Goal: Task Accomplishment & Management: Manage account settings

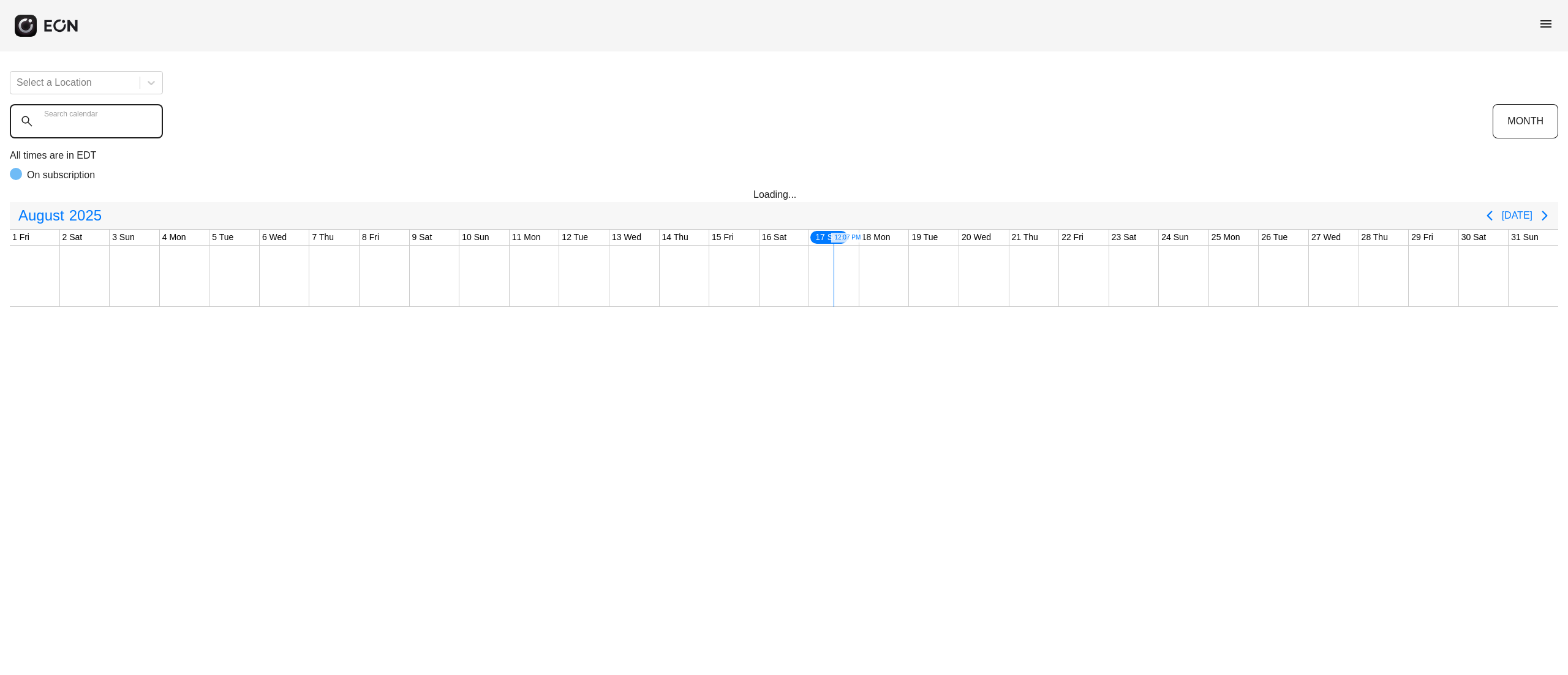
click at [115, 134] on calendar "Search calendar" at bounding box center [86, 120] width 153 height 34
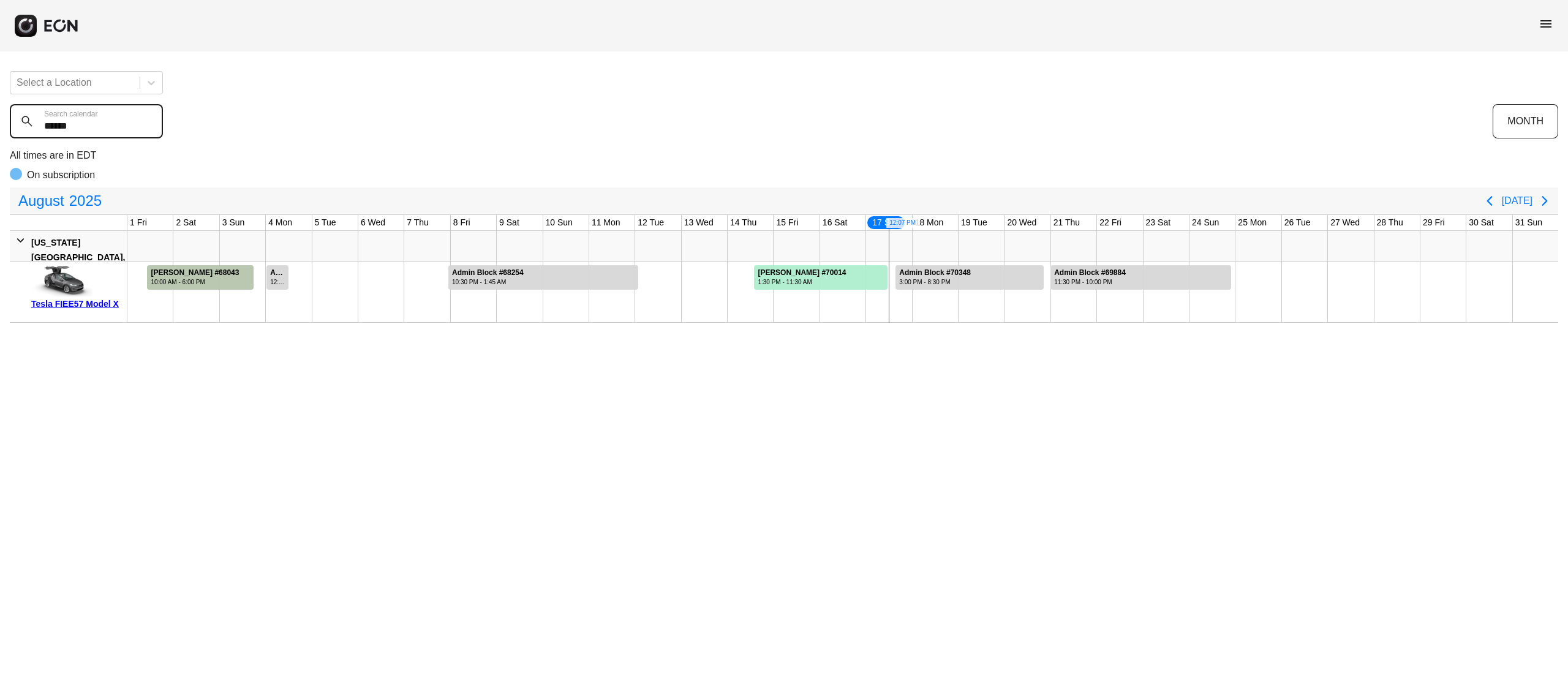
type calendar "******"
drag, startPoint x: 88, startPoint y: 131, endPoint x: 23, endPoint y: 131, distance: 65.0
click at [23, 131] on calendar "******" at bounding box center [86, 120] width 153 height 34
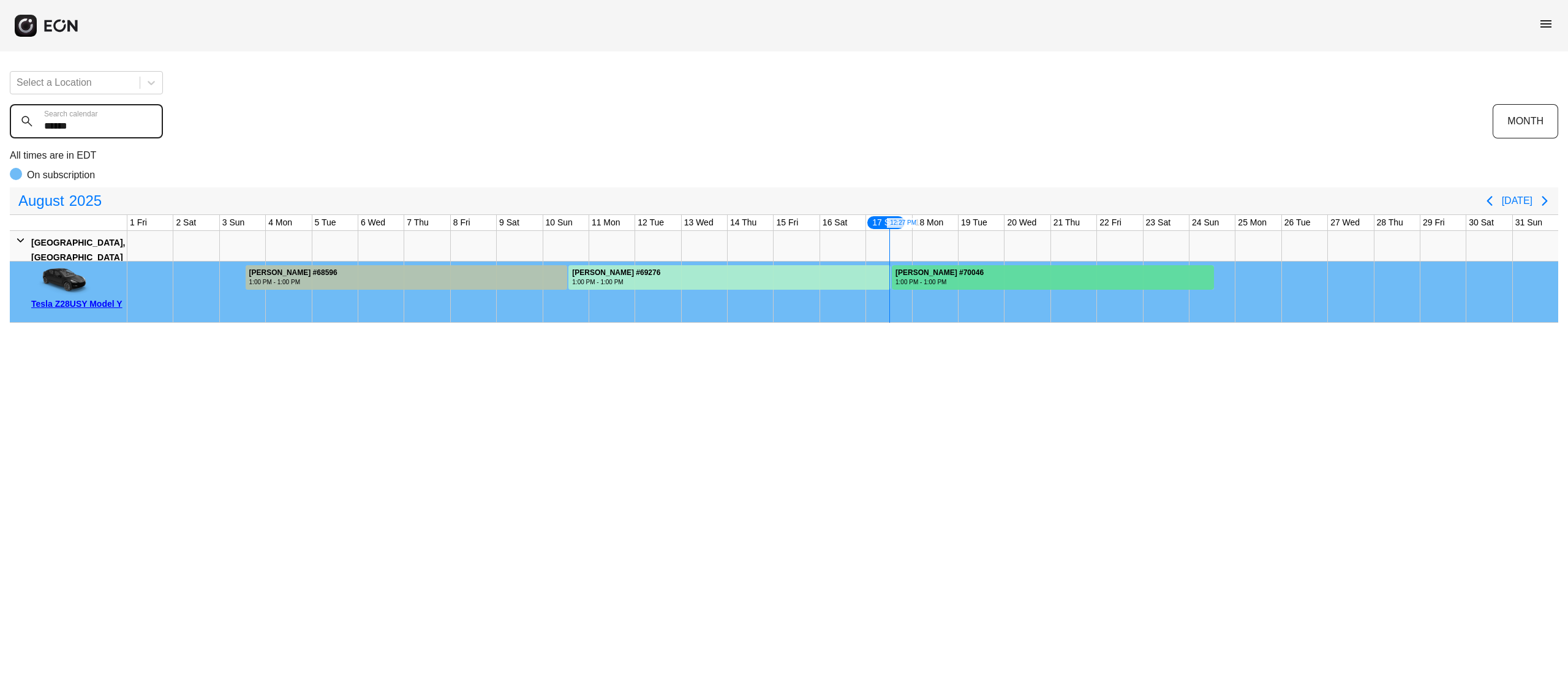
type calendar "******"
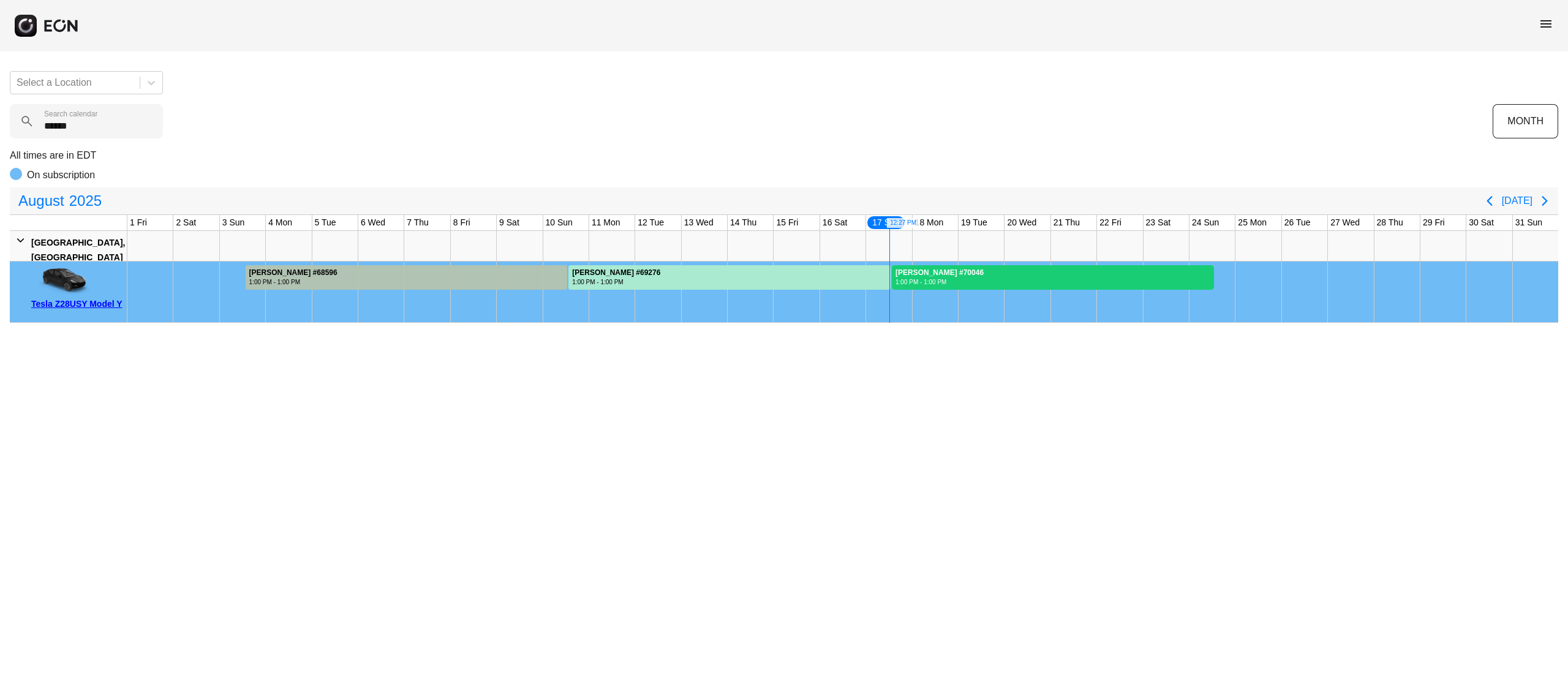
click at [1013, 268] on div at bounding box center [1053, 277] width 322 height 24
click at [1013, 266] on div at bounding box center [1053, 277] width 322 height 24
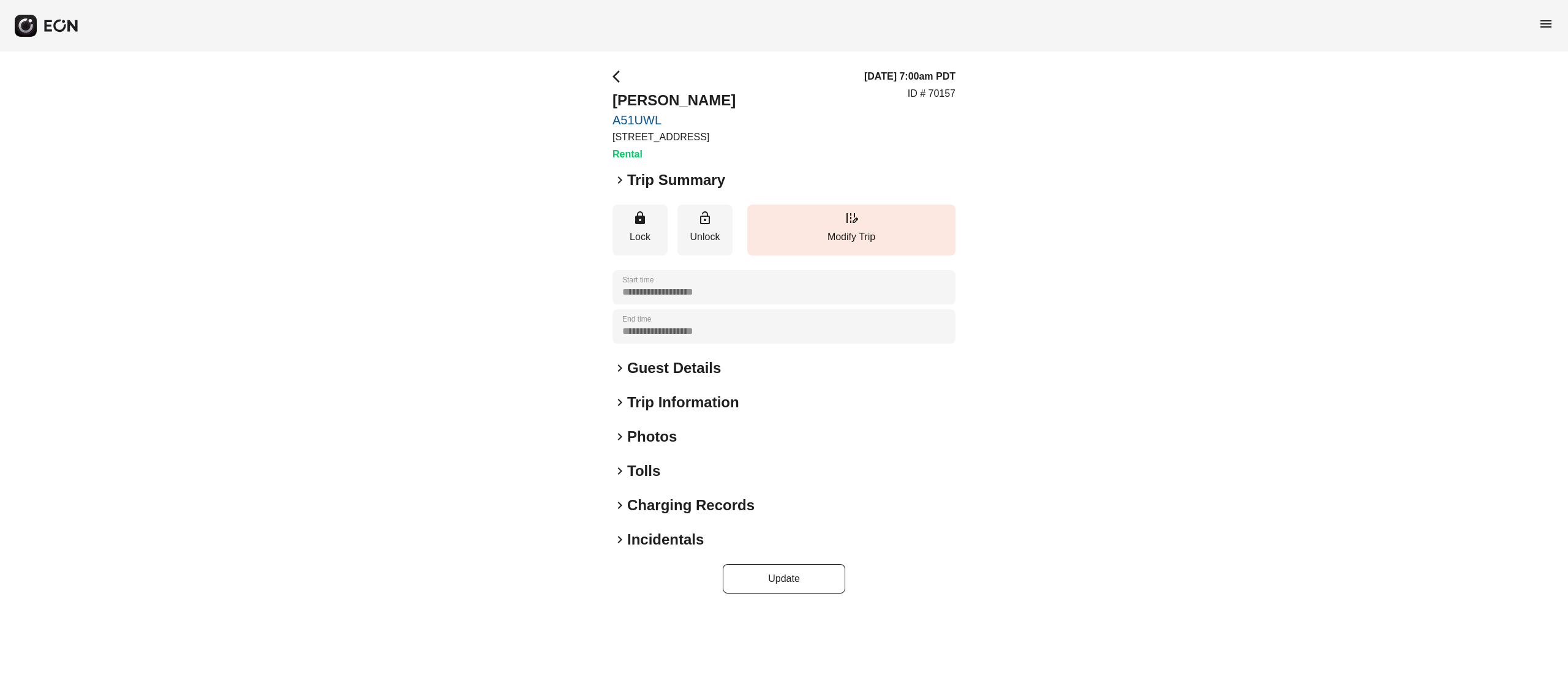
click at [640, 431] on h2 "Photos" at bounding box center [652, 436] width 49 height 19
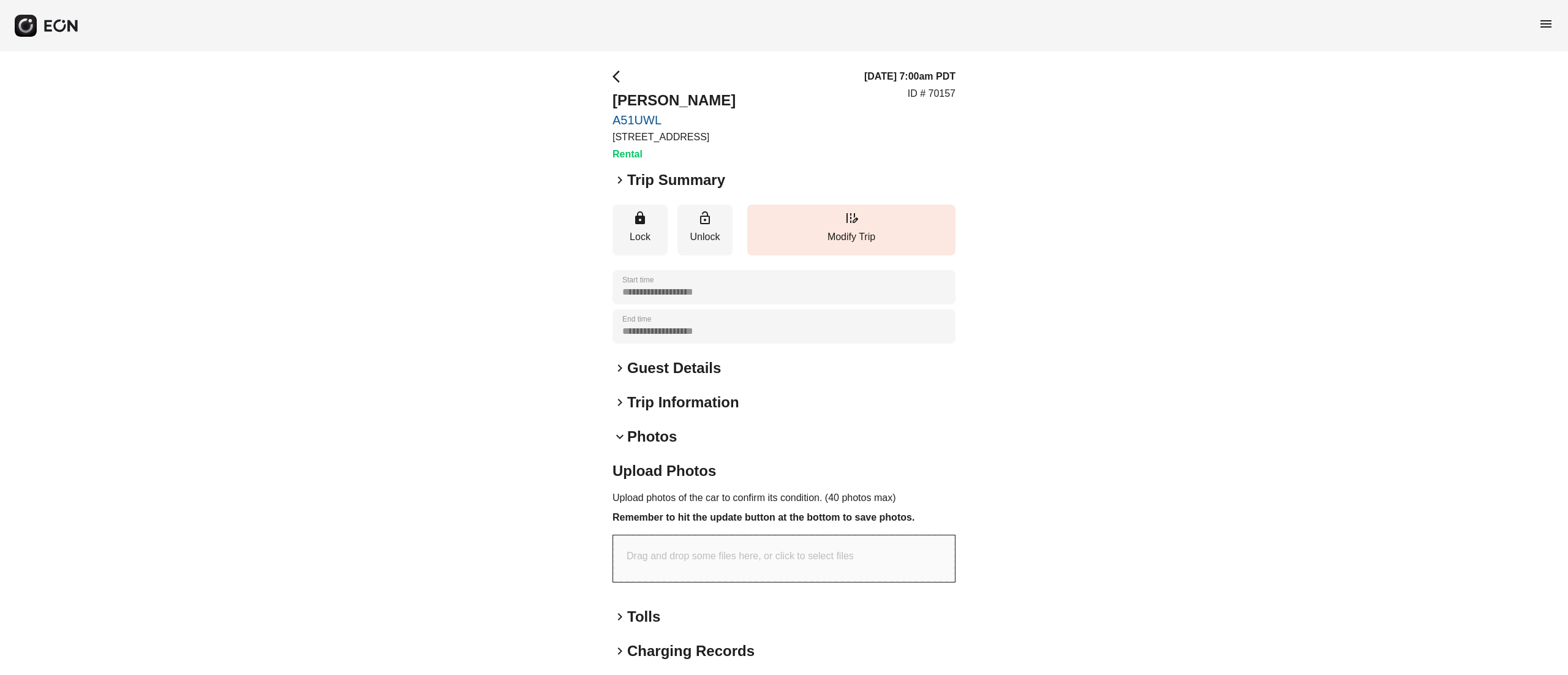
scroll to position [81, 0]
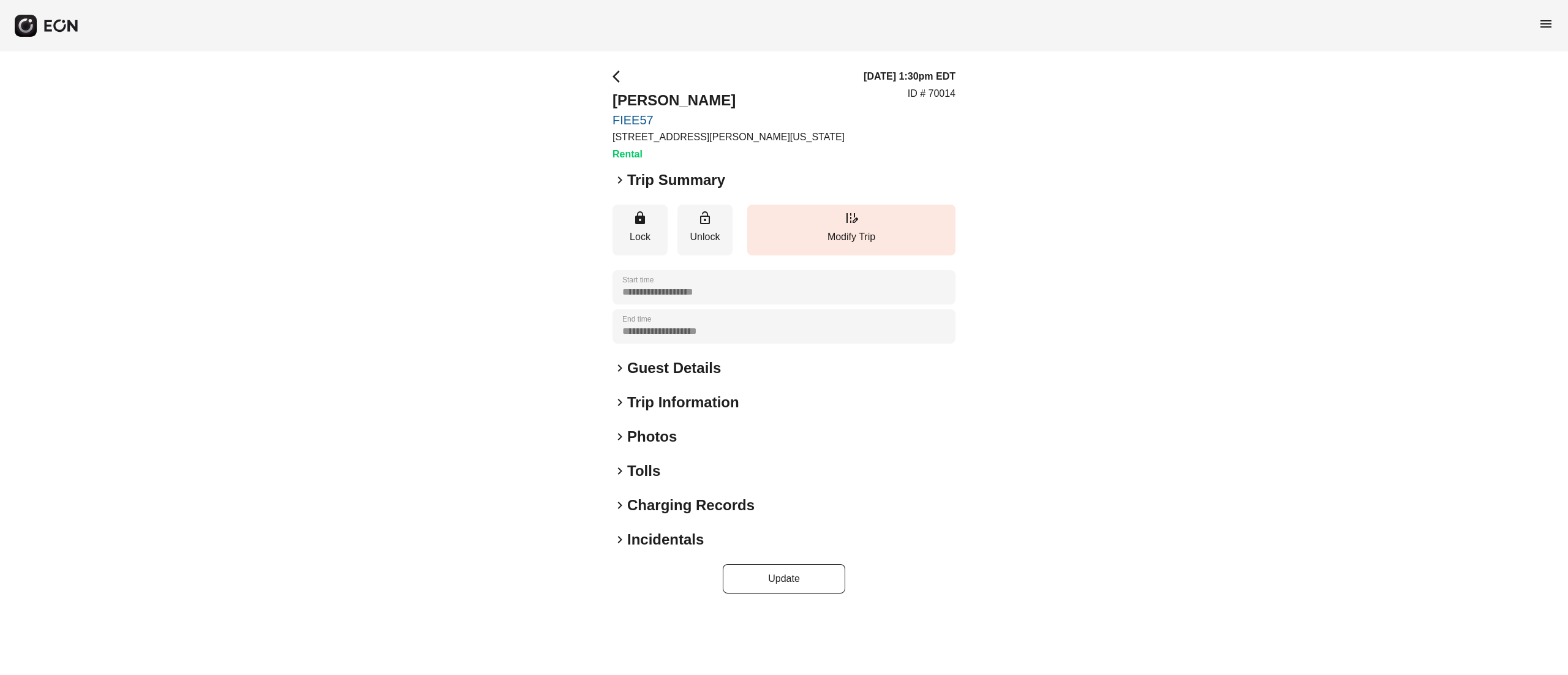
click at [658, 442] on h2 "Photos" at bounding box center [652, 436] width 49 height 19
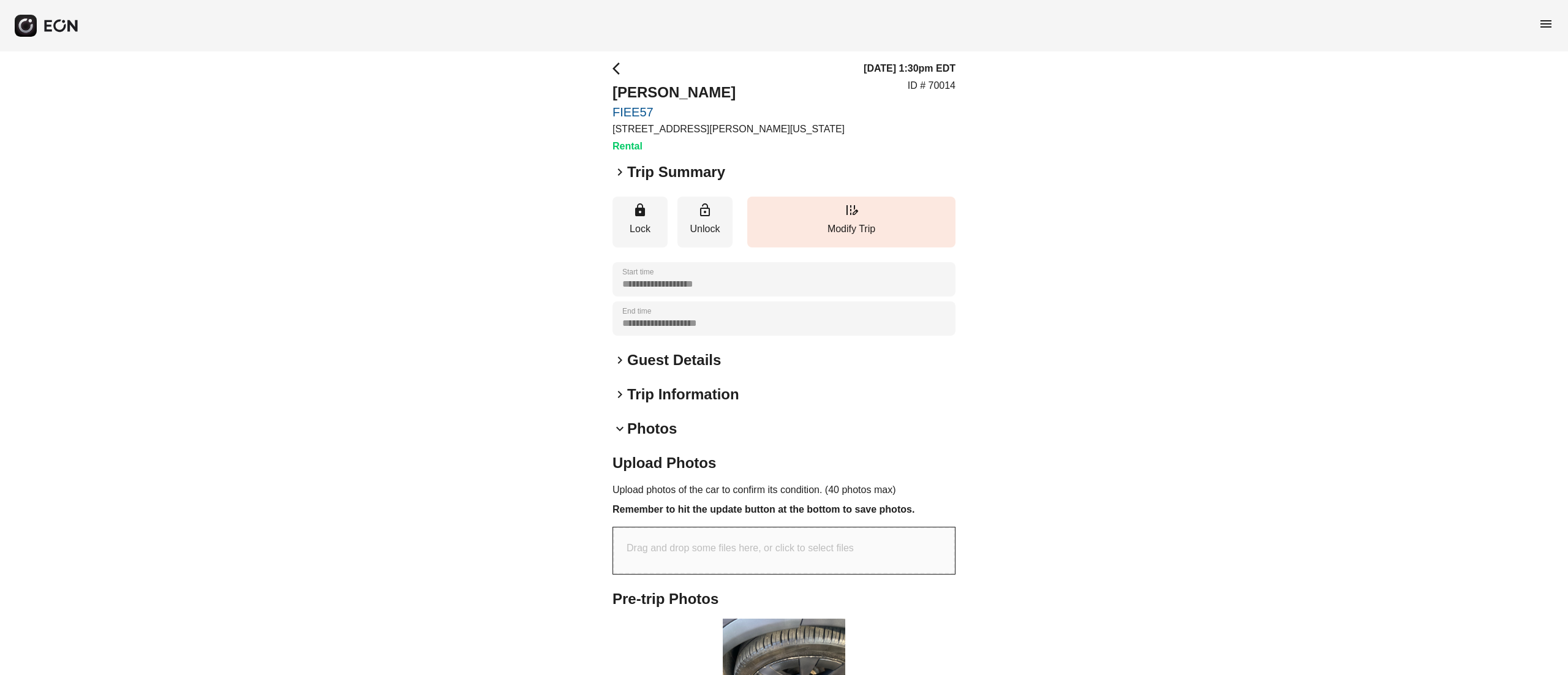
scroll to position [212, 0]
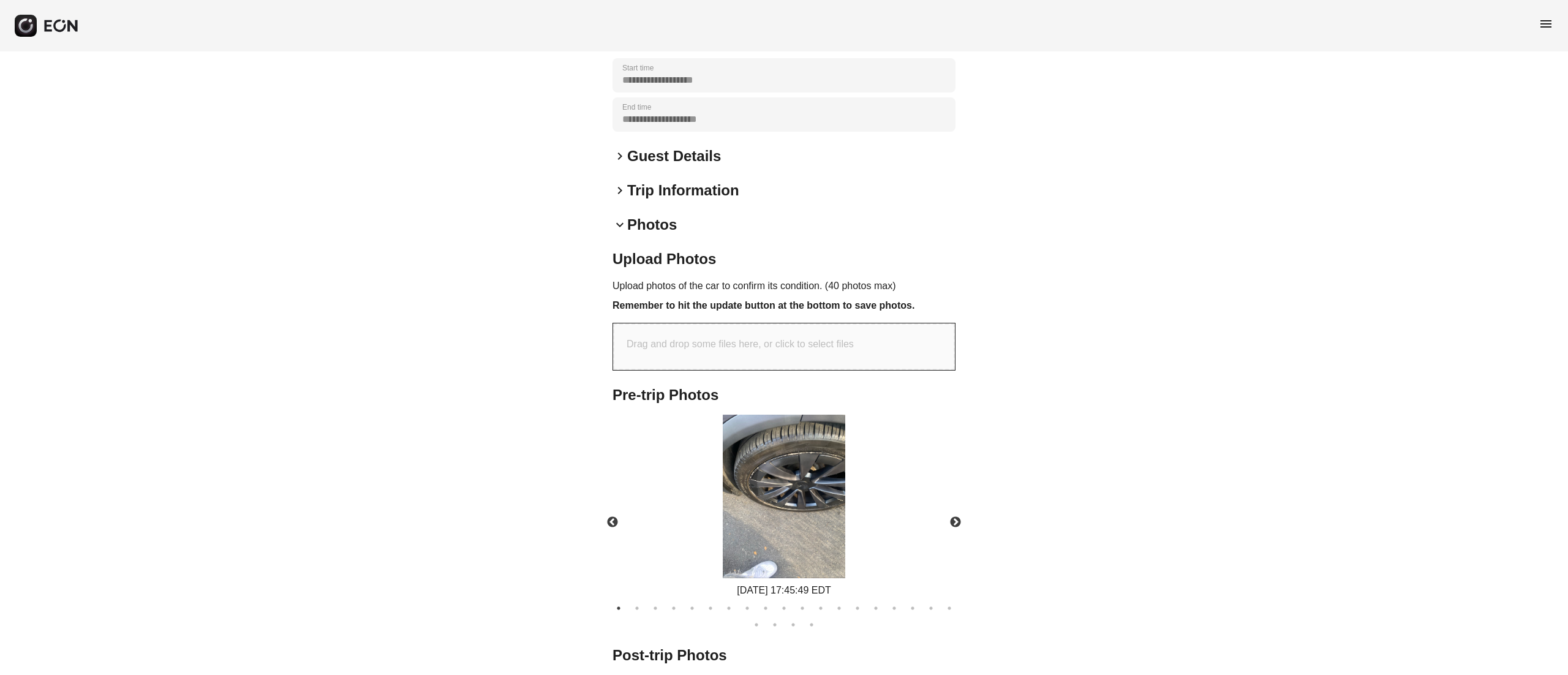
click at [662, 227] on h2 "Photos" at bounding box center [652, 224] width 49 height 19
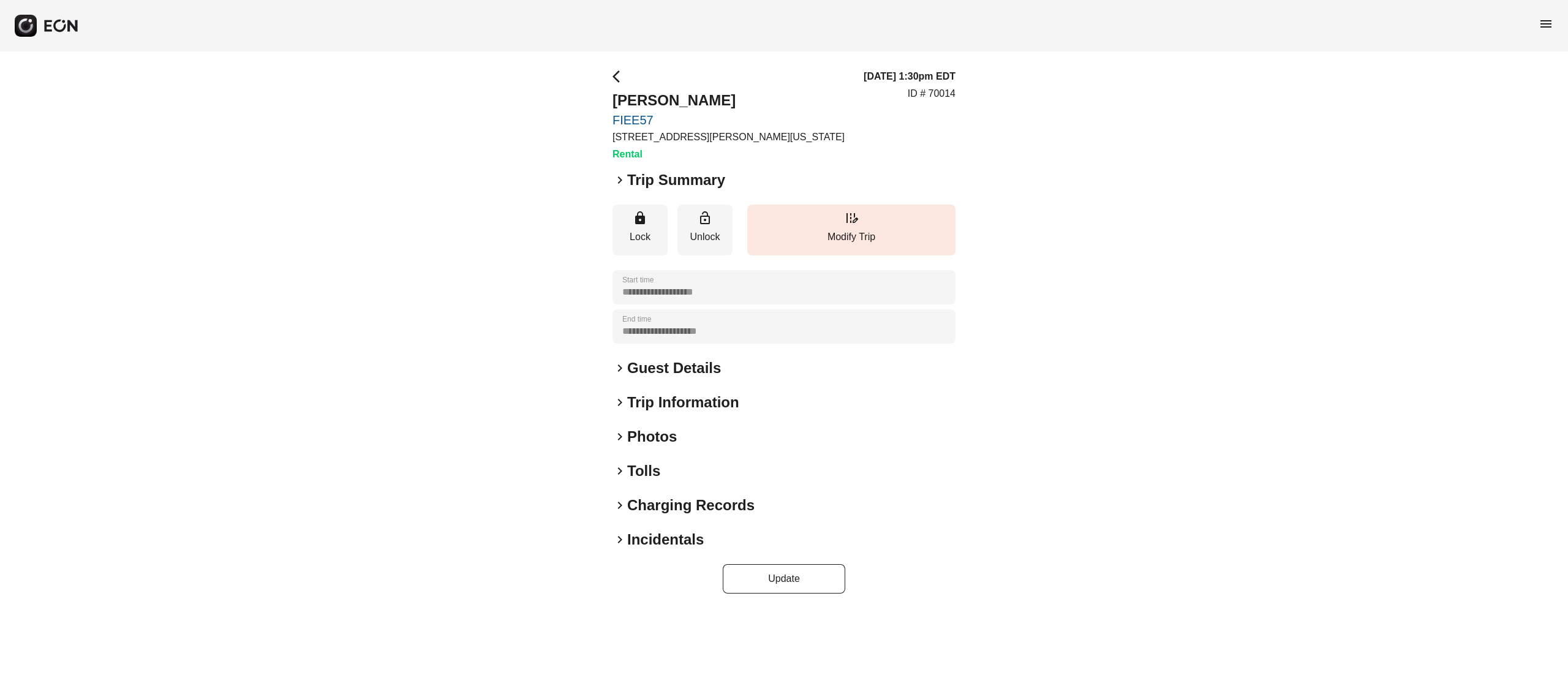
scroll to position [0, 0]
click at [950, 87] on p "ID # 70046" at bounding box center [931, 94] width 48 height 15
copy p "70046"
click at [641, 102] on h2 "shyi oneal" at bounding box center [674, 100] width 123 height 19
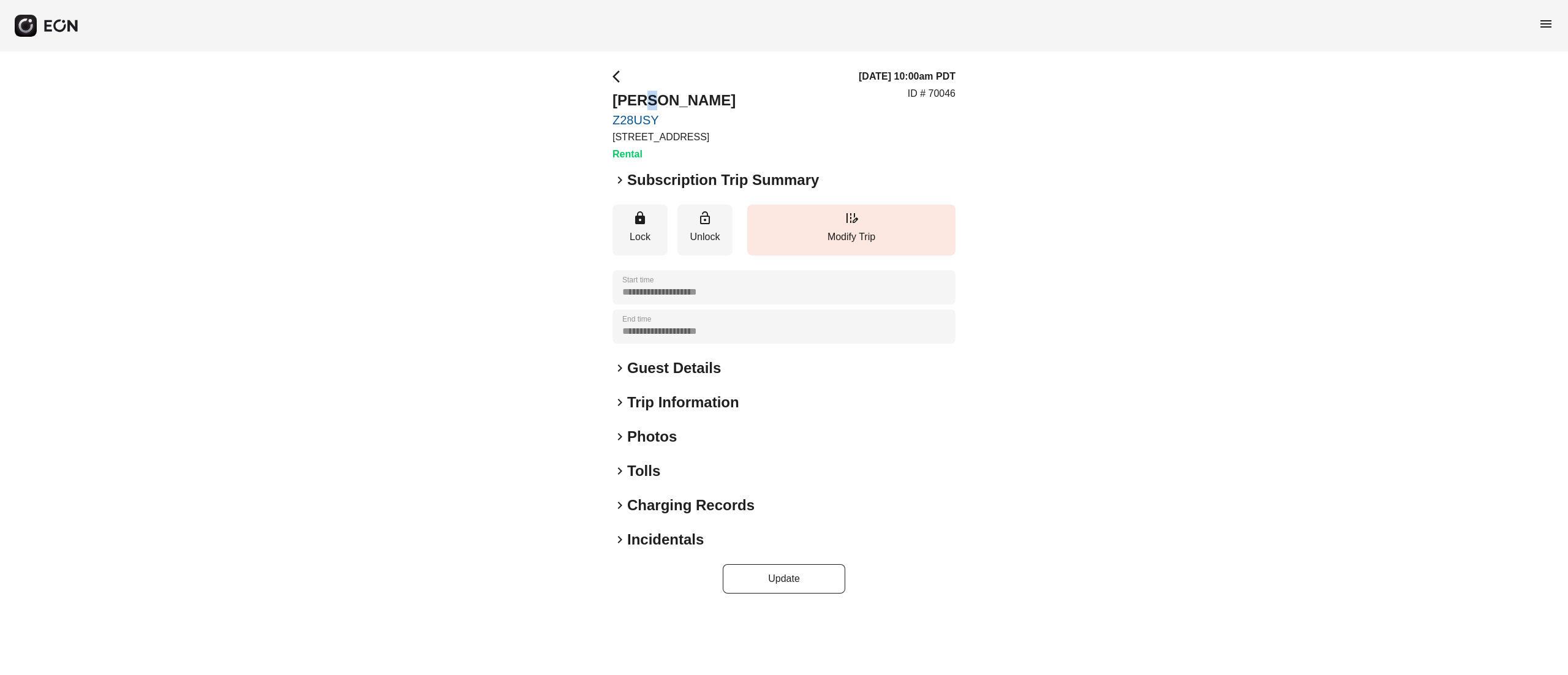
click at [641, 102] on h2 "shyi oneal" at bounding box center [674, 100] width 123 height 19
copy h2 "shyi oneal"
click at [674, 365] on h2 "Guest Details" at bounding box center [674, 367] width 94 height 19
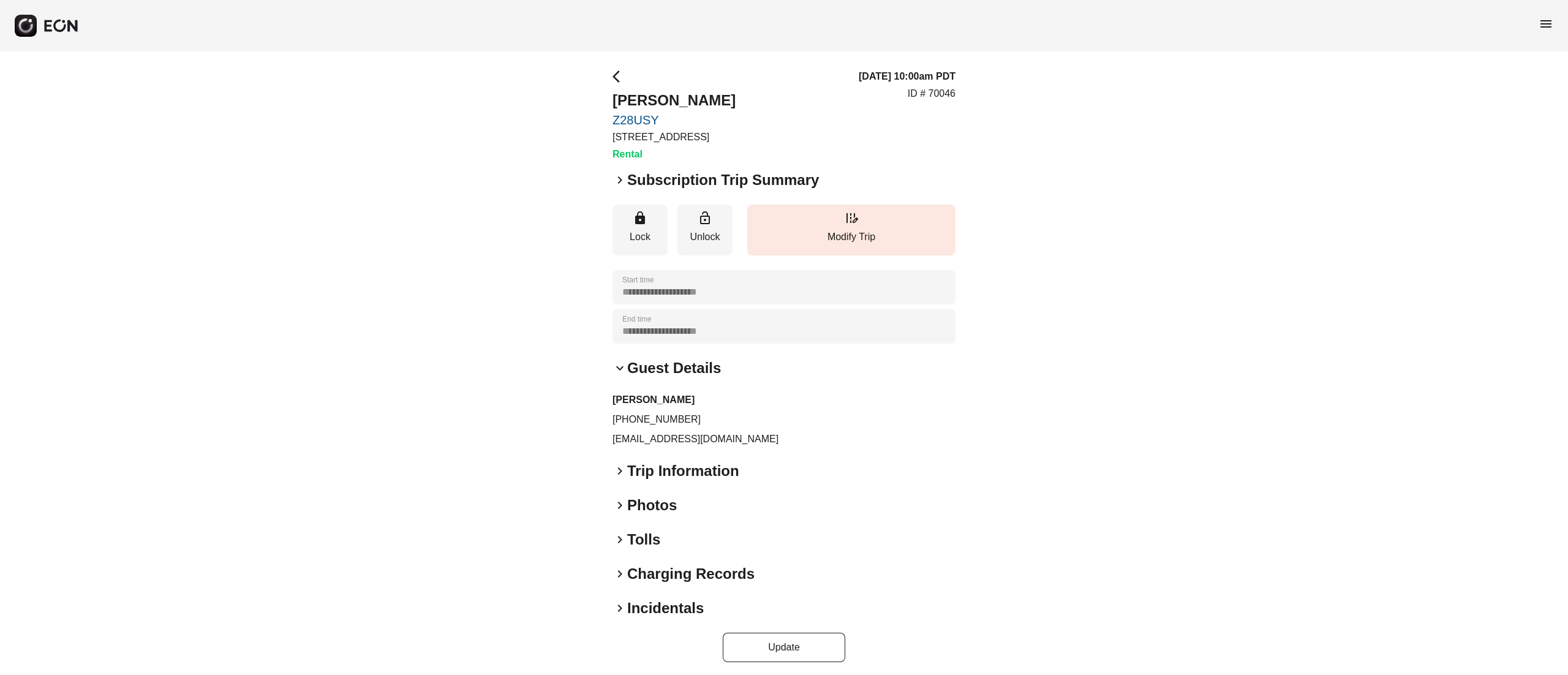
click at [658, 437] on p "shyionly@gmail.com" at bounding box center [784, 439] width 343 height 15
copy div "shyionly@gmail.com keyboard_arrow_right"
drag, startPoint x: 626, startPoint y: 414, endPoint x: 710, endPoint y: 418, distance: 84.1
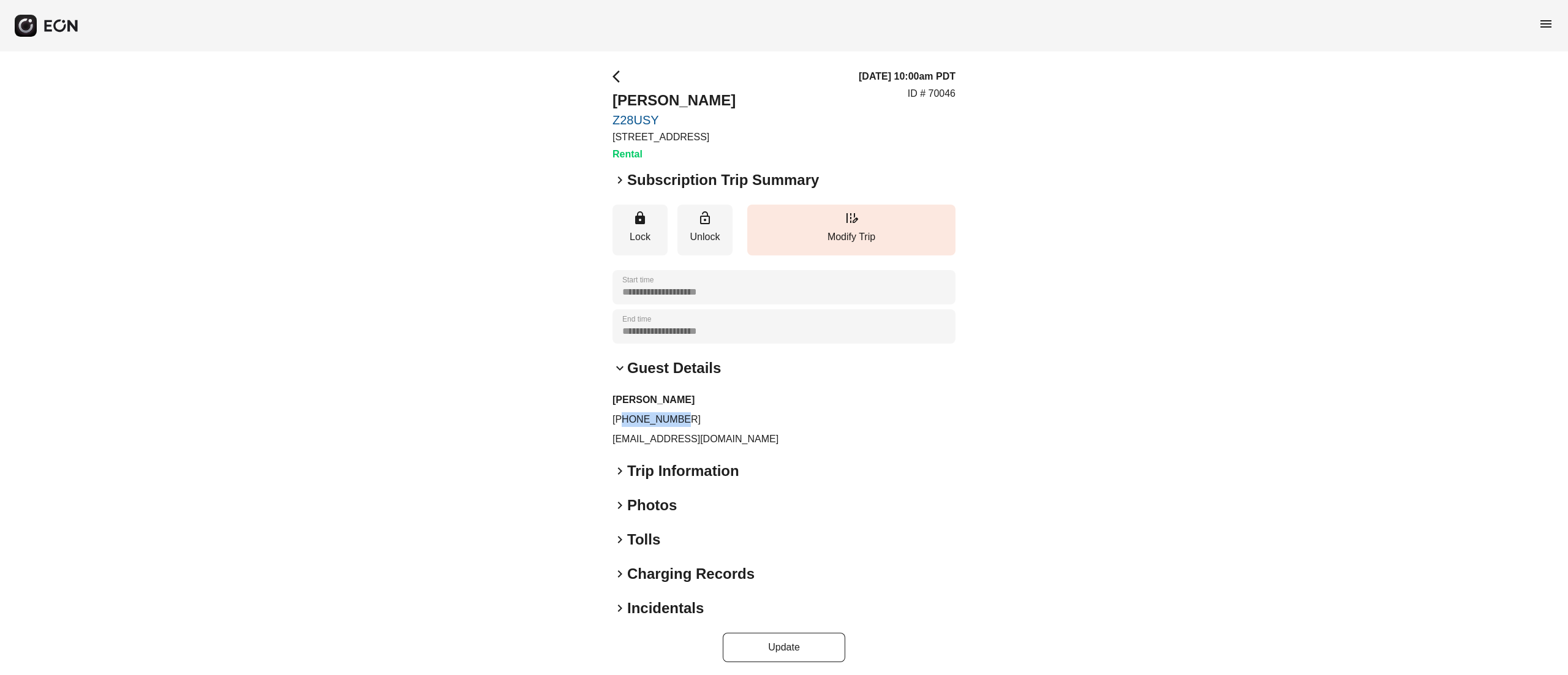
click at [710, 418] on p "+14064590837" at bounding box center [784, 420] width 343 height 15
copy p "4064590837"
click at [941, 92] on p "ID # 70046" at bounding box center [931, 94] width 48 height 15
copy p "70046"
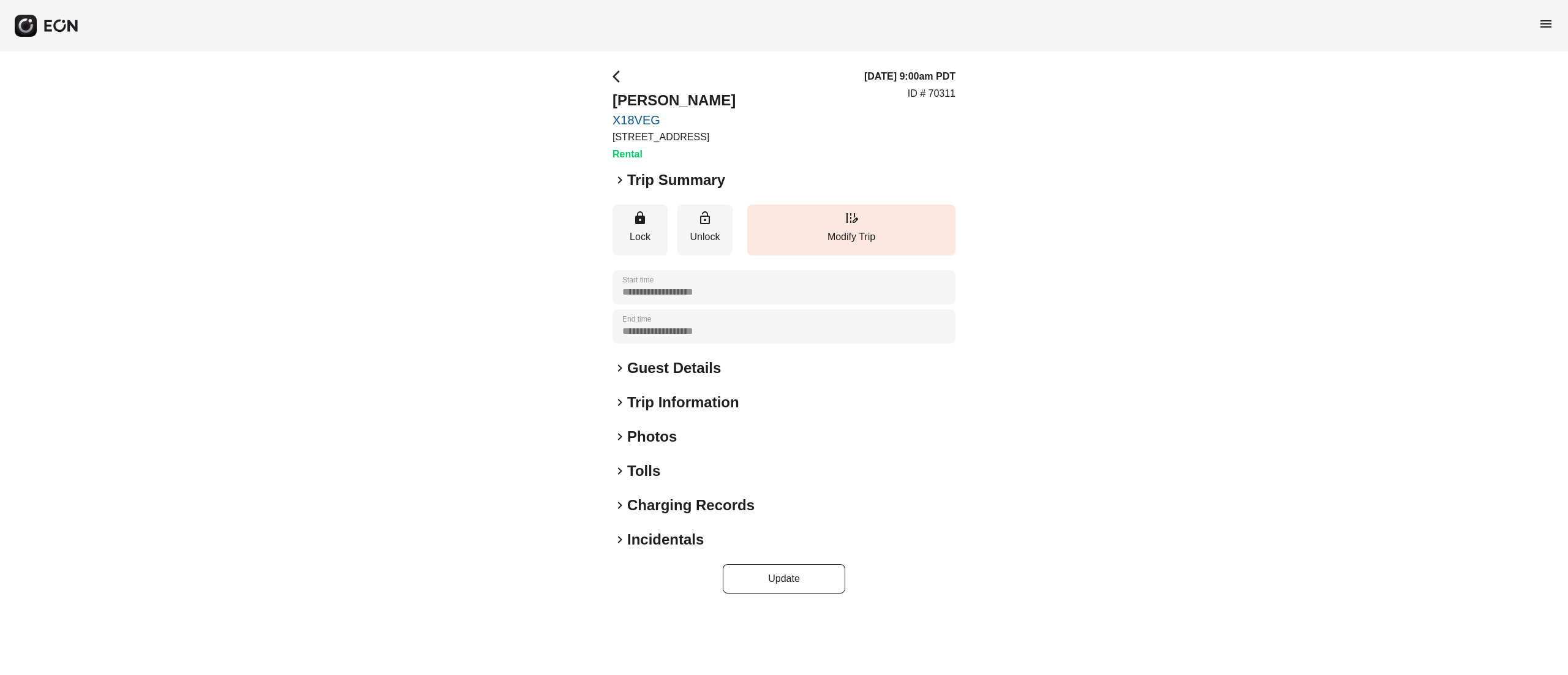
click at [674, 427] on h2 "Photos" at bounding box center [652, 436] width 49 height 19
click at [649, 448] on div "**********" at bounding box center [784, 331] width 343 height 524
click at [659, 430] on h2 "Photos" at bounding box center [652, 436] width 49 height 19
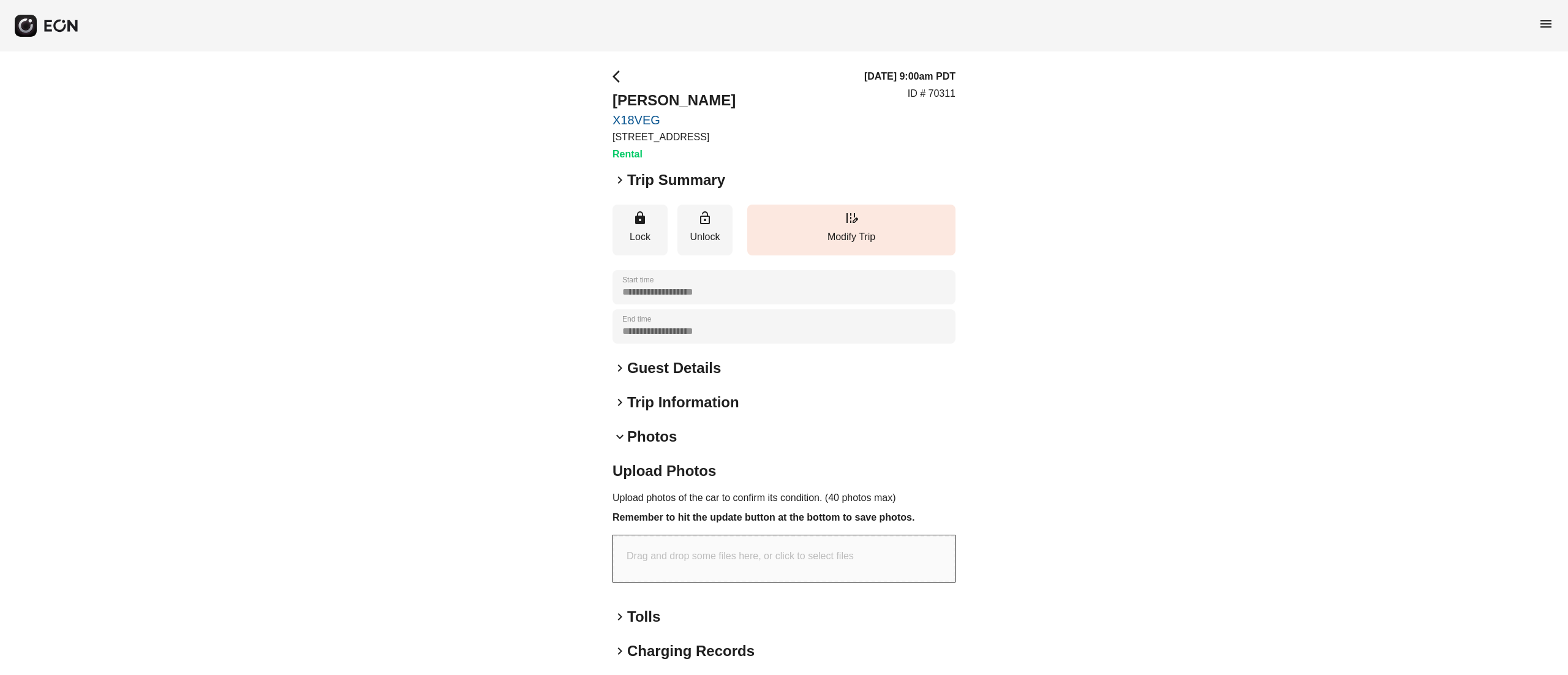
click at [1101, 229] on div "**********" at bounding box center [784, 403] width 1568 height 705
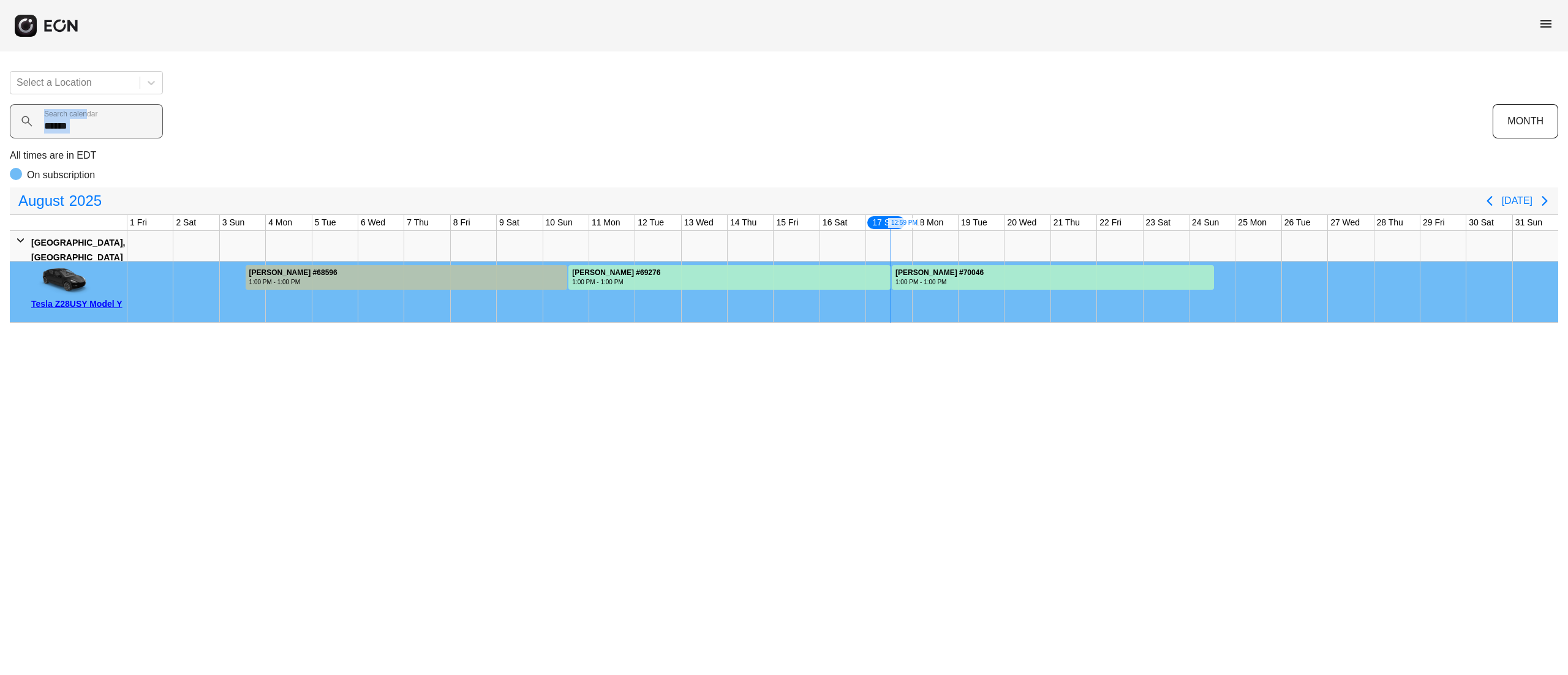
drag, startPoint x: 0, startPoint y: 0, endPoint x: 13, endPoint y: 120, distance: 120.7
click at [13, 120] on div "****** Search calendar" at bounding box center [751, 120] width 1483 height 34
click at [114, 130] on calendar "******" at bounding box center [86, 120] width 153 height 34
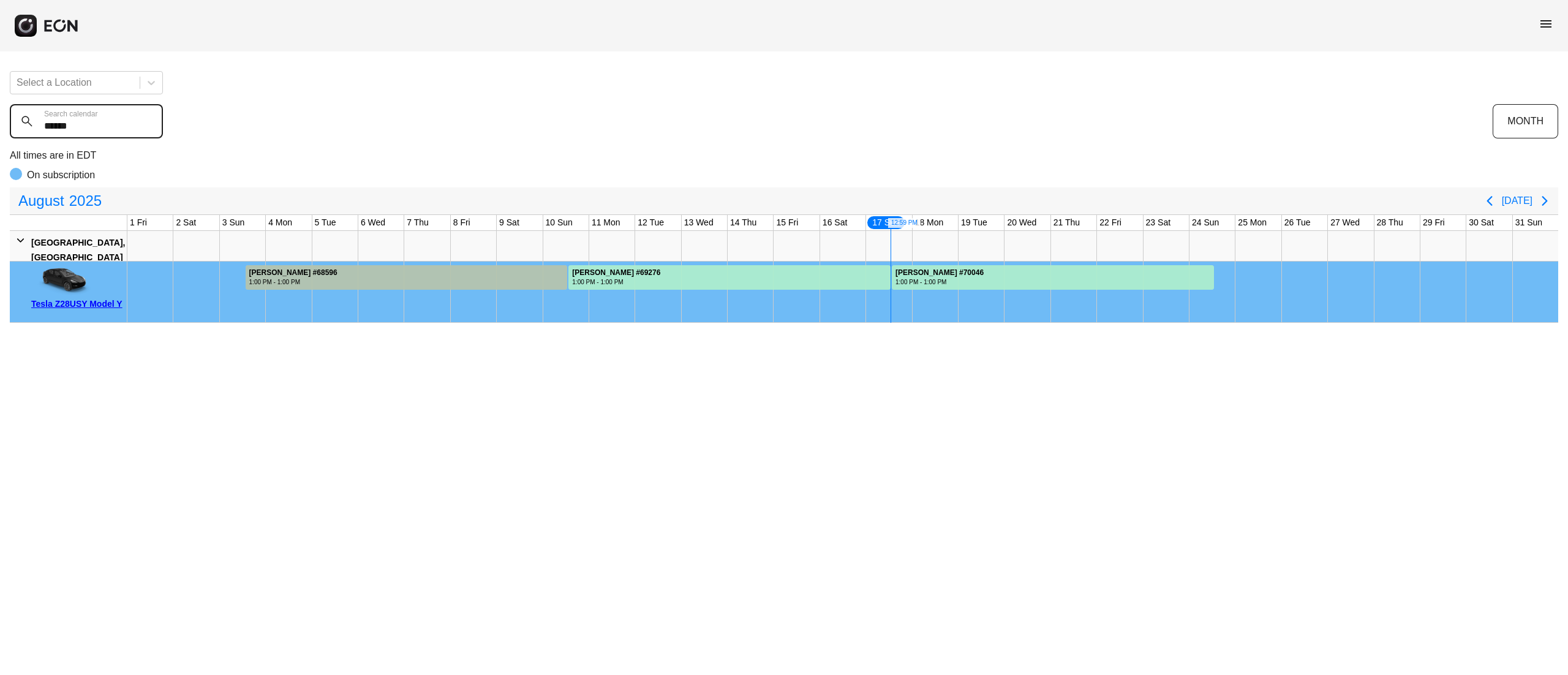
click at [114, 130] on calendar "******" at bounding box center [86, 120] width 153 height 34
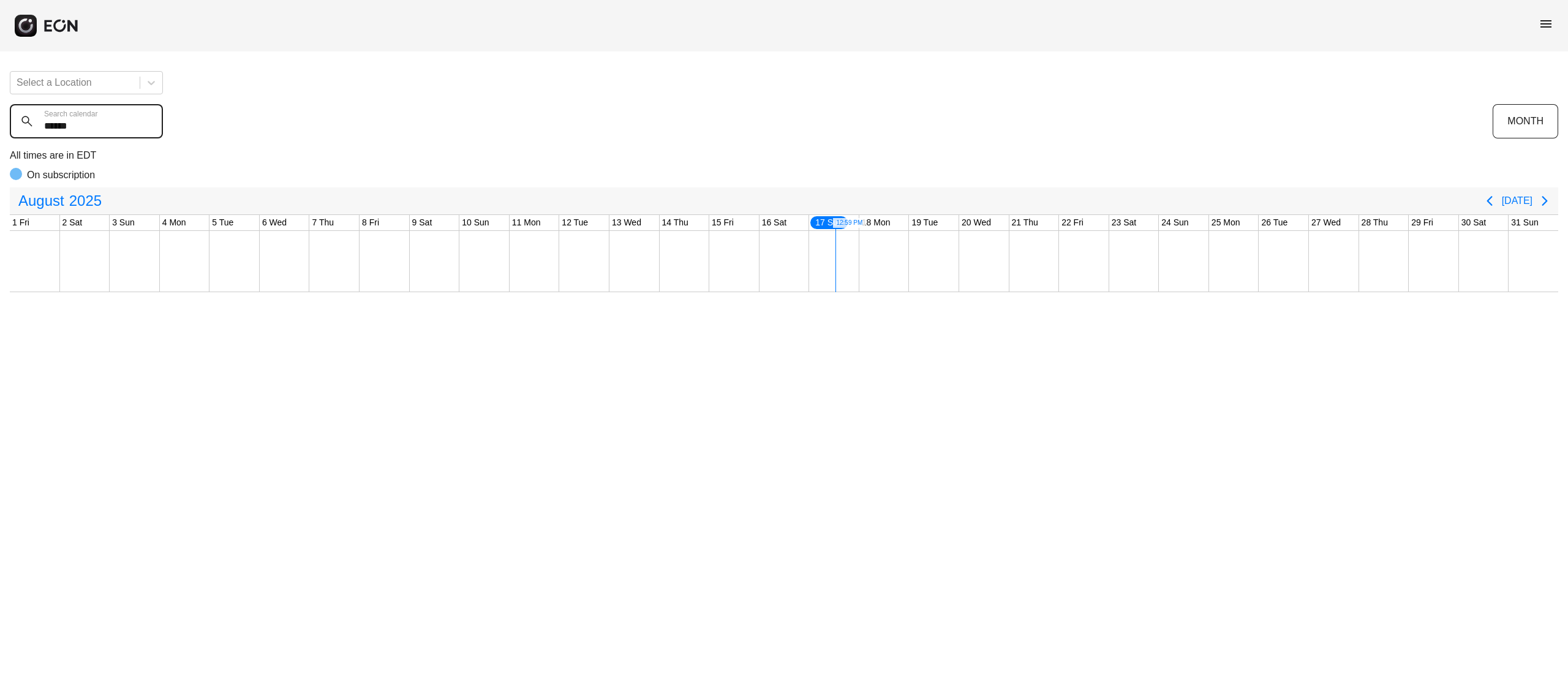
type calendar "******"
drag, startPoint x: 101, startPoint y: 135, endPoint x: 8, endPoint y: 136, distance: 93.0
click at [8, 136] on div "Select a Location ****** Search calendar MONTH All times are in EDT On subscrip…" at bounding box center [784, 176] width 1568 height 231
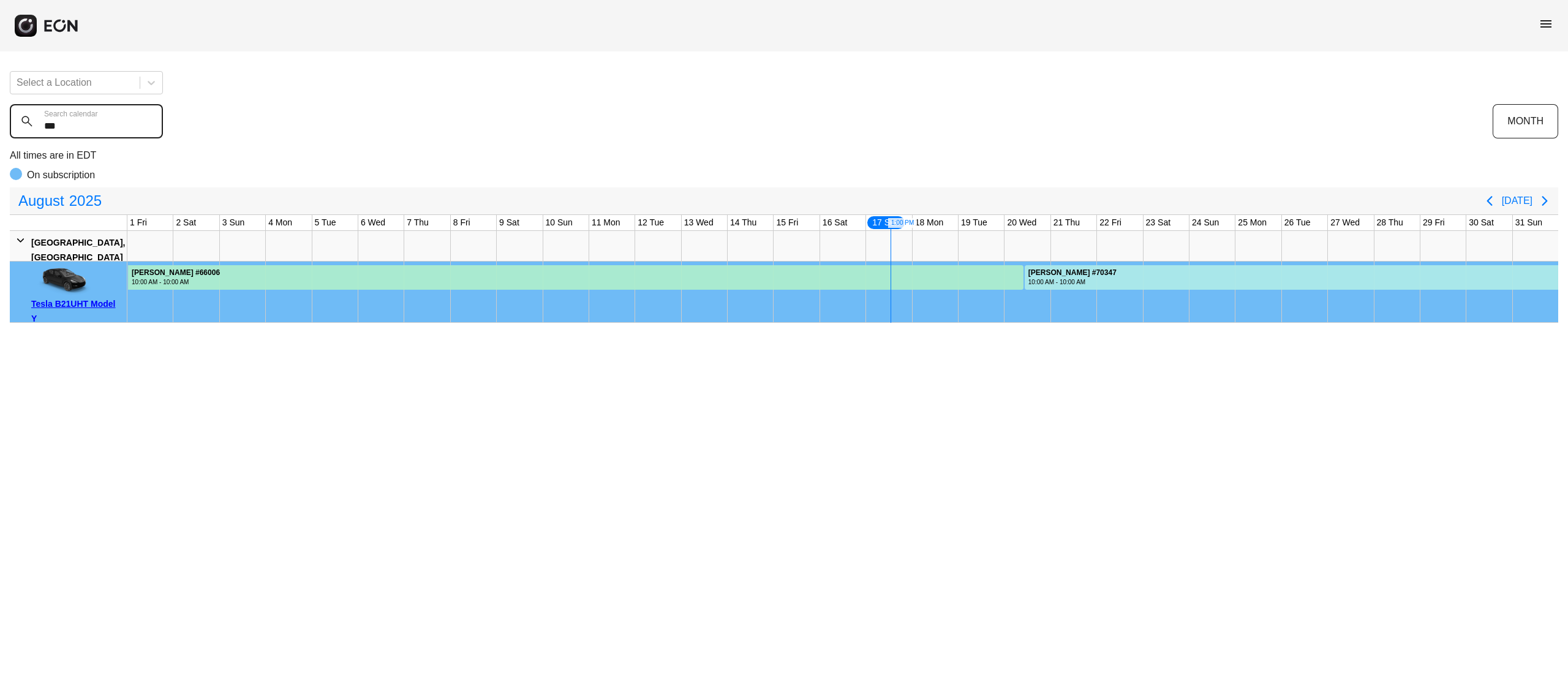
type calendar "***"
click at [104, 304] on div "Tesla B21UHT Model Y" at bounding box center [76, 310] width 91 height 29
click at [1177, 256] on div at bounding box center [1166, 246] width 46 height 30
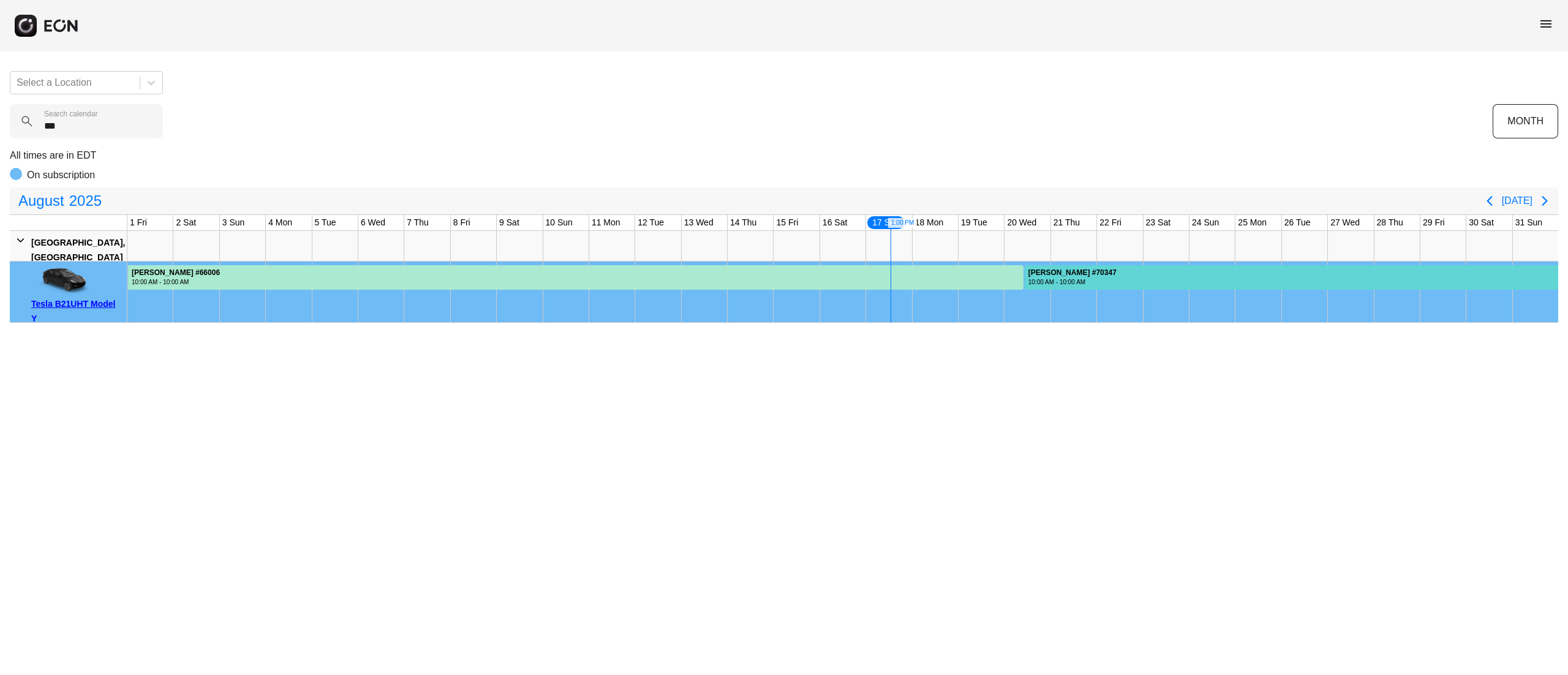
click at [1197, 266] on div at bounding box center [1292, 277] width 534 height 24
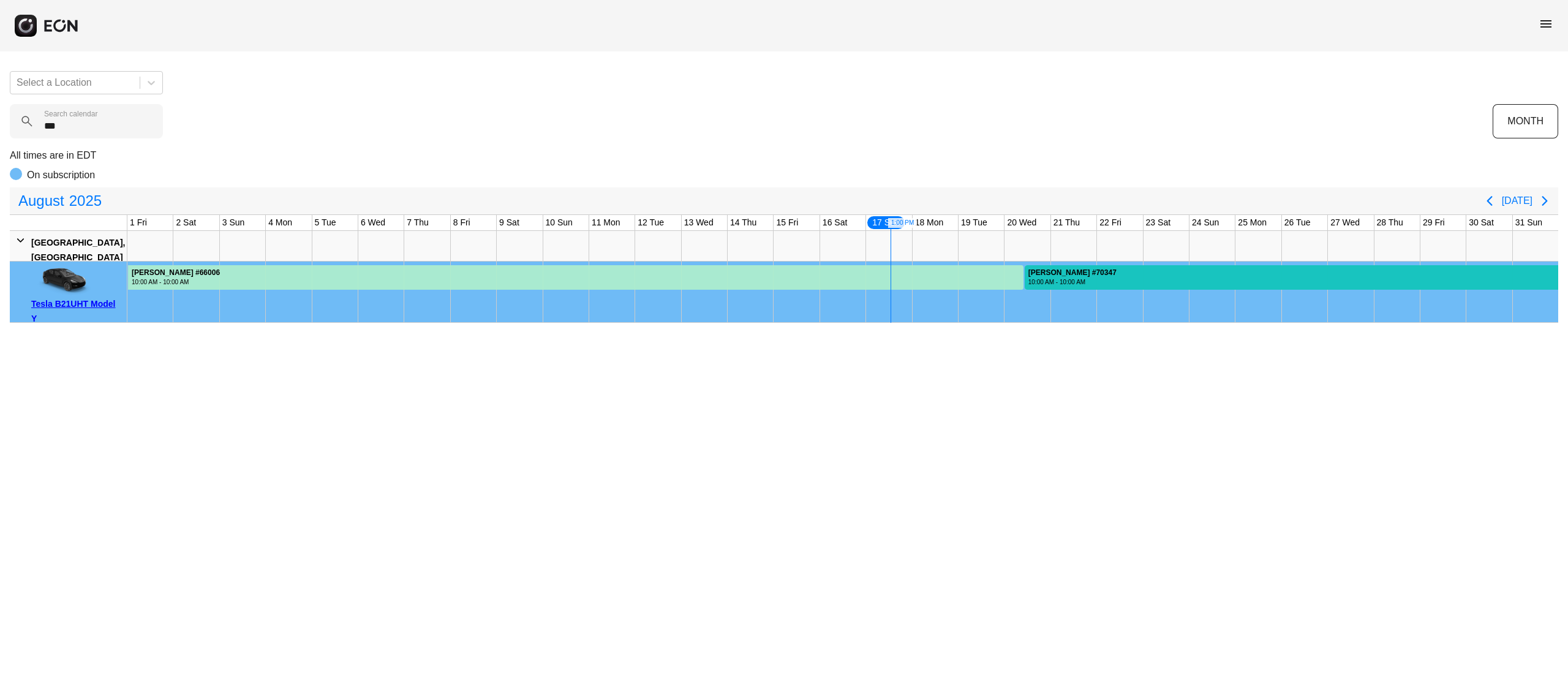
click at [1197, 266] on div at bounding box center [1292, 277] width 534 height 24
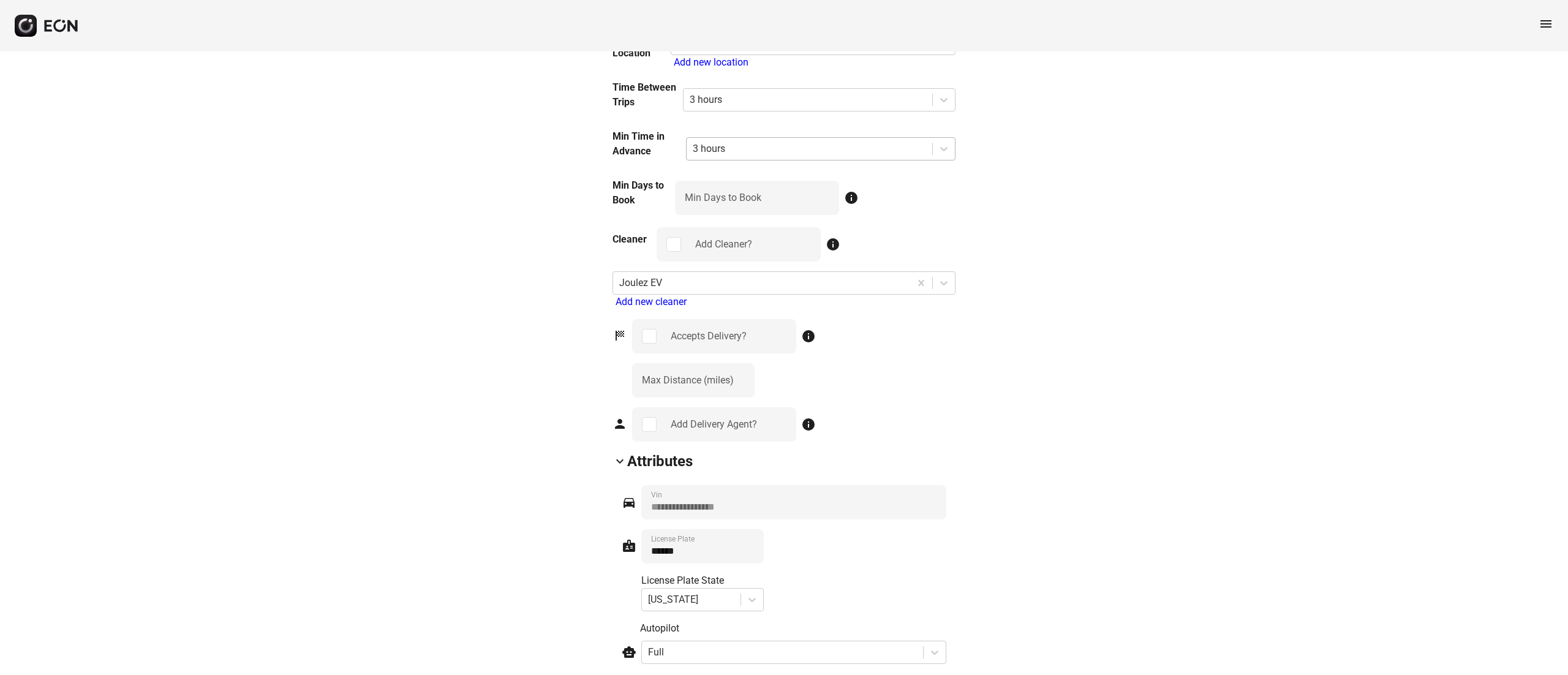
scroll to position [1470, 0]
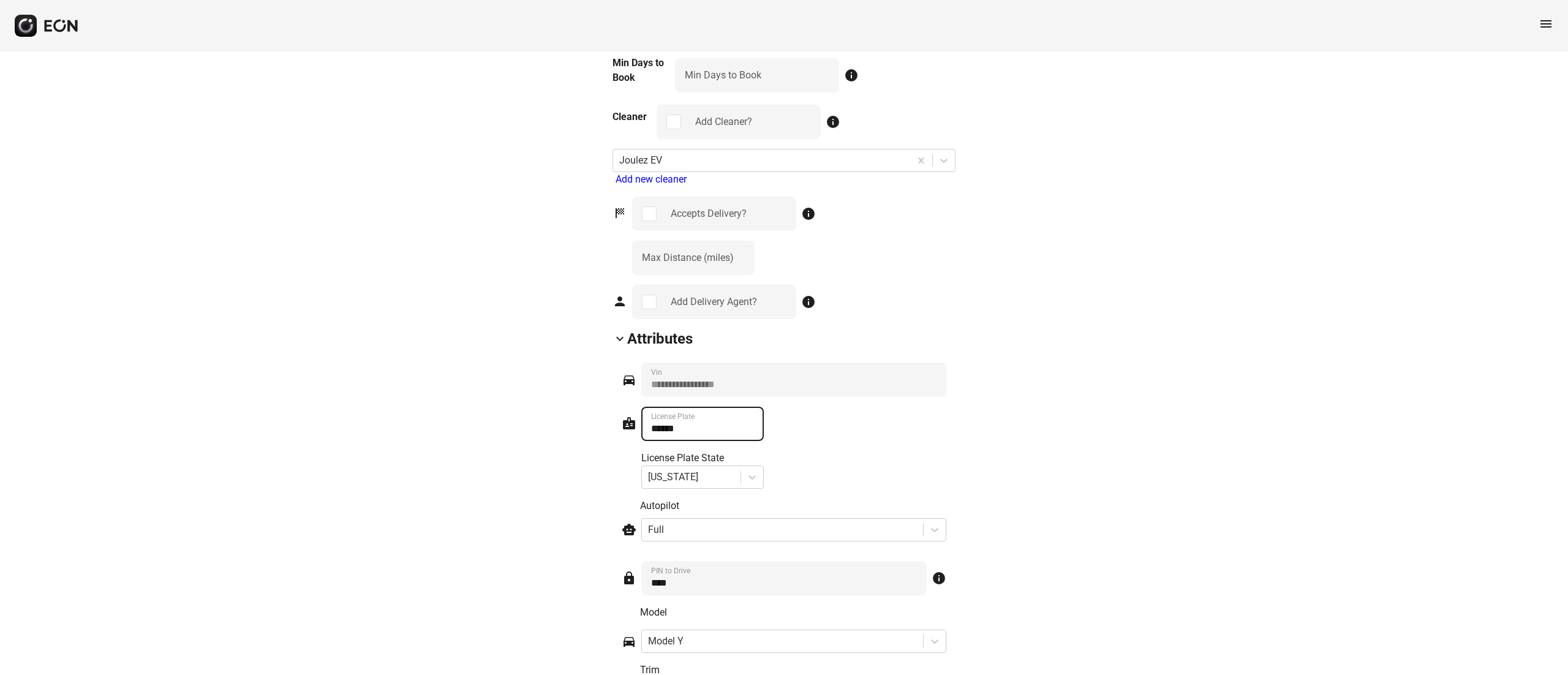
drag, startPoint x: 710, startPoint y: 432, endPoint x: 625, endPoint y: 432, distance: 85.0
click at [625, 432] on div "badge ****** License Plate License Plate State [US_STATE]" at bounding box center [784, 447] width 325 height 82
type Plate "******"
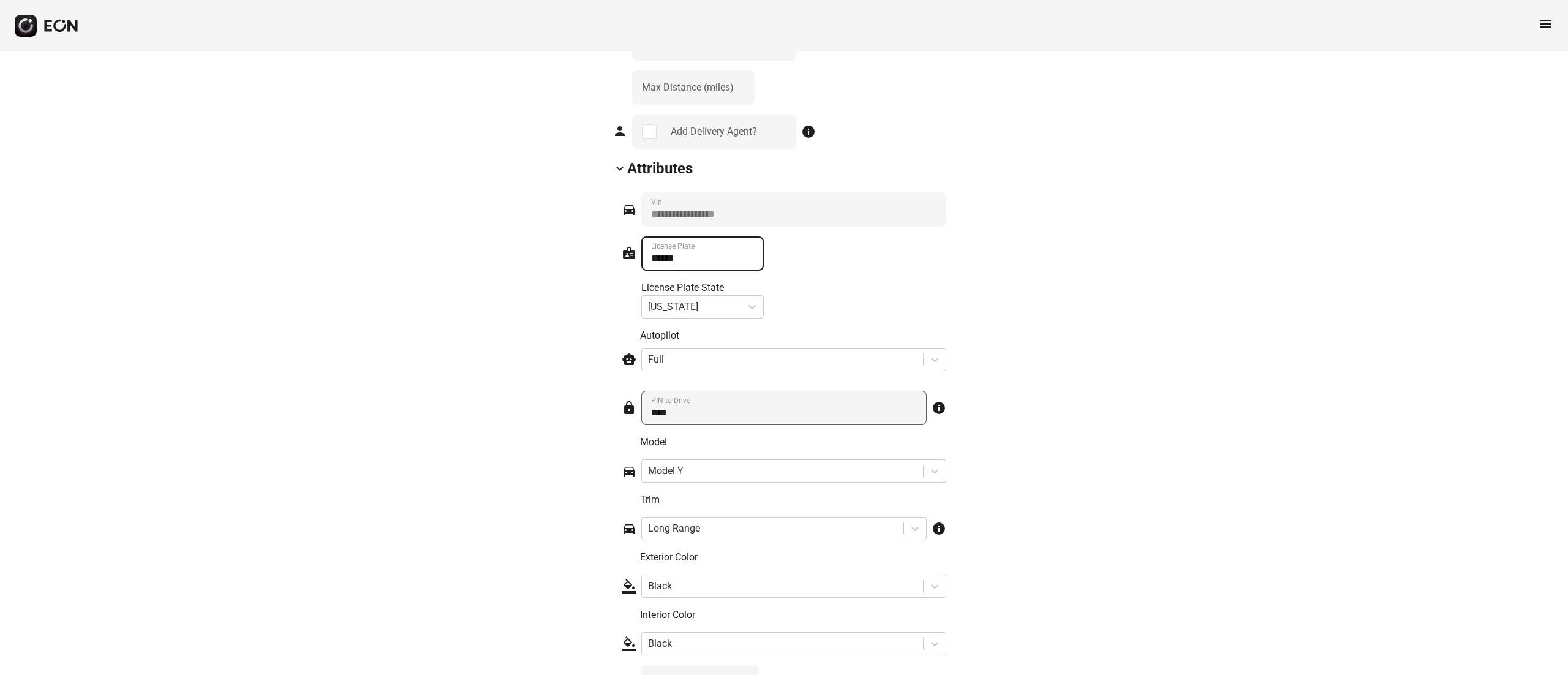
scroll to position [1759, 0]
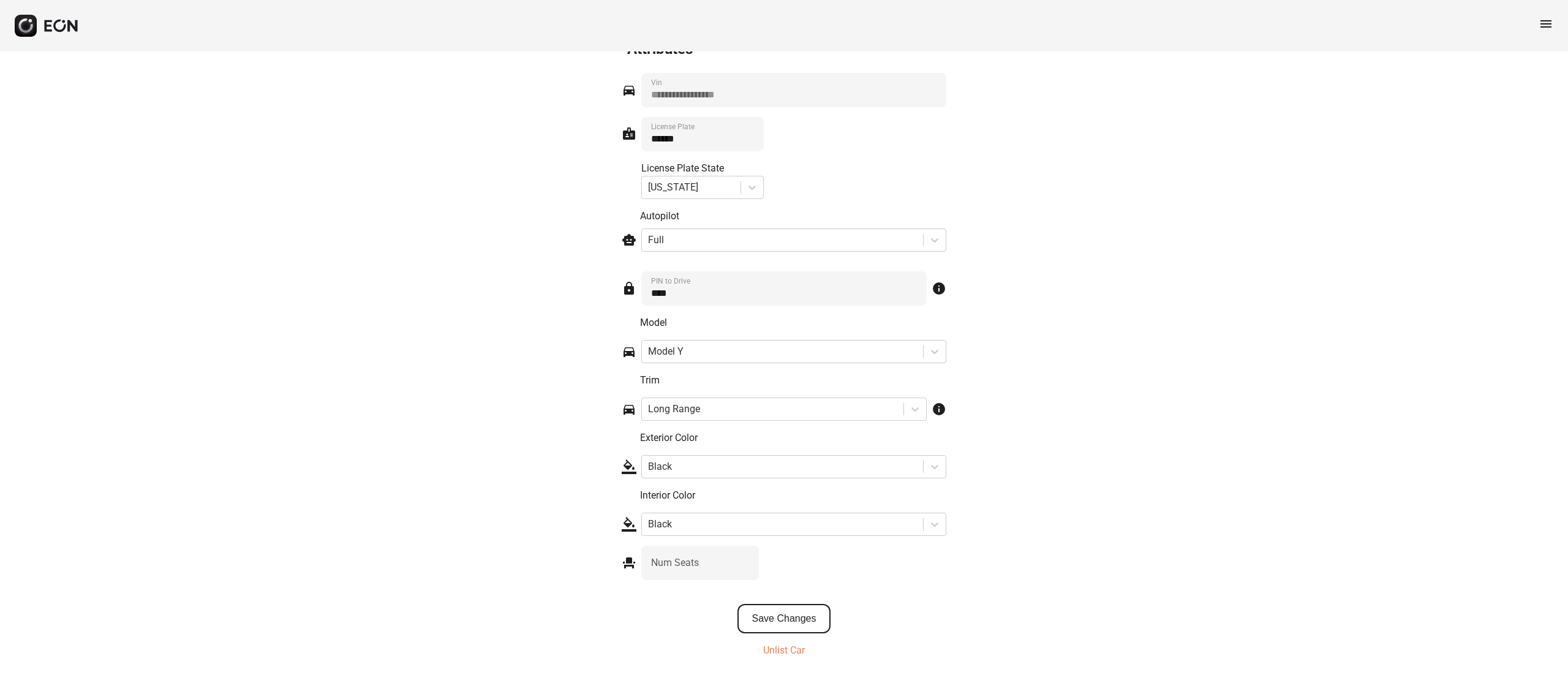
click at [820, 614] on button "Save Changes" at bounding box center [784, 618] width 94 height 29
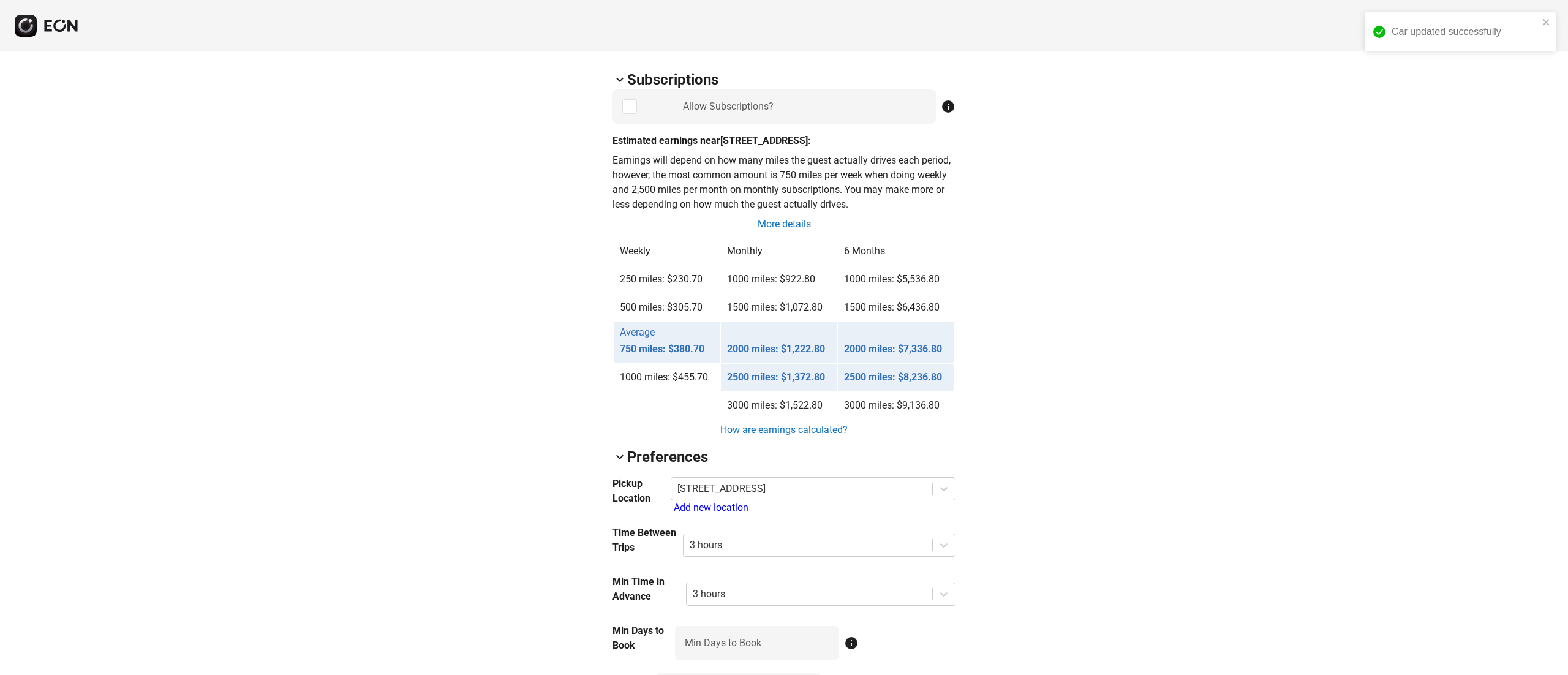
scroll to position [289, 0]
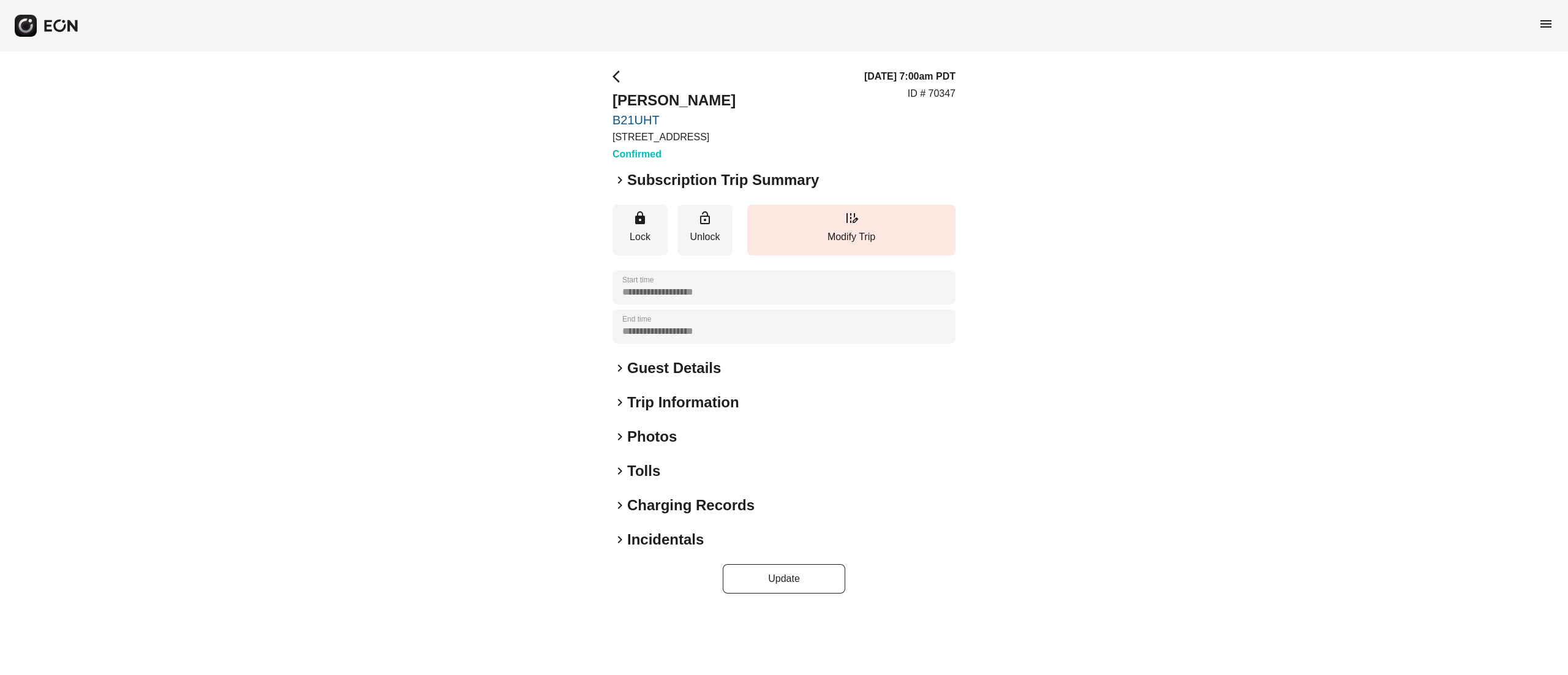
click at [659, 97] on h2 "Payam Cherchian" at bounding box center [674, 100] width 123 height 19
click at [920, 141] on div "08/20/25, 7:00am PDT ID # 70347" at bounding box center [910, 115] width 91 height 93
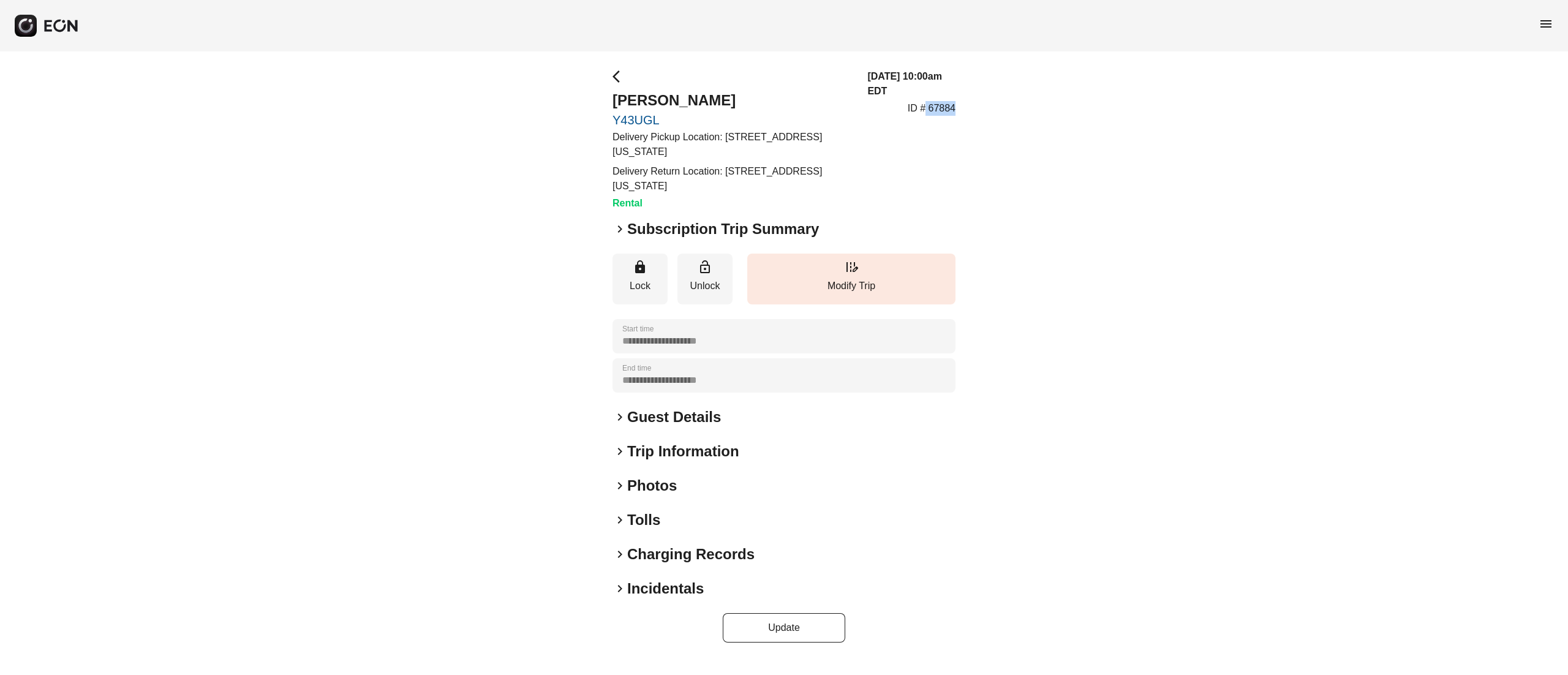
drag, startPoint x: 964, startPoint y: 102, endPoint x: 924, endPoint y: 103, distance: 40.0
click at [924, 103] on div "**********" at bounding box center [784, 355] width 1568 height 609
copy p "67884"
click at [712, 98] on h2 "[PERSON_NAME]" at bounding box center [732, 100] width 240 height 19
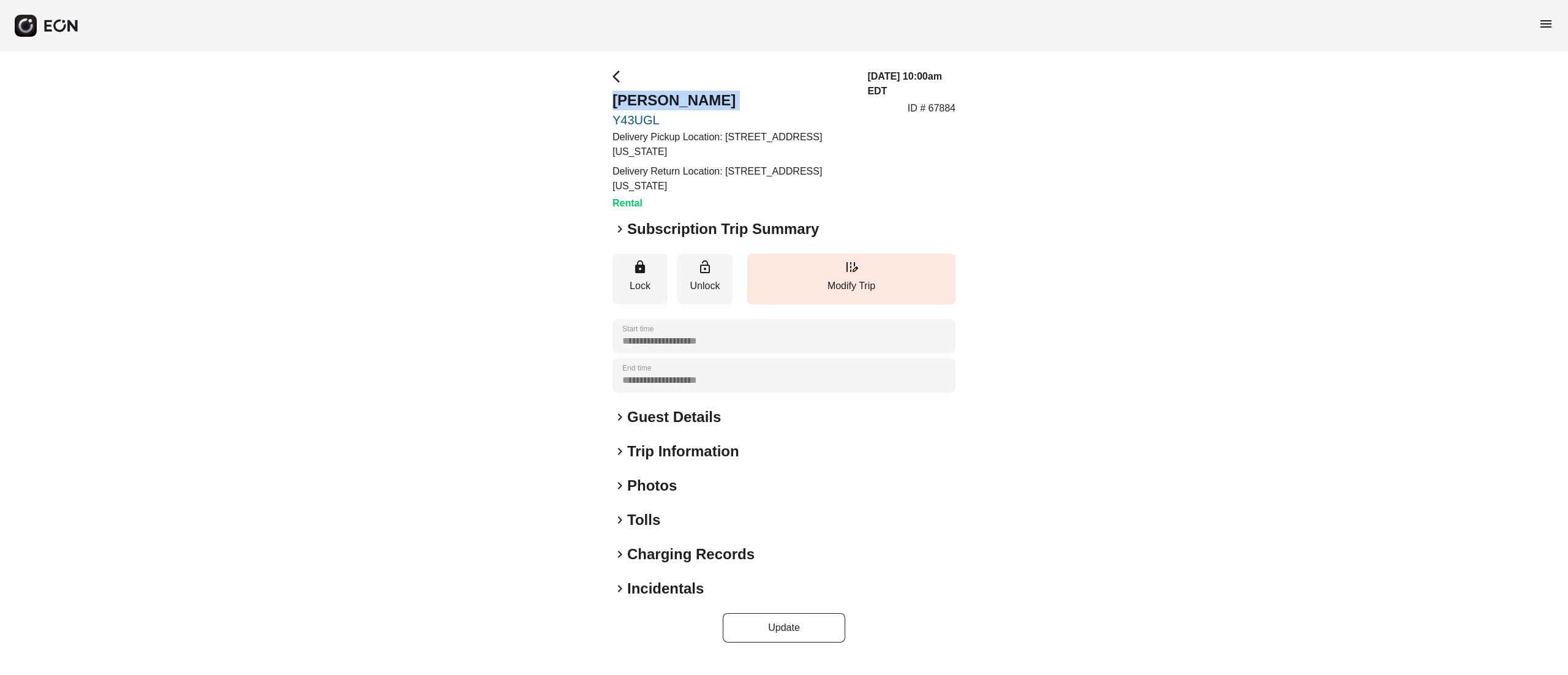
click at [712, 98] on h2 "[PERSON_NAME]" at bounding box center [732, 100] width 240 height 19
copy h2 "[PERSON_NAME]"
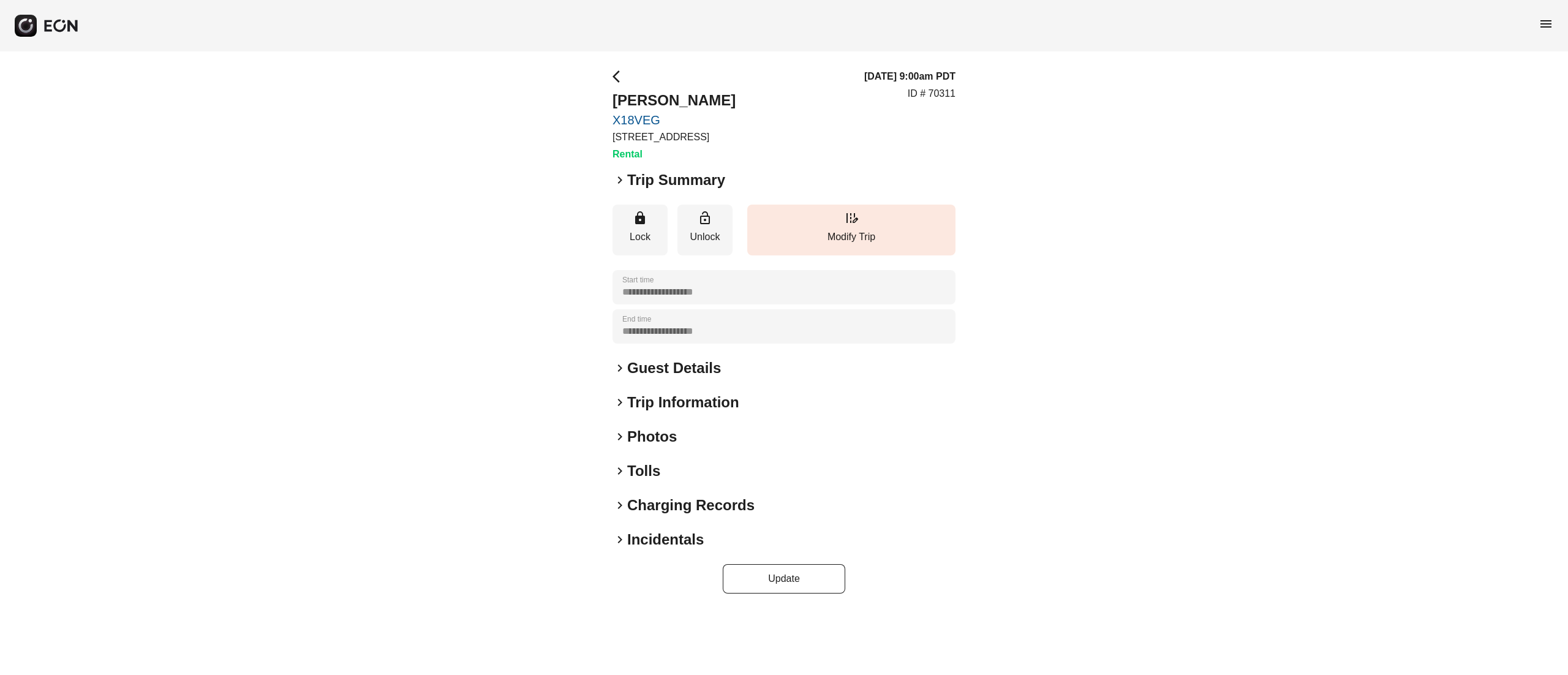
click at [673, 445] on h2 "Photos" at bounding box center [652, 436] width 49 height 19
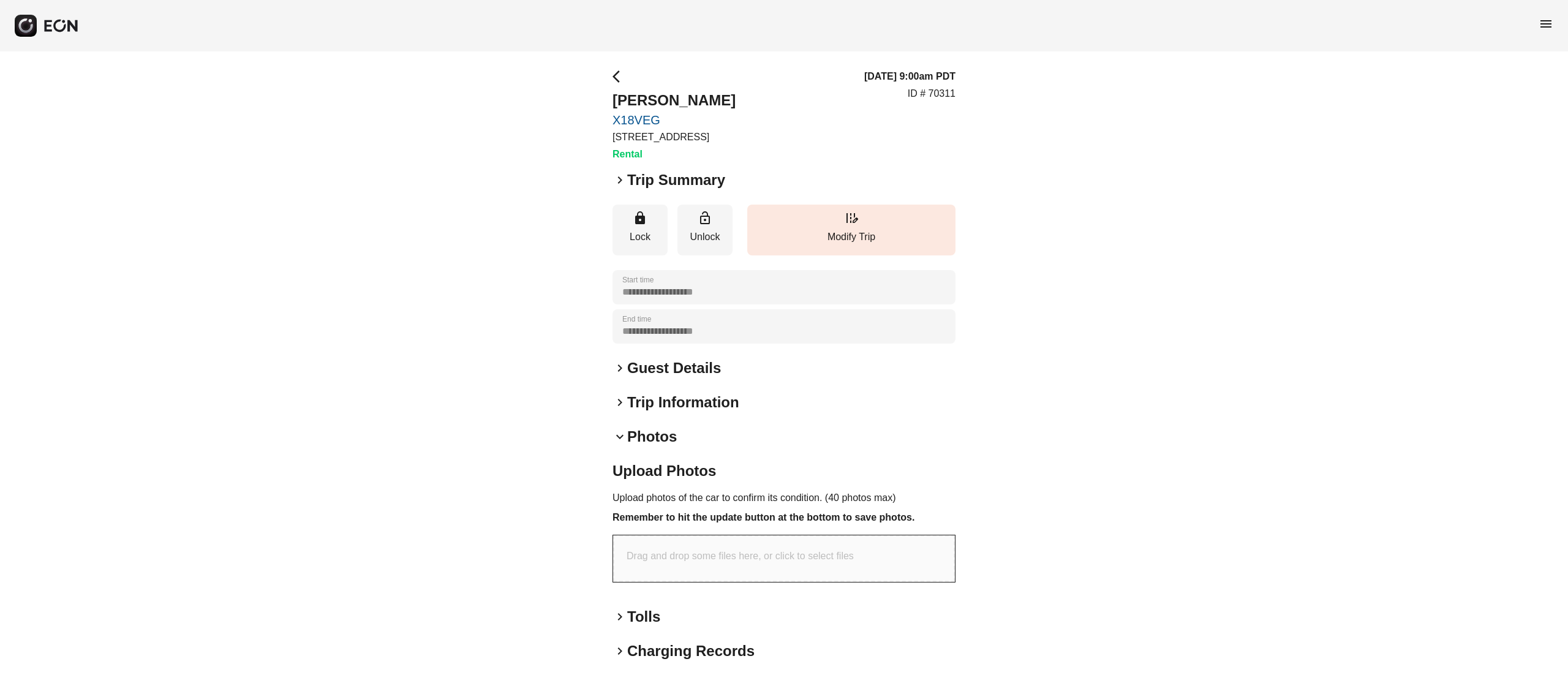
click at [659, 442] on h2 "Photos" at bounding box center [652, 436] width 49 height 19
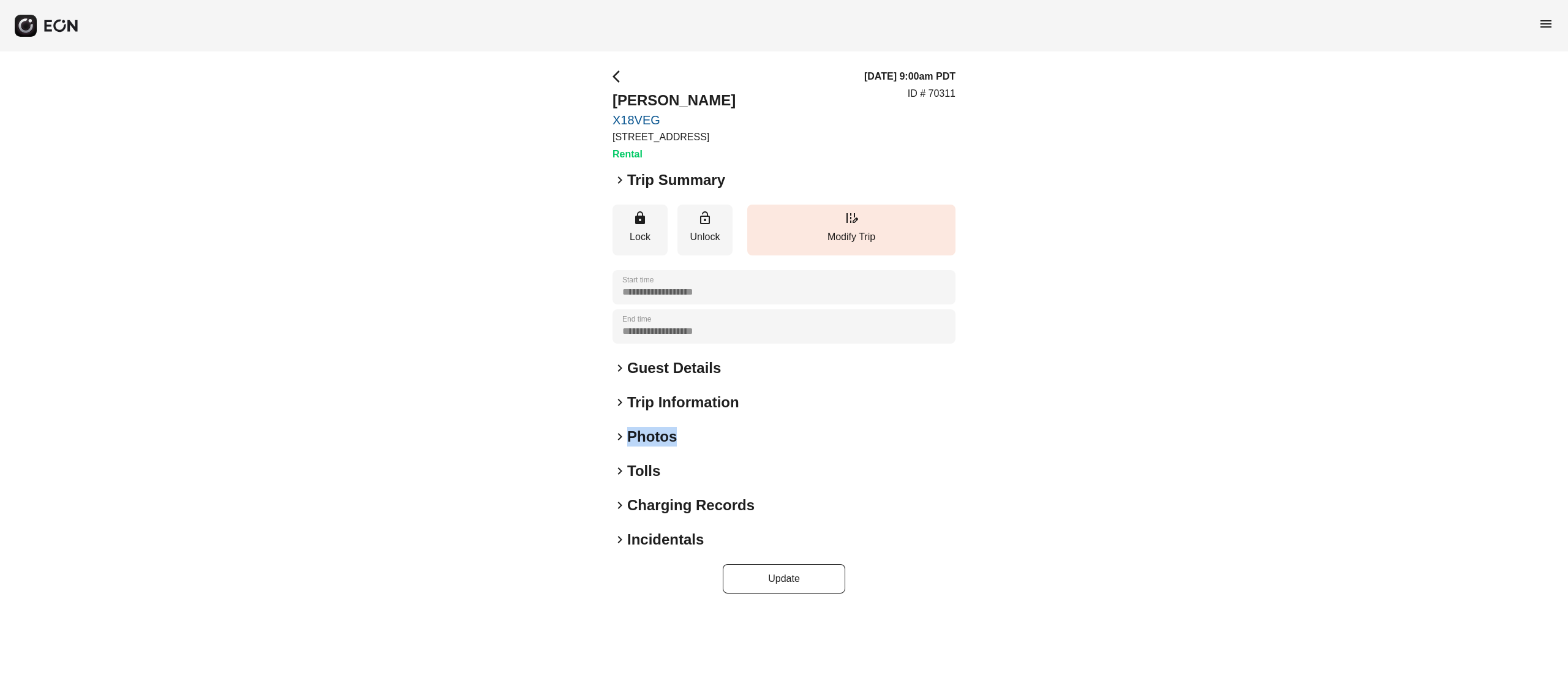
click at [659, 442] on h2 "Photos" at bounding box center [652, 436] width 49 height 19
click at [654, 436] on h2 "Photos" at bounding box center [652, 436] width 49 height 19
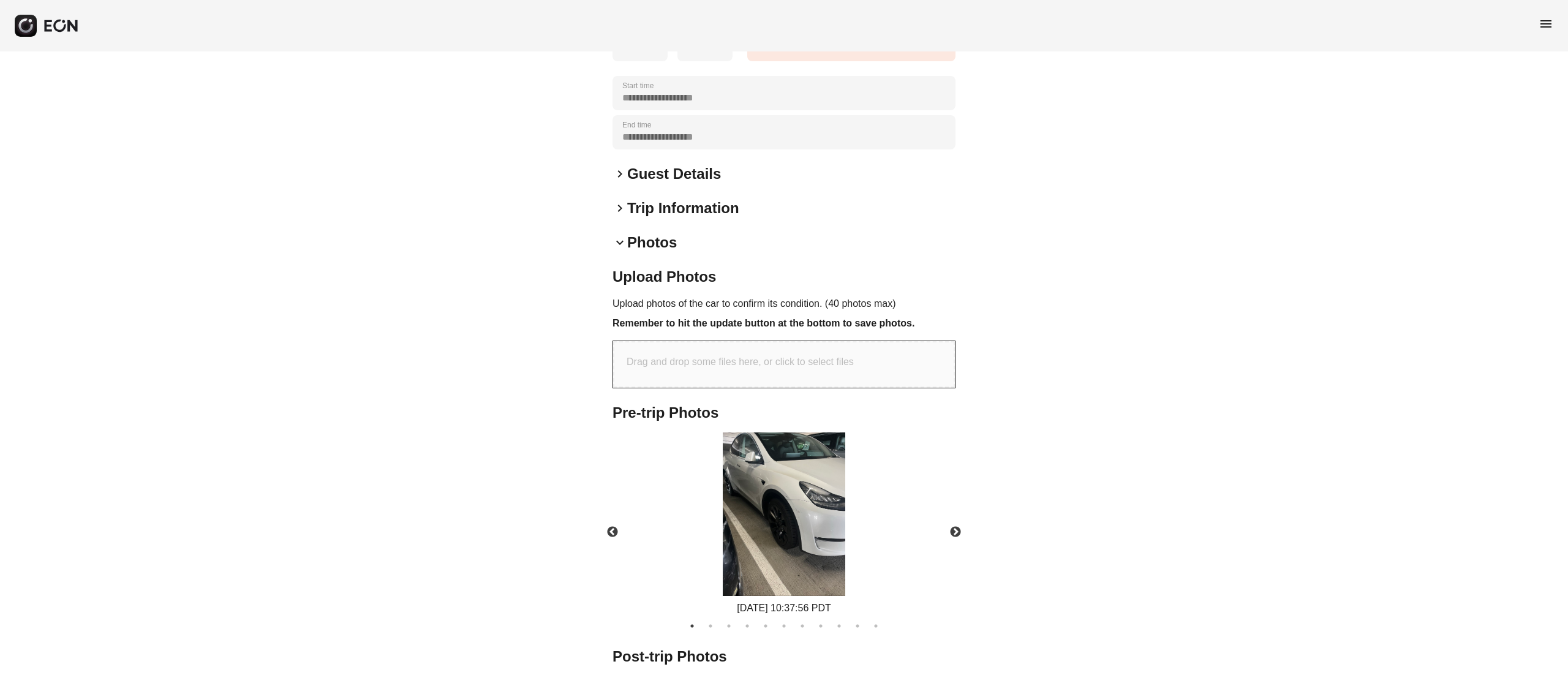
scroll to position [196, 0]
click at [811, 478] on img at bounding box center [784, 512] width 122 height 163
click at [939, 528] on button "Next" at bounding box center [955, 529] width 43 height 43
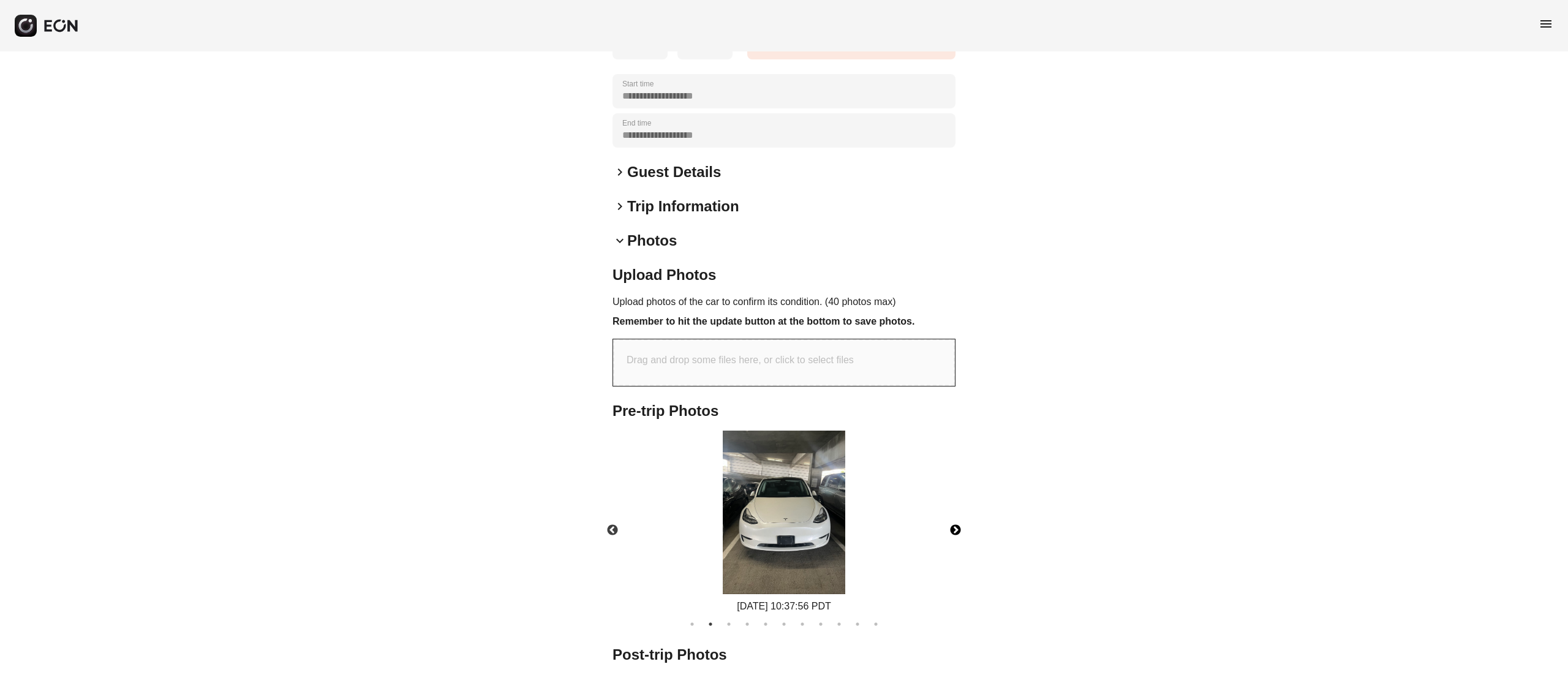
click at [802, 504] on img at bounding box center [784, 512] width 122 height 163
click at [952, 526] on button "Next" at bounding box center [955, 529] width 43 height 43
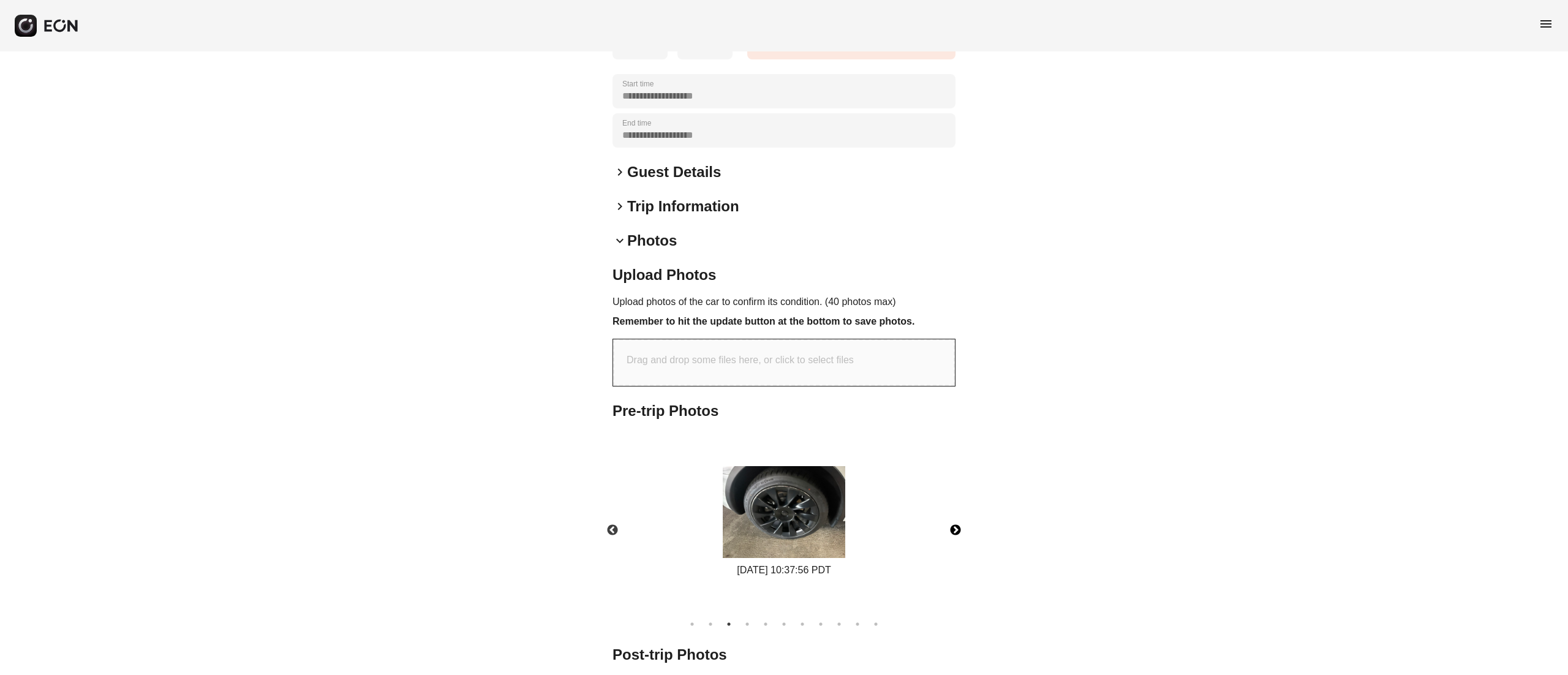
click at [804, 502] on img at bounding box center [784, 512] width 122 height 92
click at [969, 528] on button "Next" at bounding box center [955, 529] width 43 height 43
click at [964, 528] on button "Next" at bounding box center [955, 529] width 43 height 43
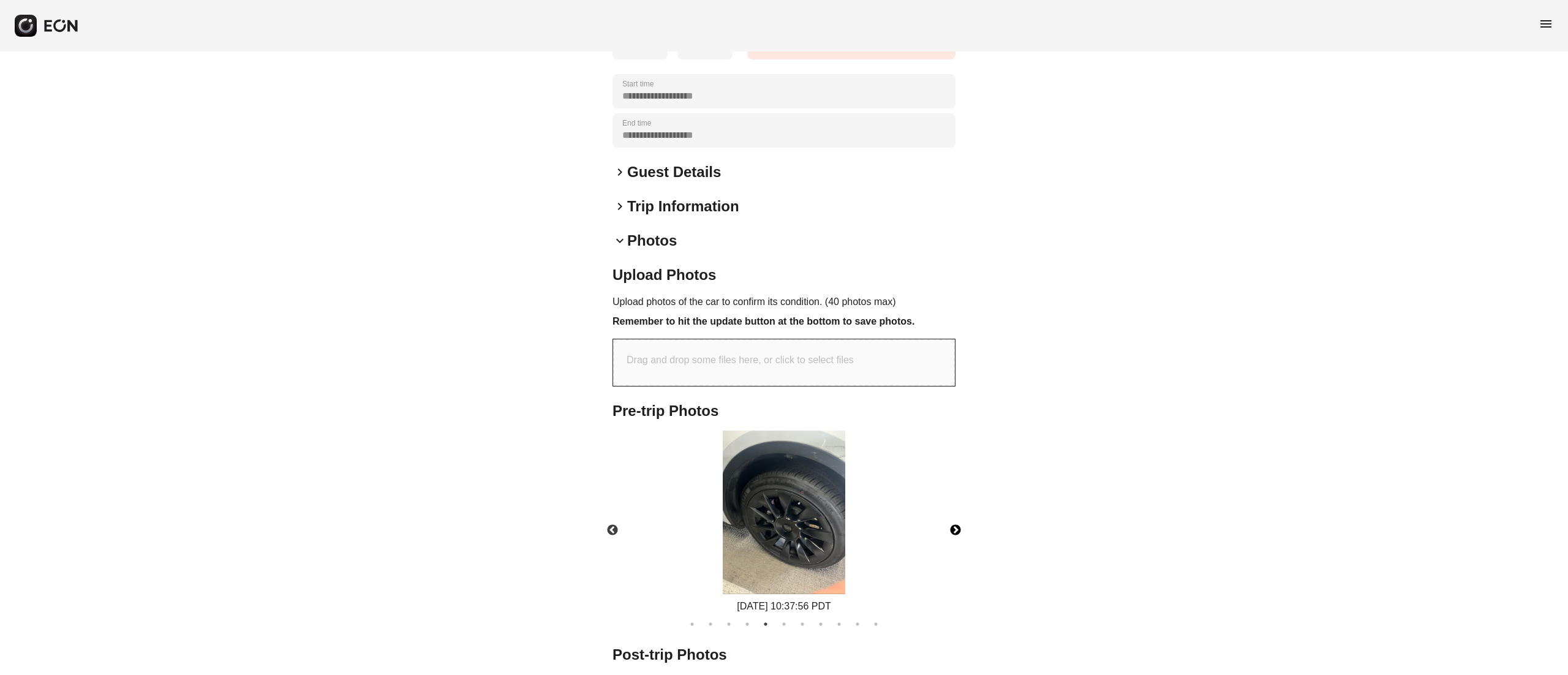
click at [964, 528] on button "Next" at bounding box center [955, 529] width 43 height 43
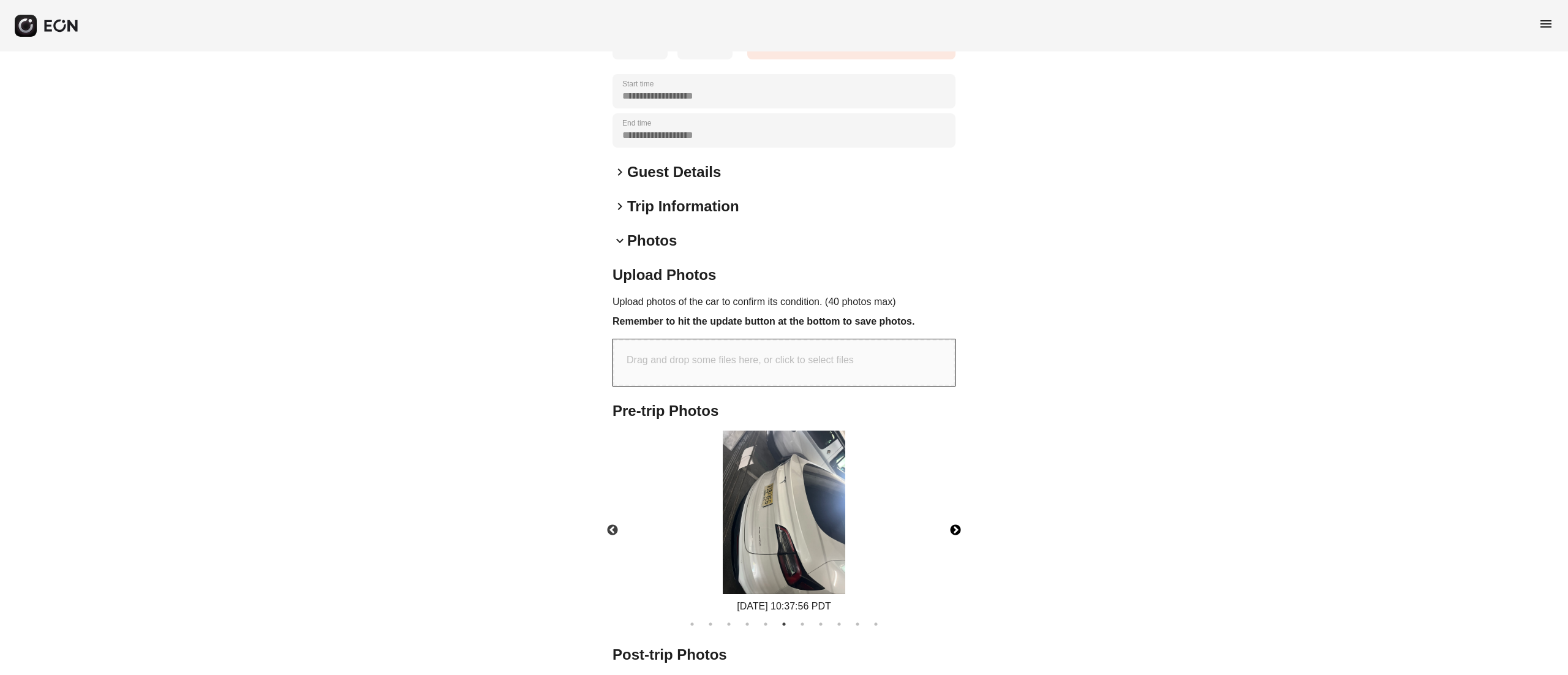
click at [964, 528] on button "Next" at bounding box center [955, 529] width 43 height 43
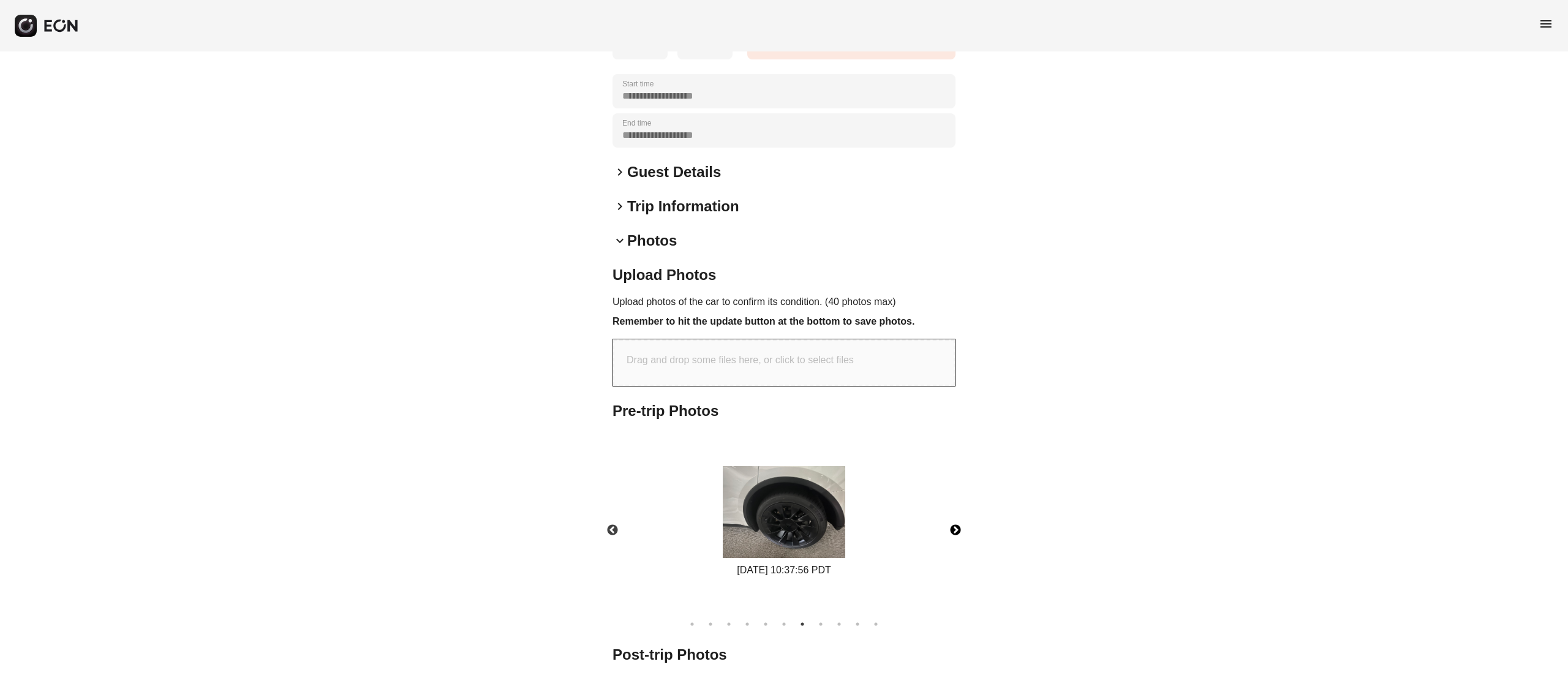
click at [964, 528] on button "Next" at bounding box center [955, 529] width 43 height 43
click at [959, 528] on button "Next" at bounding box center [955, 529] width 43 height 43
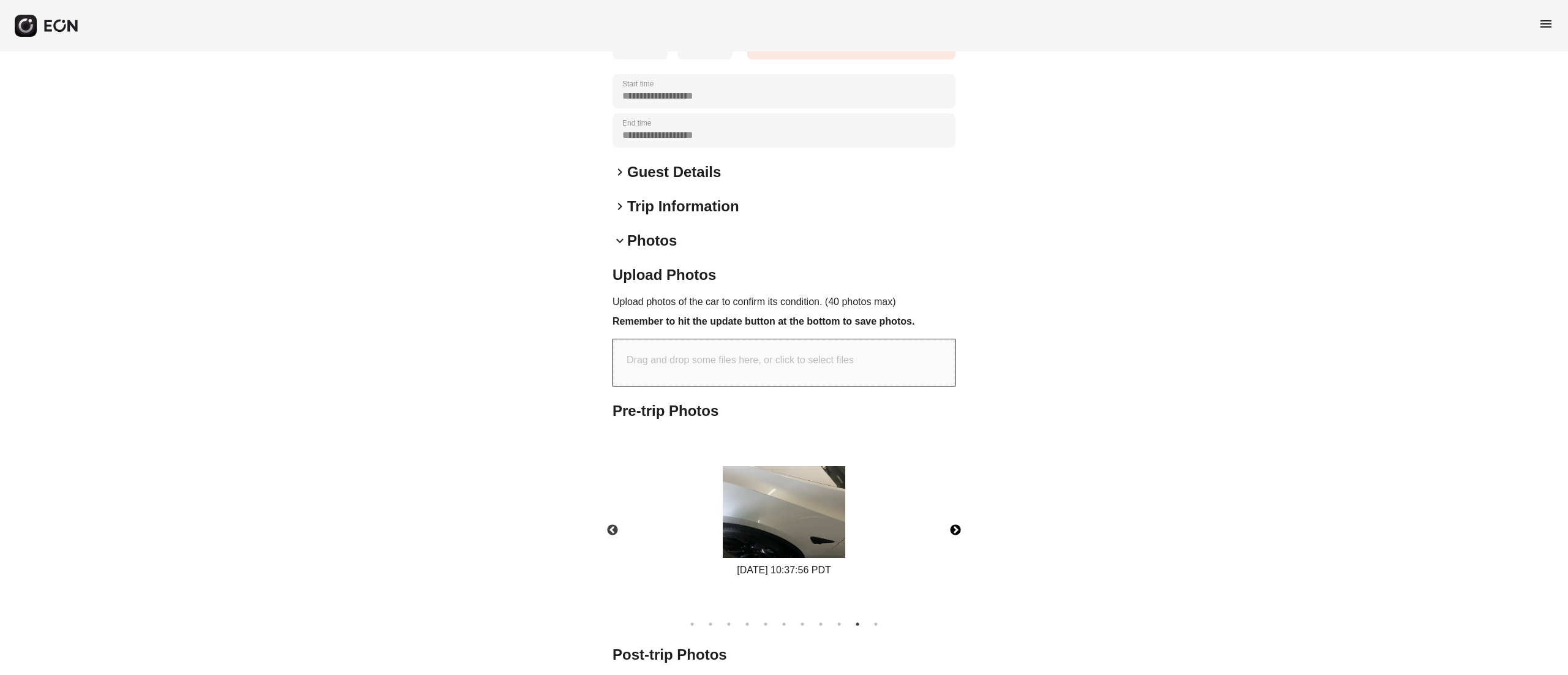
click at [959, 528] on button "Next" at bounding box center [955, 529] width 43 height 43
click at [839, 517] on img at bounding box center [784, 512] width 122 height 92
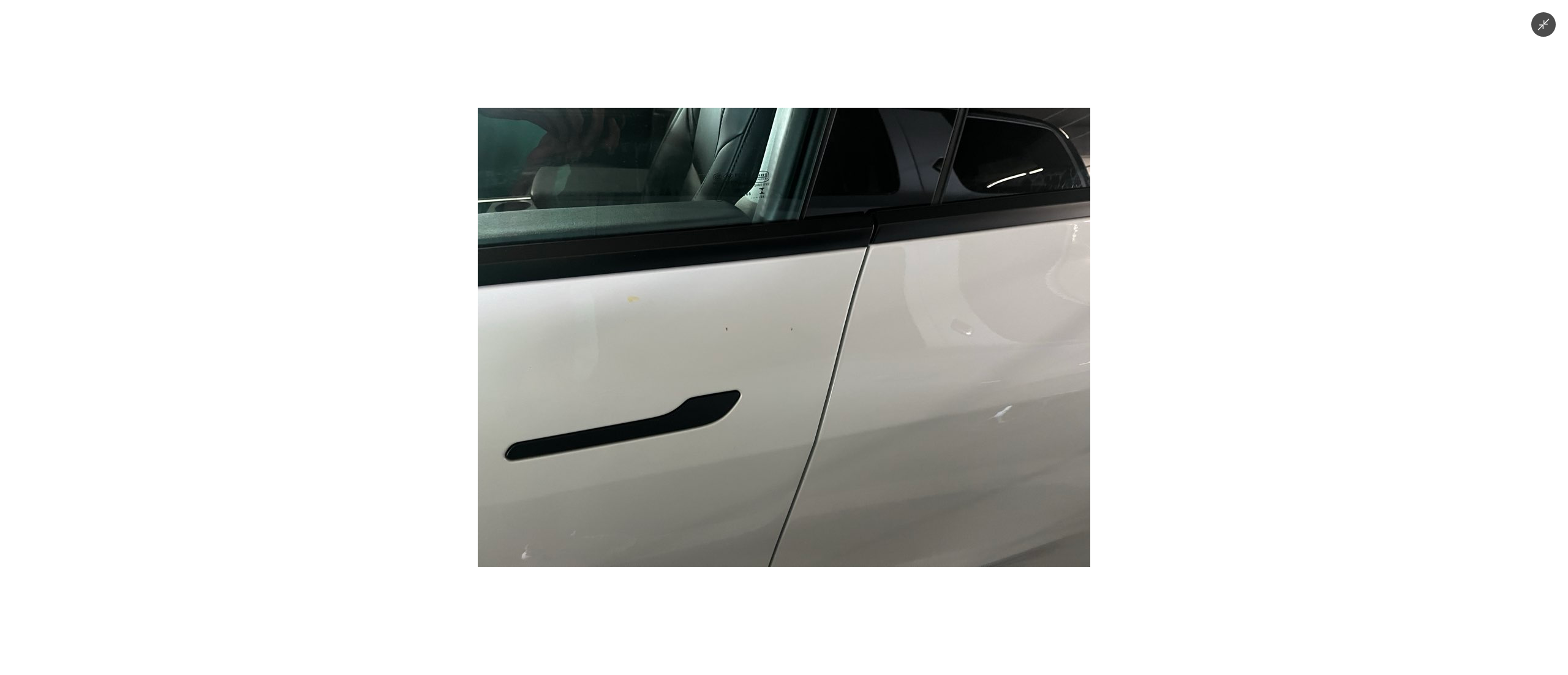
click at [650, 362] on img at bounding box center [784, 337] width 612 height 459
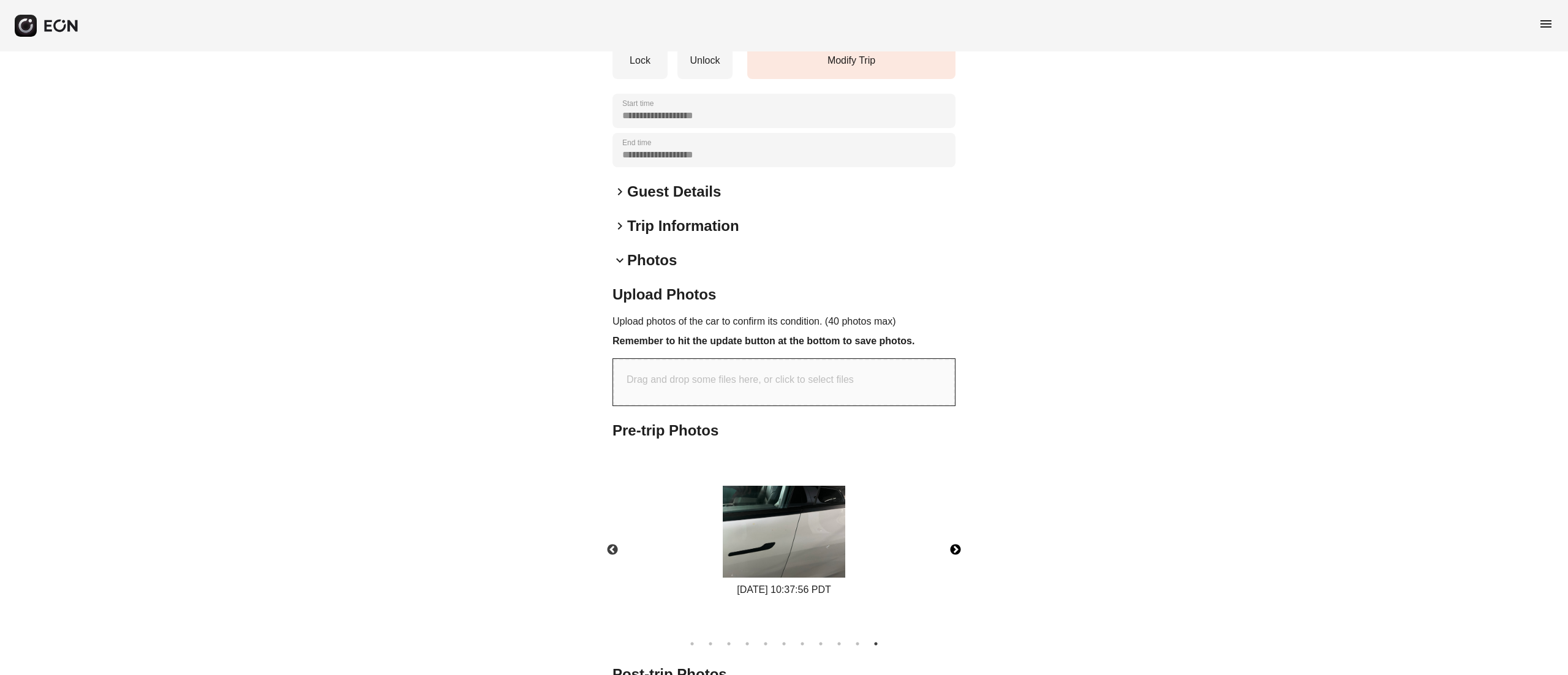
scroll to position [0, 0]
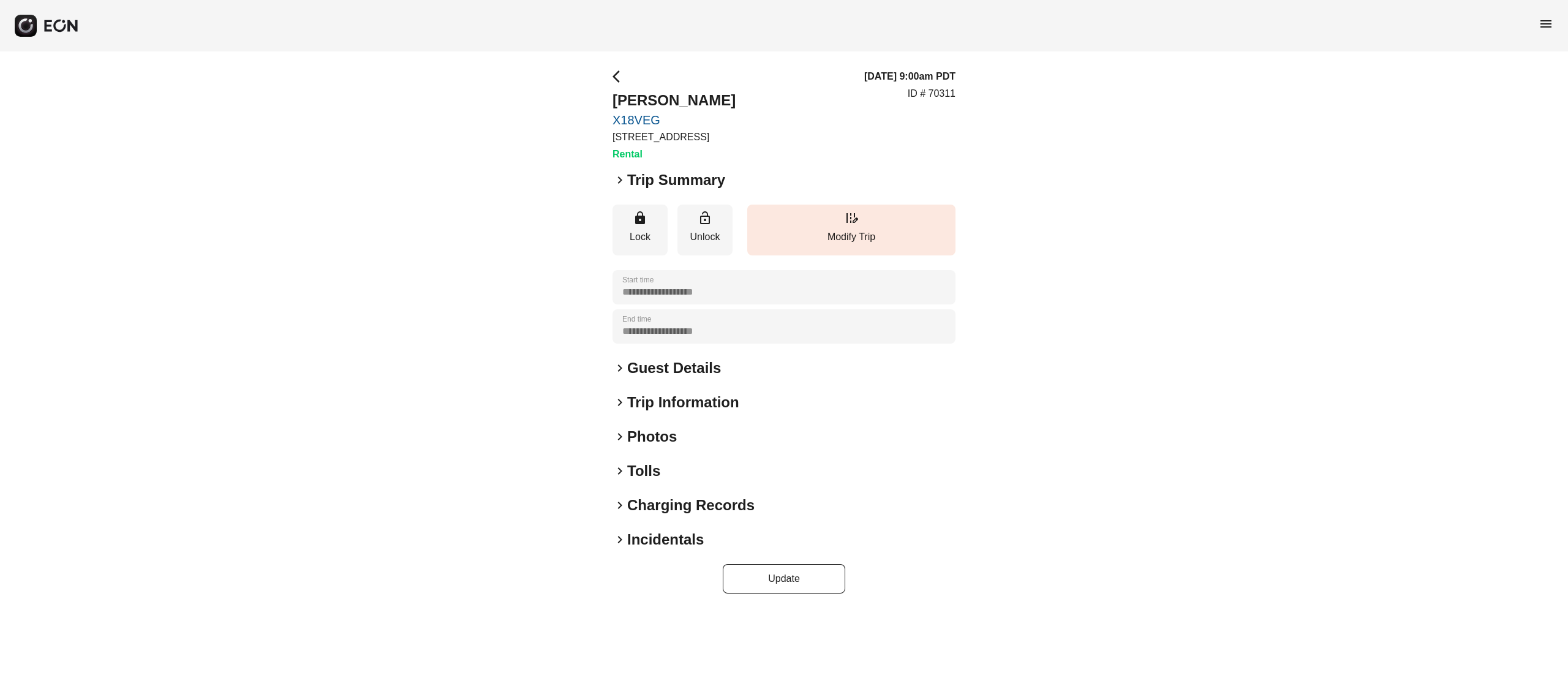
click at [659, 365] on h2 "Guest Details" at bounding box center [674, 367] width 94 height 19
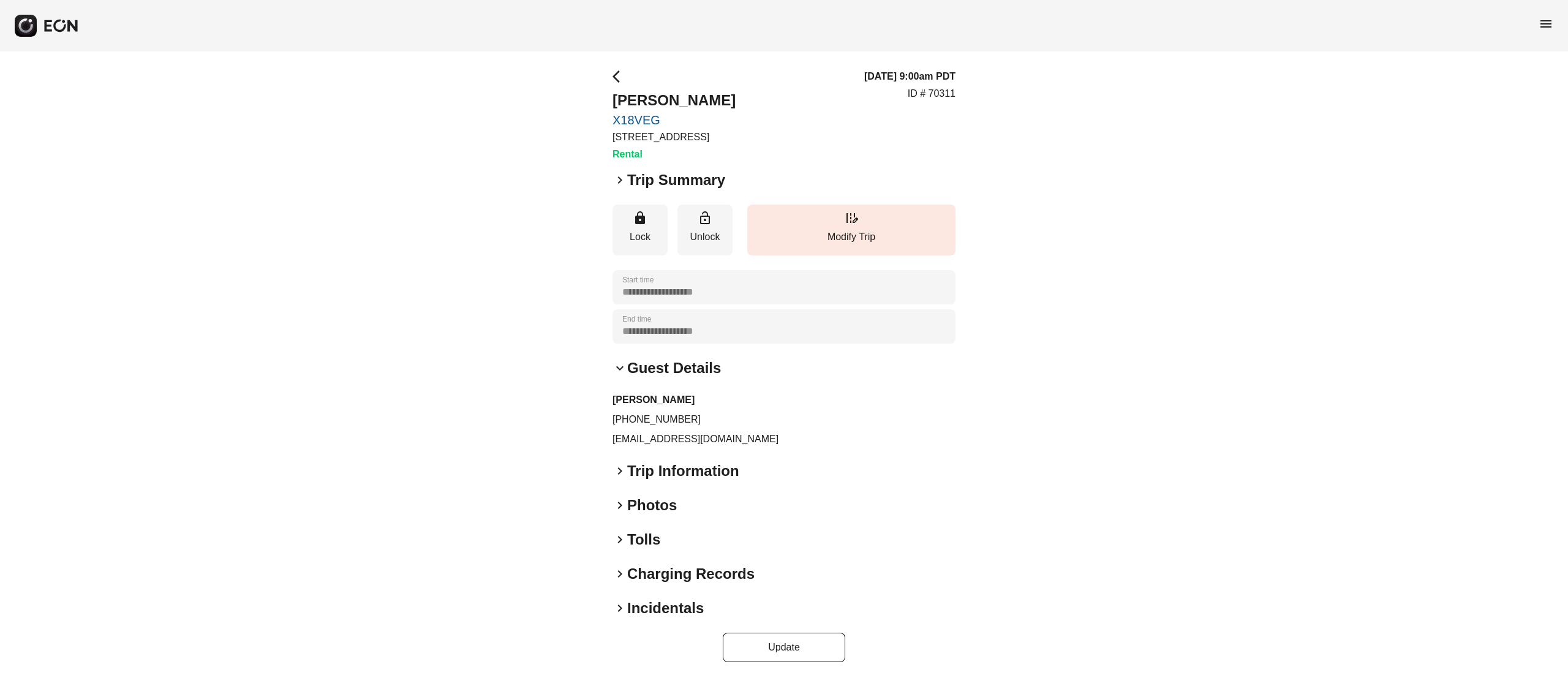
click at [659, 365] on h2 "Guest Details" at bounding box center [674, 367] width 94 height 19
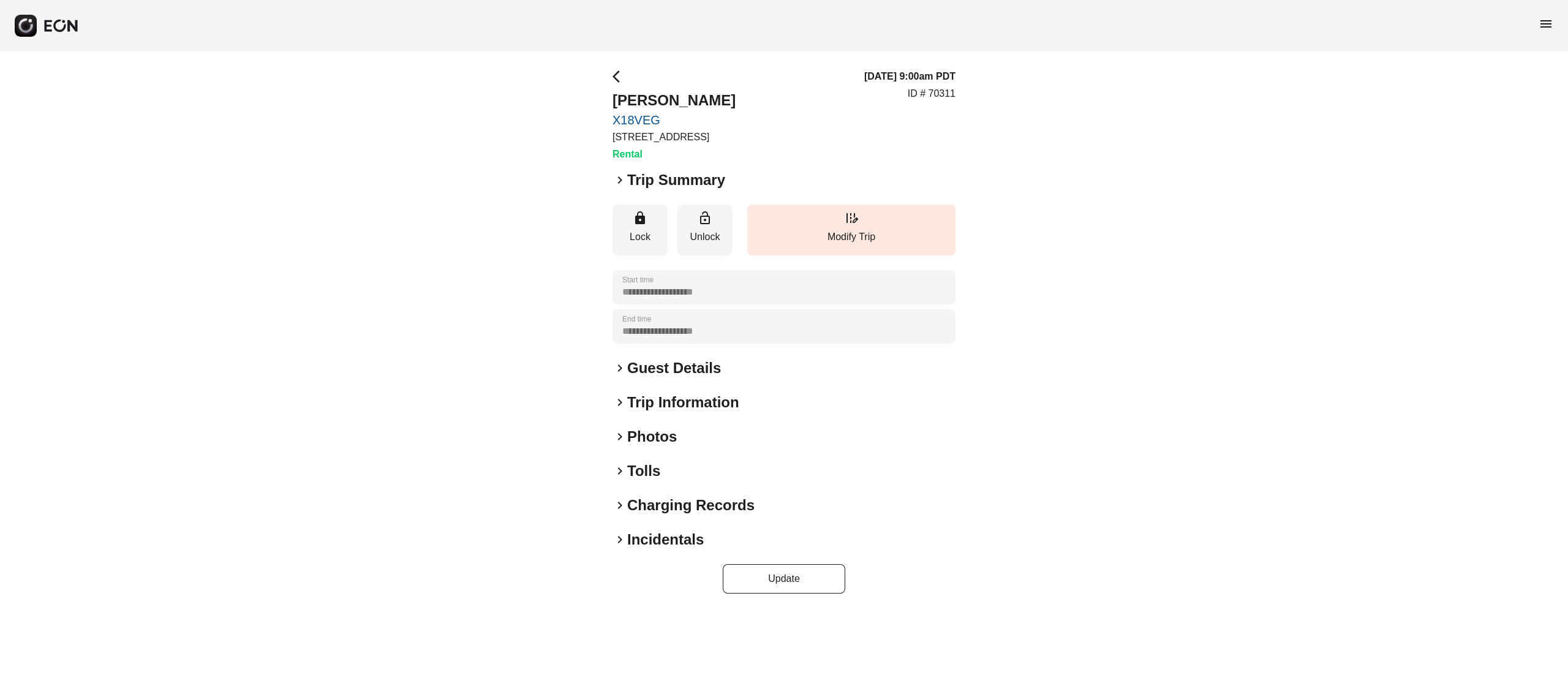
click at [655, 436] on h2 "Photos" at bounding box center [652, 436] width 49 height 19
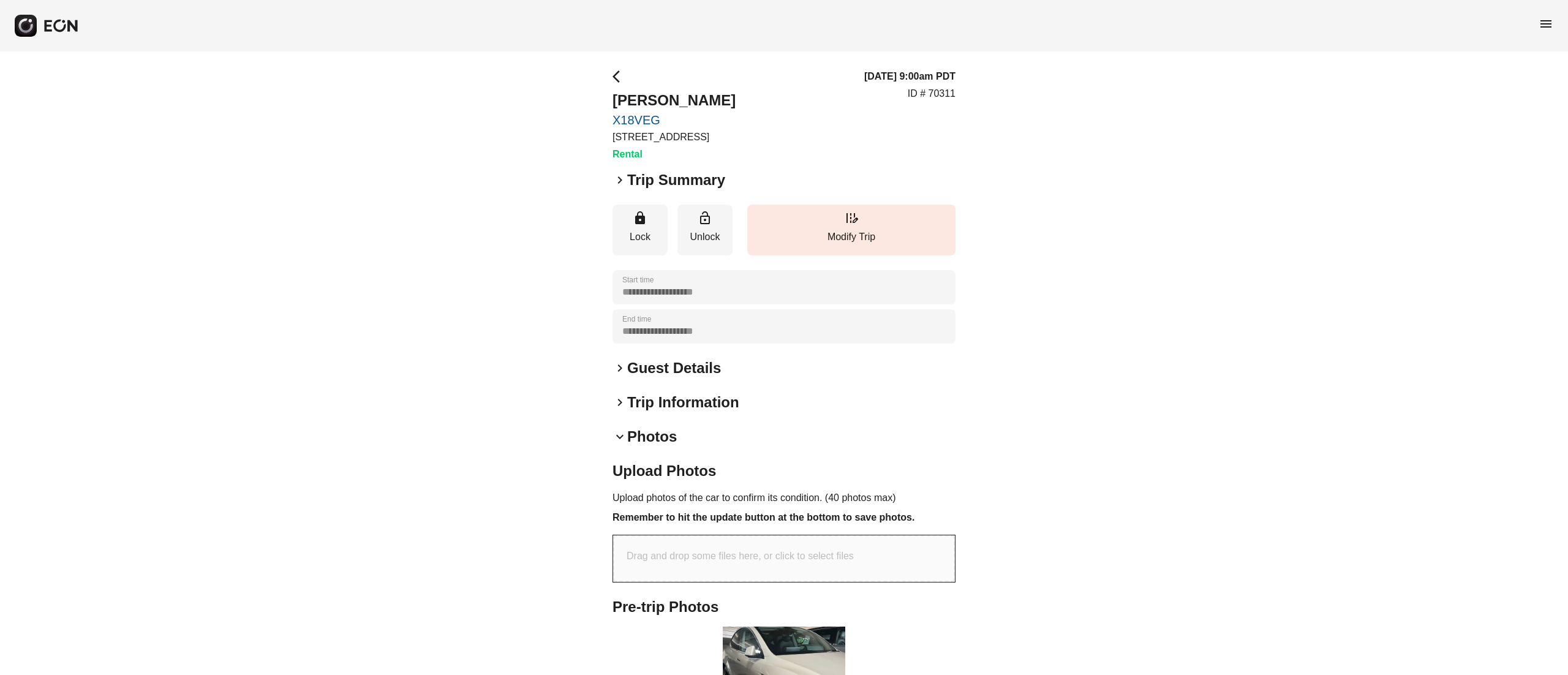
scroll to position [359, 0]
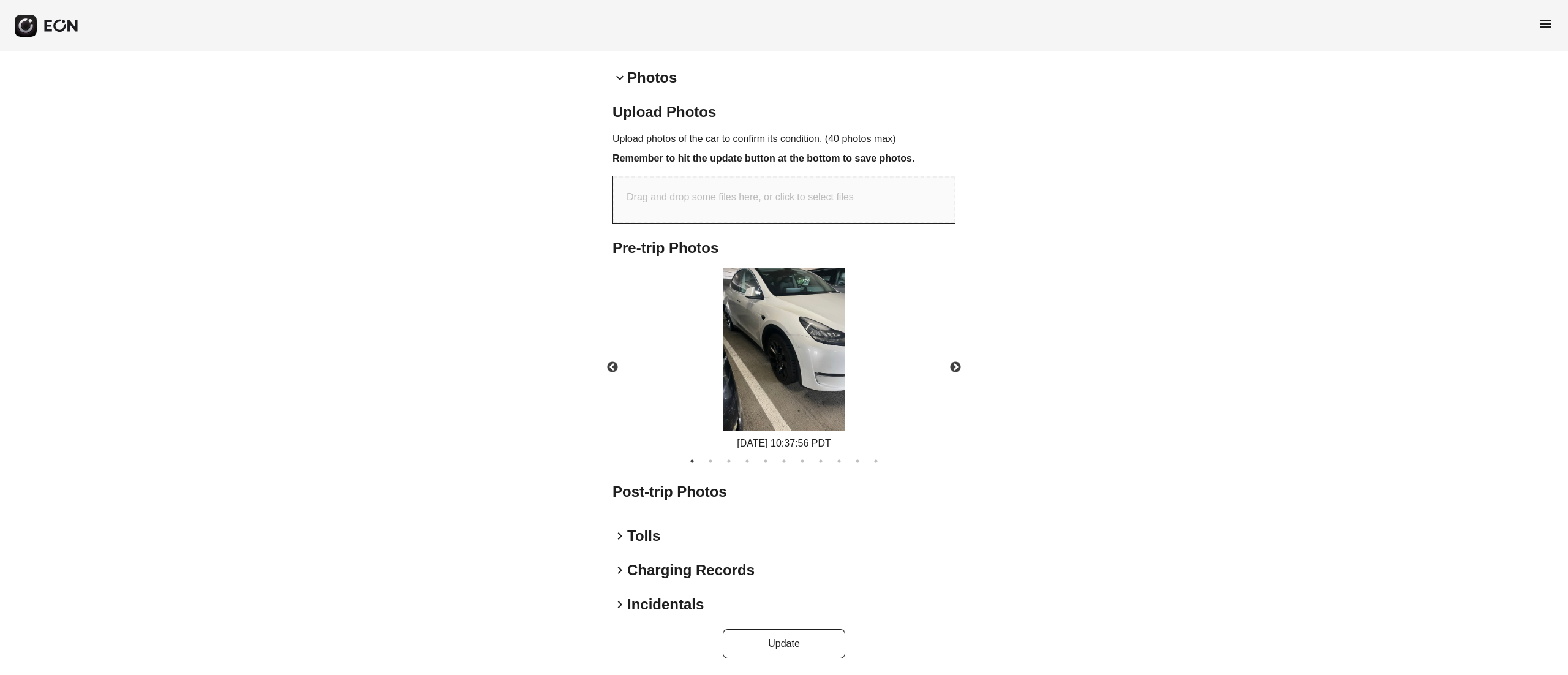
click at [831, 330] on img at bounding box center [784, 349] width 122 height 163
click at [966, 367] on button "Next" at bounding box center [955, 367] width 43 height 43
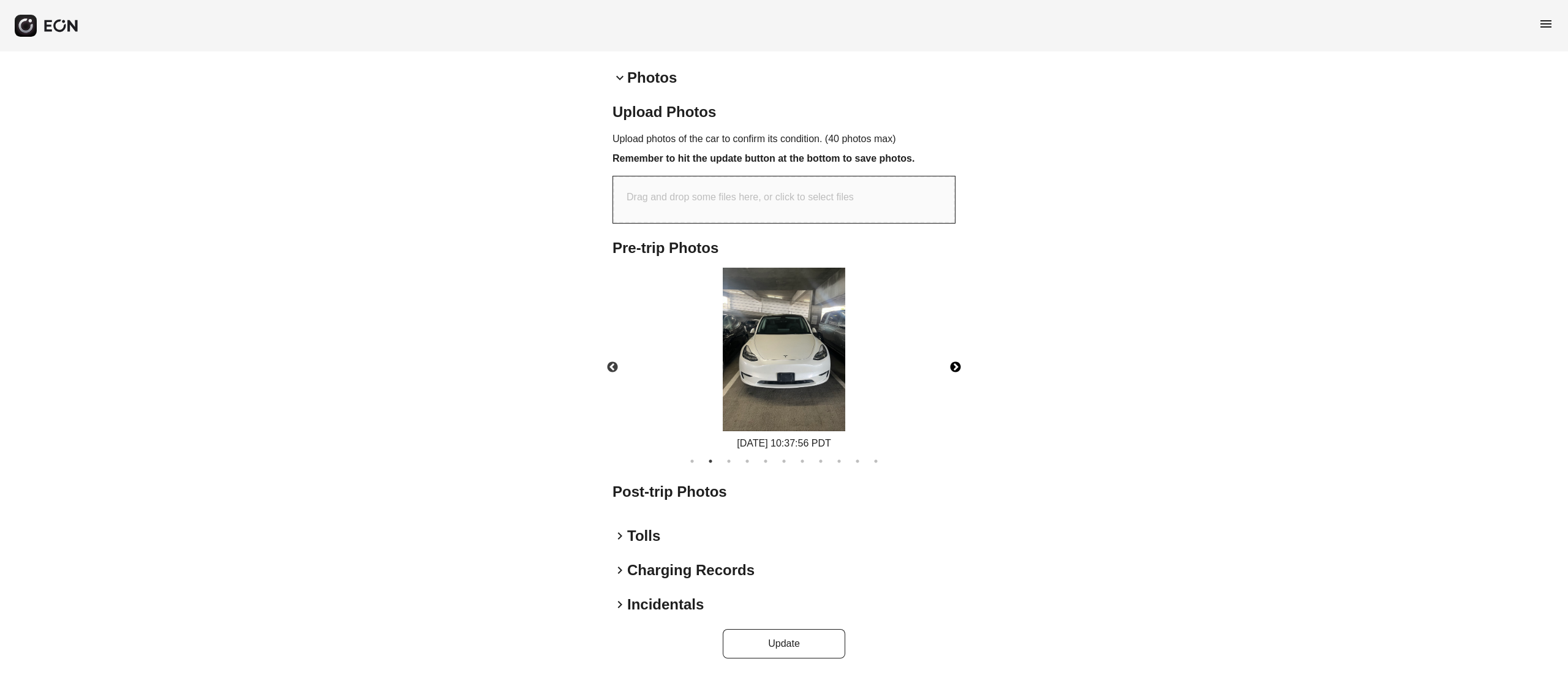
click at [966, 367] on button "Next" at bounding box center [955, 367] width 43 height 43
click at [964, 367] on button "Next" at bounding box center [955, 367] width 43 height 43
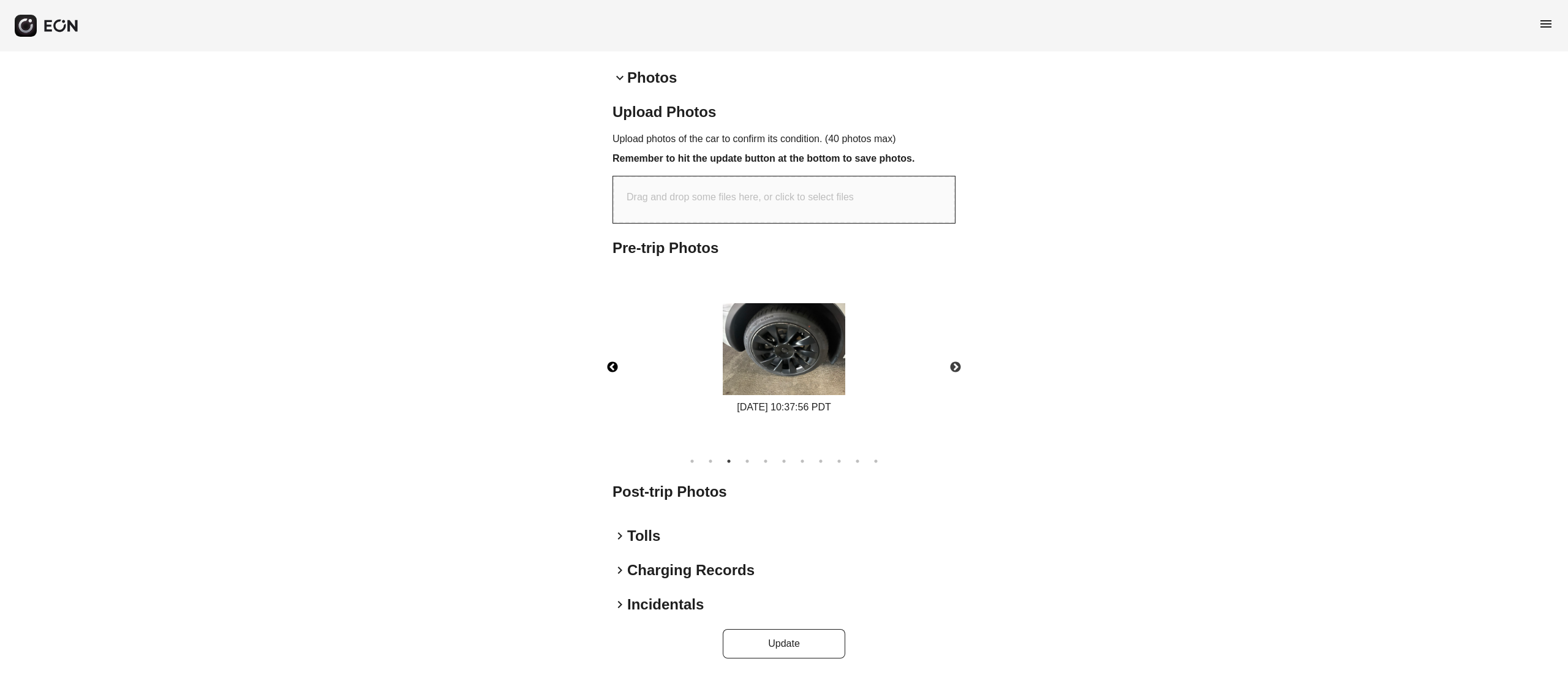
click at [621, 358] on button "Previous" at bounding box center [612, 367] width 43 height 43
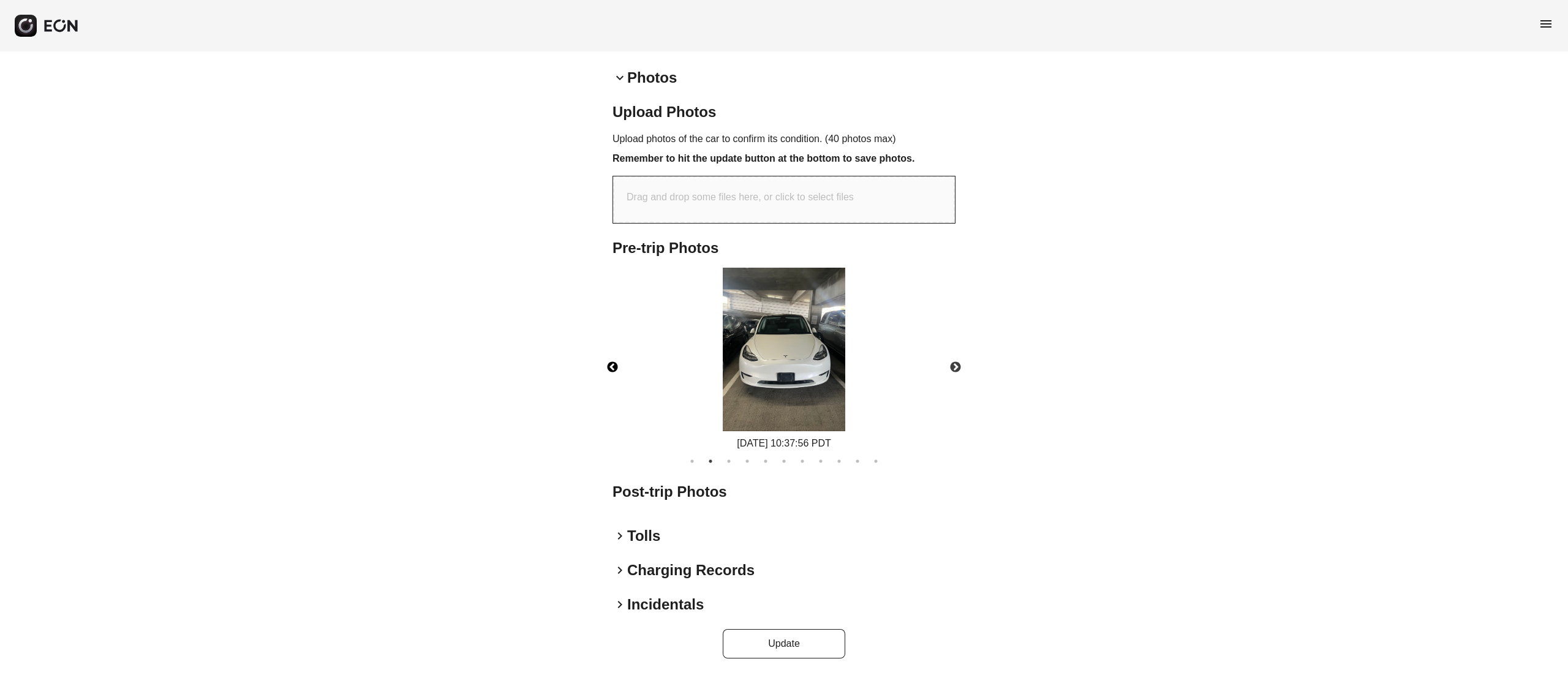
click at [786, 343] on img at bounding box center [784, 349] width 122 height 163
click at [945, 356] on button "Next" at bounding box center [955, 367] width 43 height 43
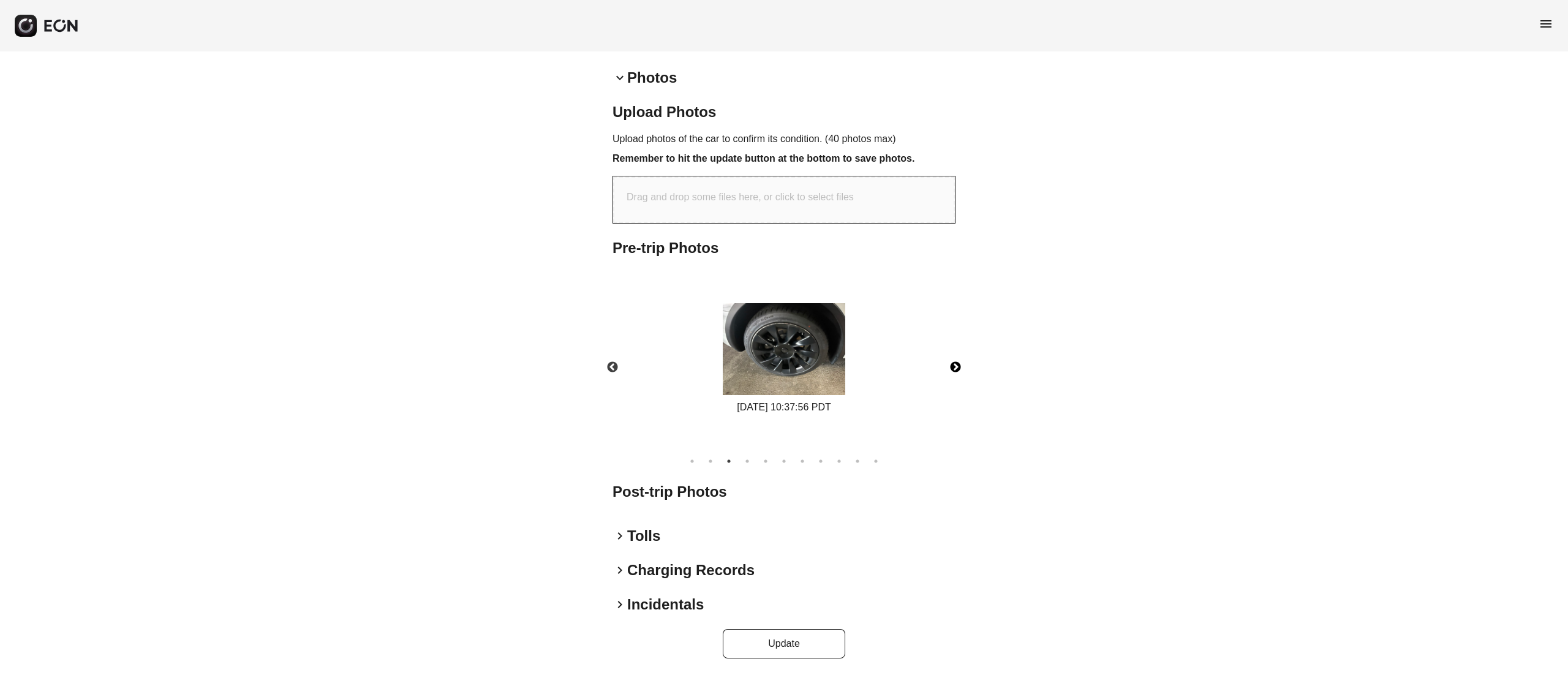
click at [945, 356] on button "Next" at bounding box center [955, 367] width 43 height 43
click at [787, 350] on img at bounding box center [784, 349] width 122 height 92
click at [950, 360] on button "Next" at bounding box center [955, 367] width 43 height 43
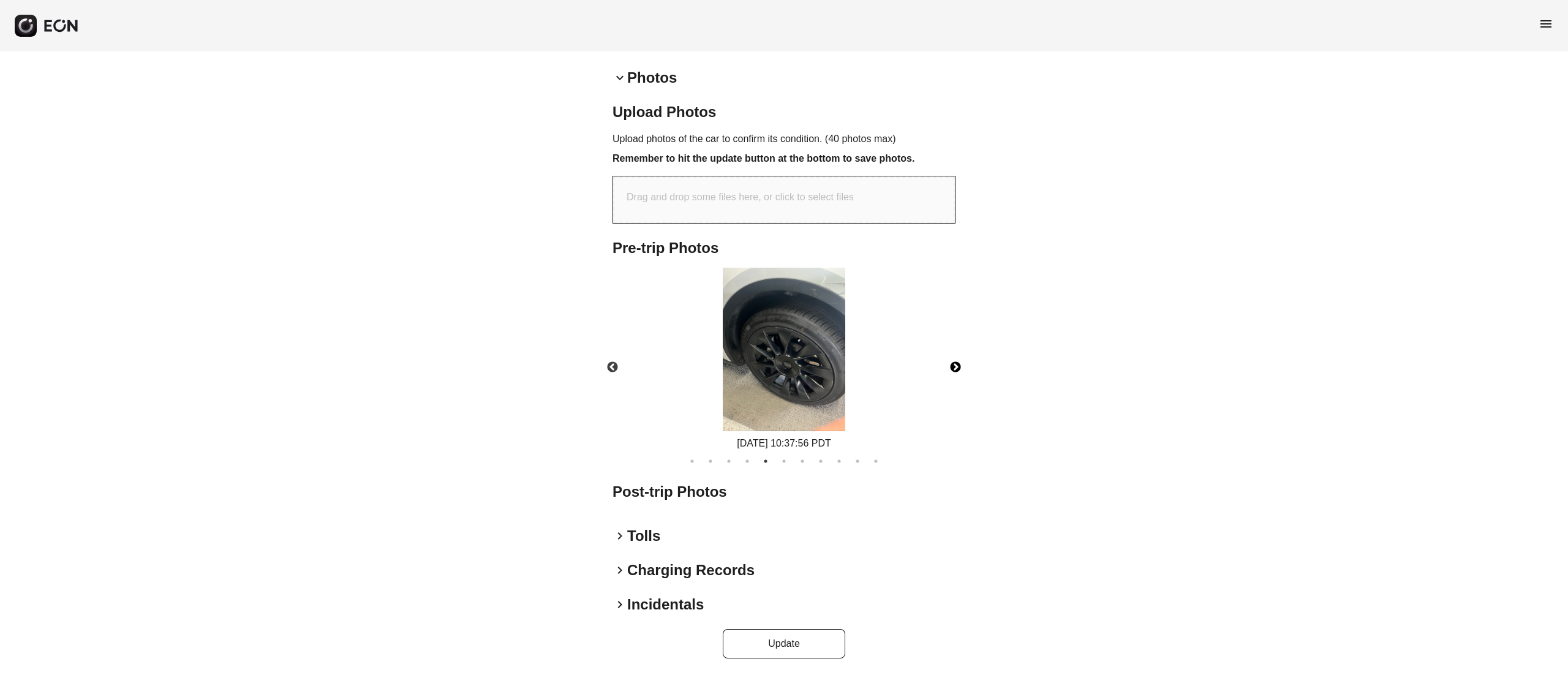
click at [804, 357] on img at bounding box center [784, 349] width 122 height 163
click at [945, 361] on button "Next" at bounding box center [955, 367] width 43 height 43
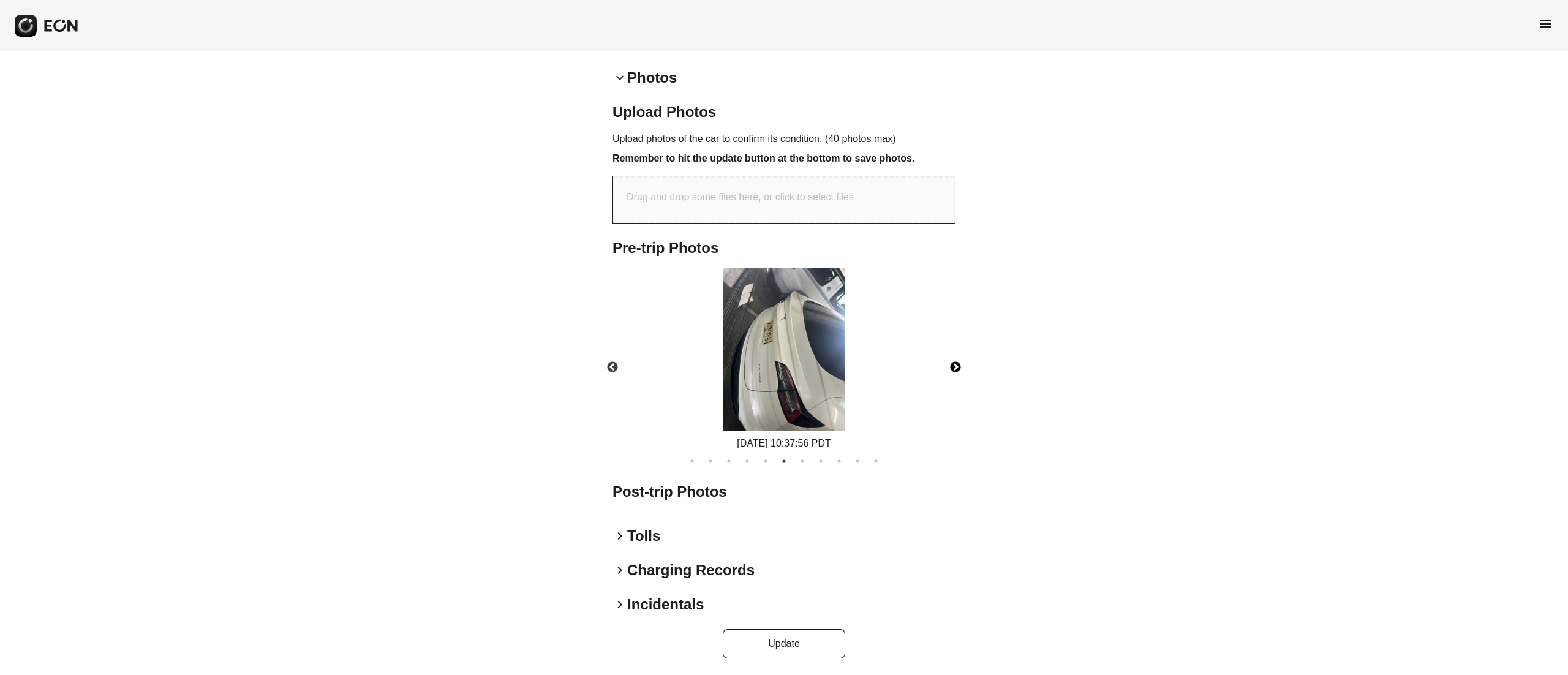
click at [824, 355] on img at bounding box center [784, 349] width 122 height 163
click at [955, 356] on button "Next" at bounding box center [955, 367] width 43 height 43
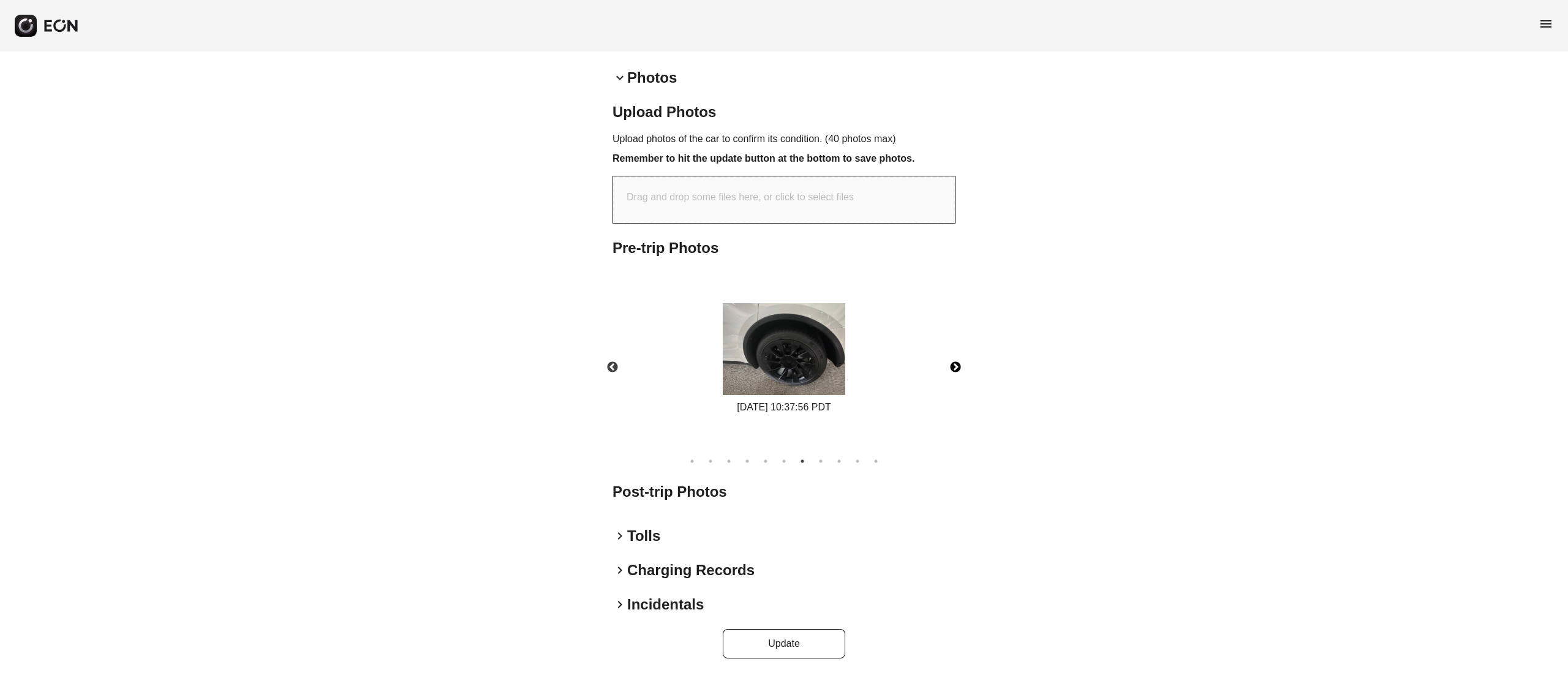
click at [812, 348] on img at bounding box center [784, 349] width 122 height 92
click at [961, 366] on button "Next" at bounding box center [955, 367] width 43 height 43
click at [824, 349] on img at bounding box center [784, 349] width 122 height 92
click at [957, 367] on button "Next" at bounding box center [955, 367] width 43 height 43
click at [838, 351] on img at bounding box center [784, 349] width 122 height 92
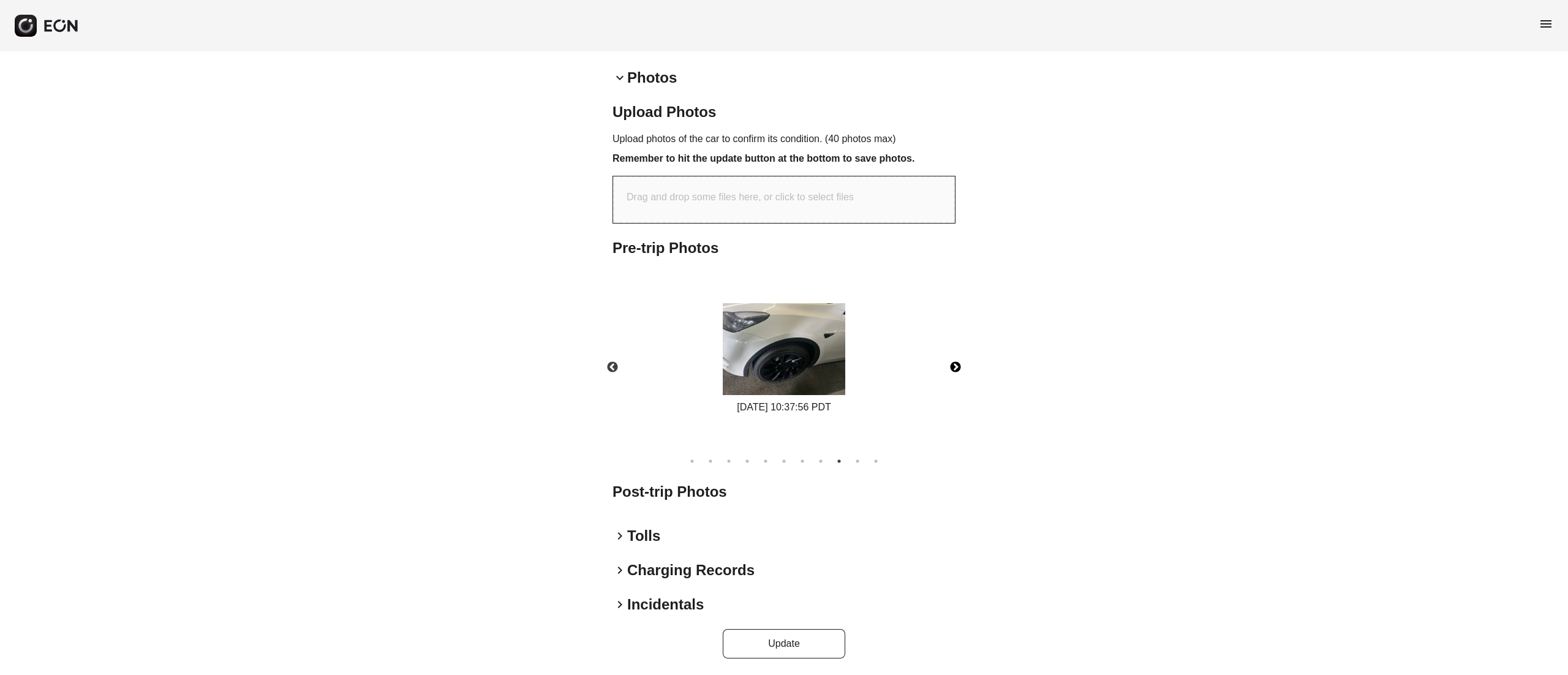
click at [956, 372] on button "Next" at bounding box center [955, 367] width 43 height 43
click at [824, 354] on img at bounding box center [784, 349] width 122 height 92
click at [952, 367] on button "Next" at bounding box center [955, 367] width 43 height 43
click at [822, 346] on img at bounding box center [784, 349] width 122 height 92
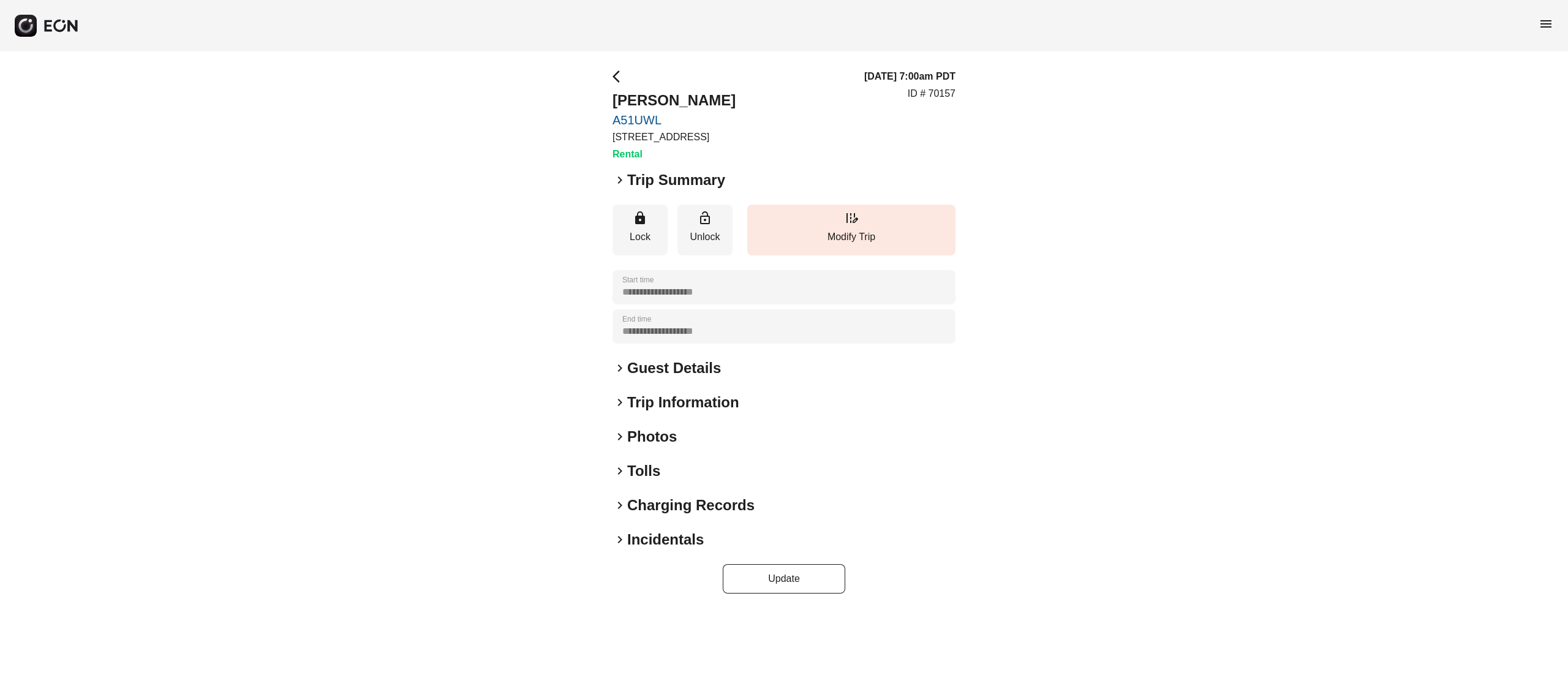
click at [631, 440] on h2 "Photos" at bounding box center [652, 436] width 49 height 19
click at [682, 435] on div "keyboard_arrow_right Photos" at bounding box center [784, 436] width 343 height 19
click at [659, 437] on h2 "Photos" at bounding box center [652, 436] width 49 height 19
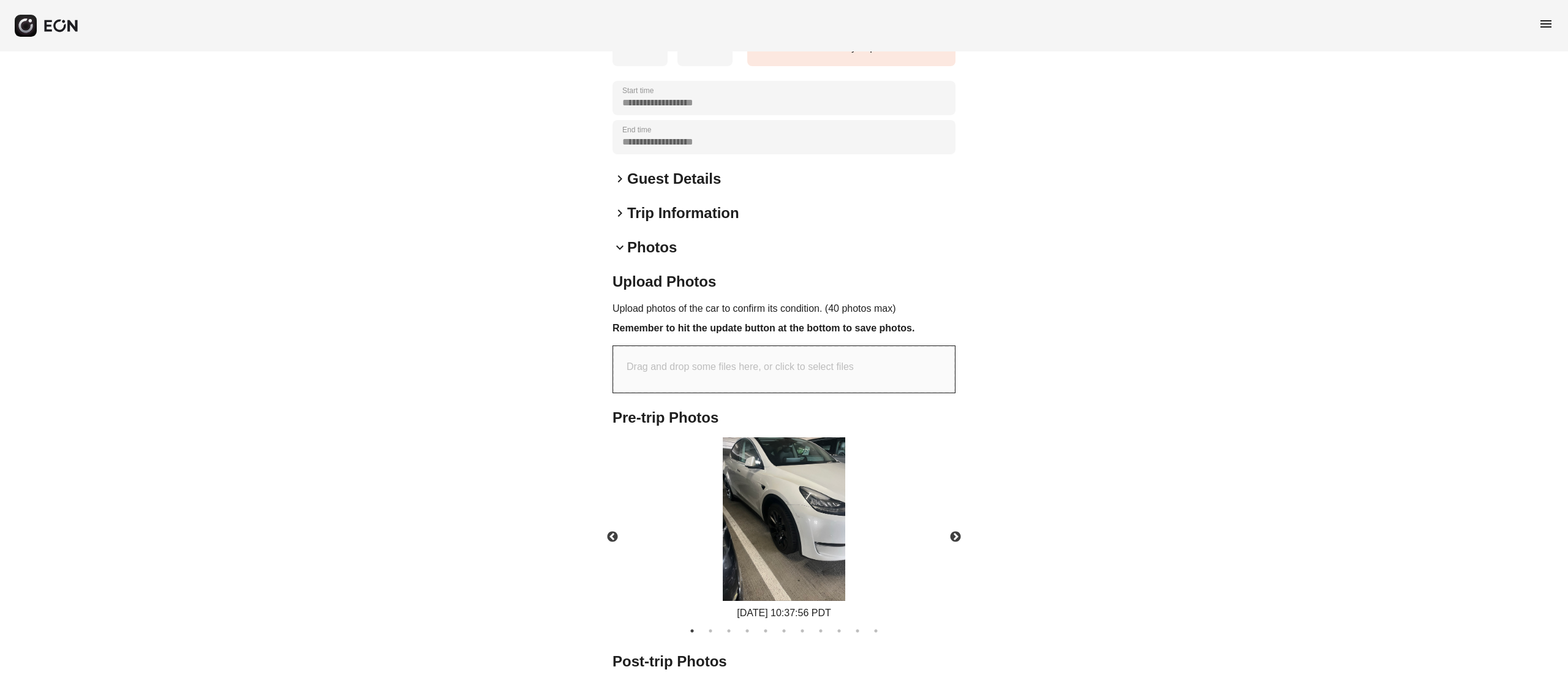
scroll to position [196, 0]
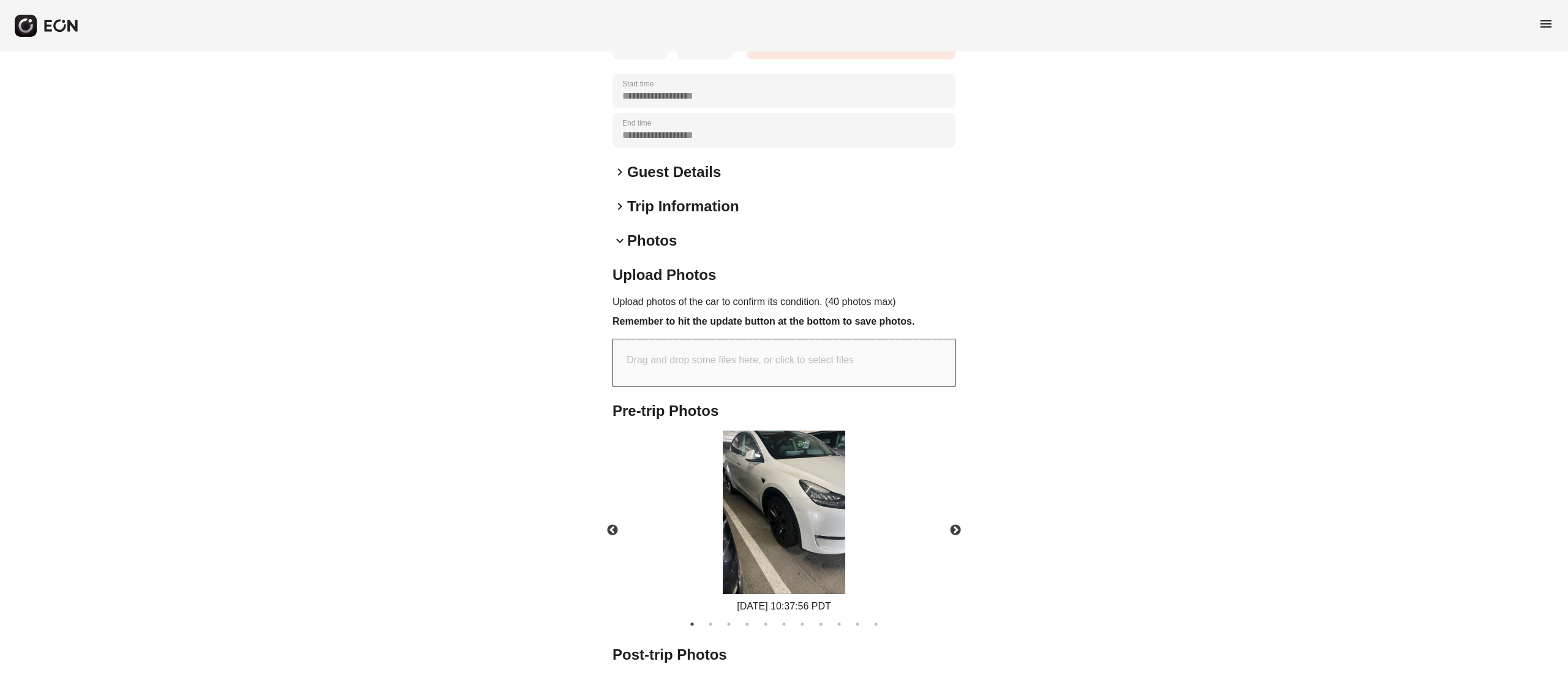
click at [751, 461] on img at bounding box center [784, 512] width 122 height 163
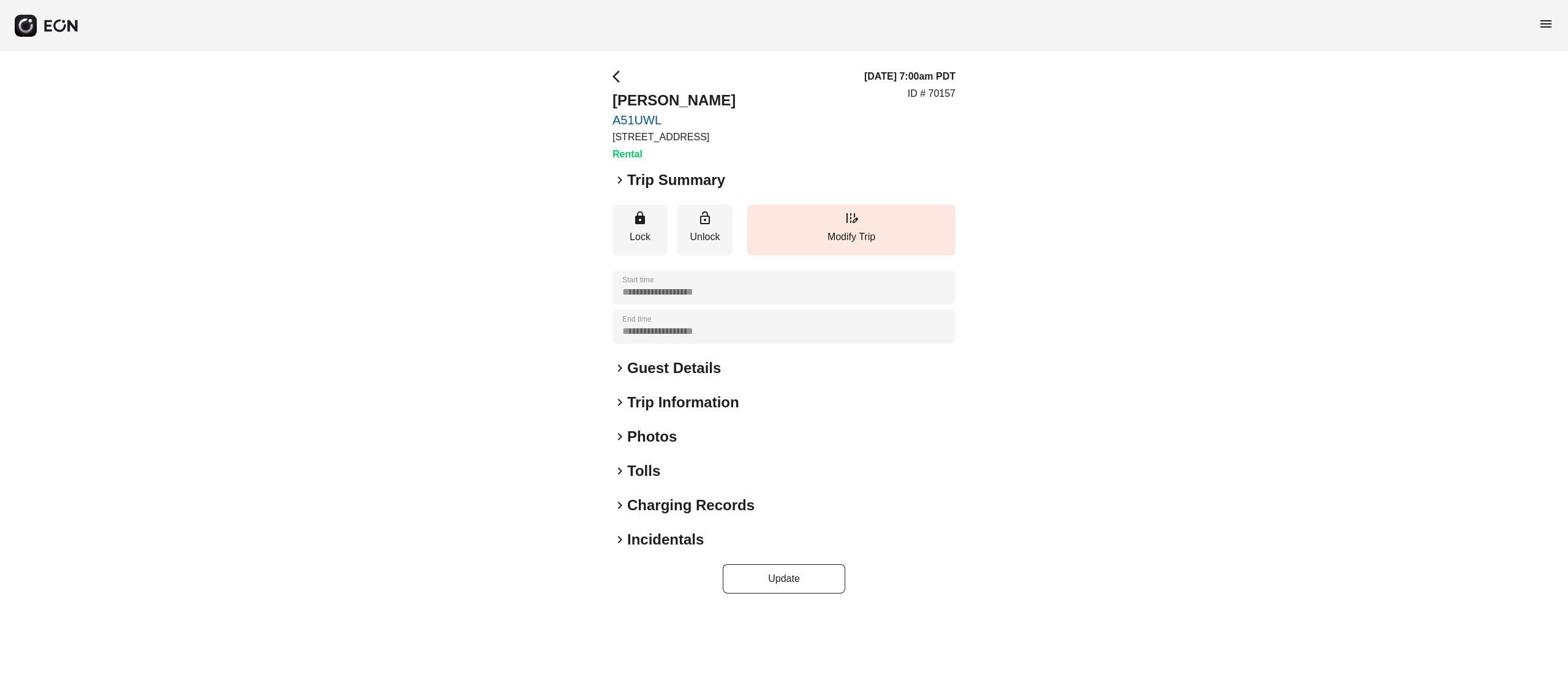
click at [643, 428] on h2 "Photos" at bounding box center [652, 436] width 49 height 19
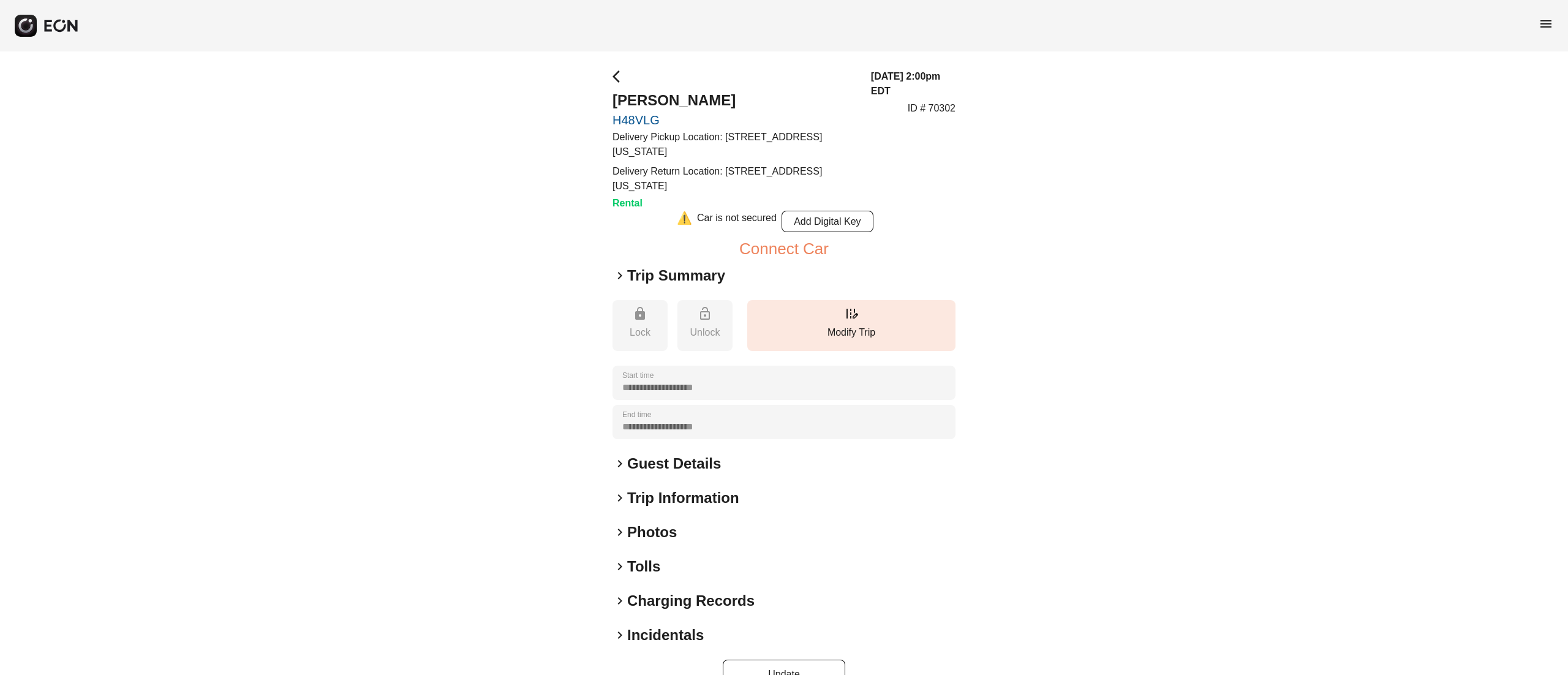
click at [659, 529] on h2 "Photos" at bounding box center [652, 531] width 49 height 19
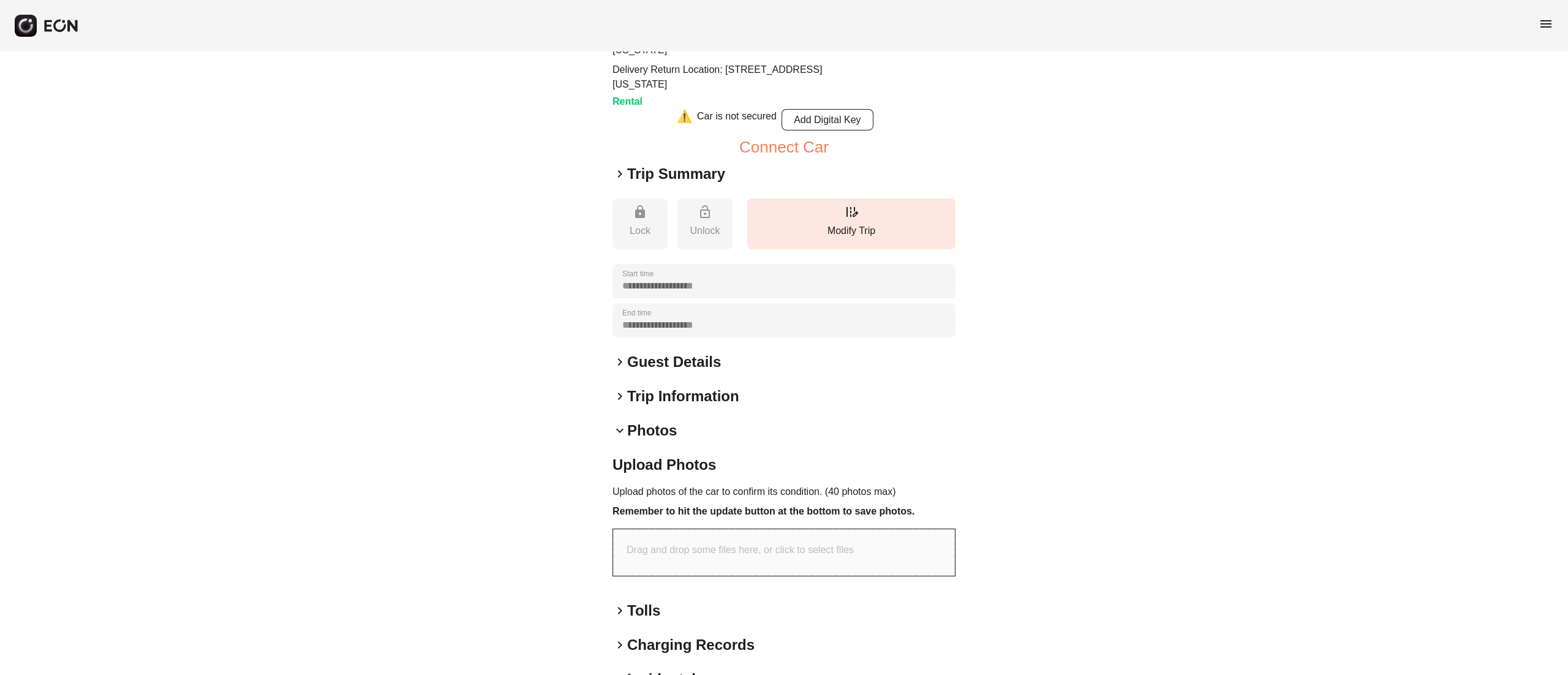
scroll to position [176, 0]
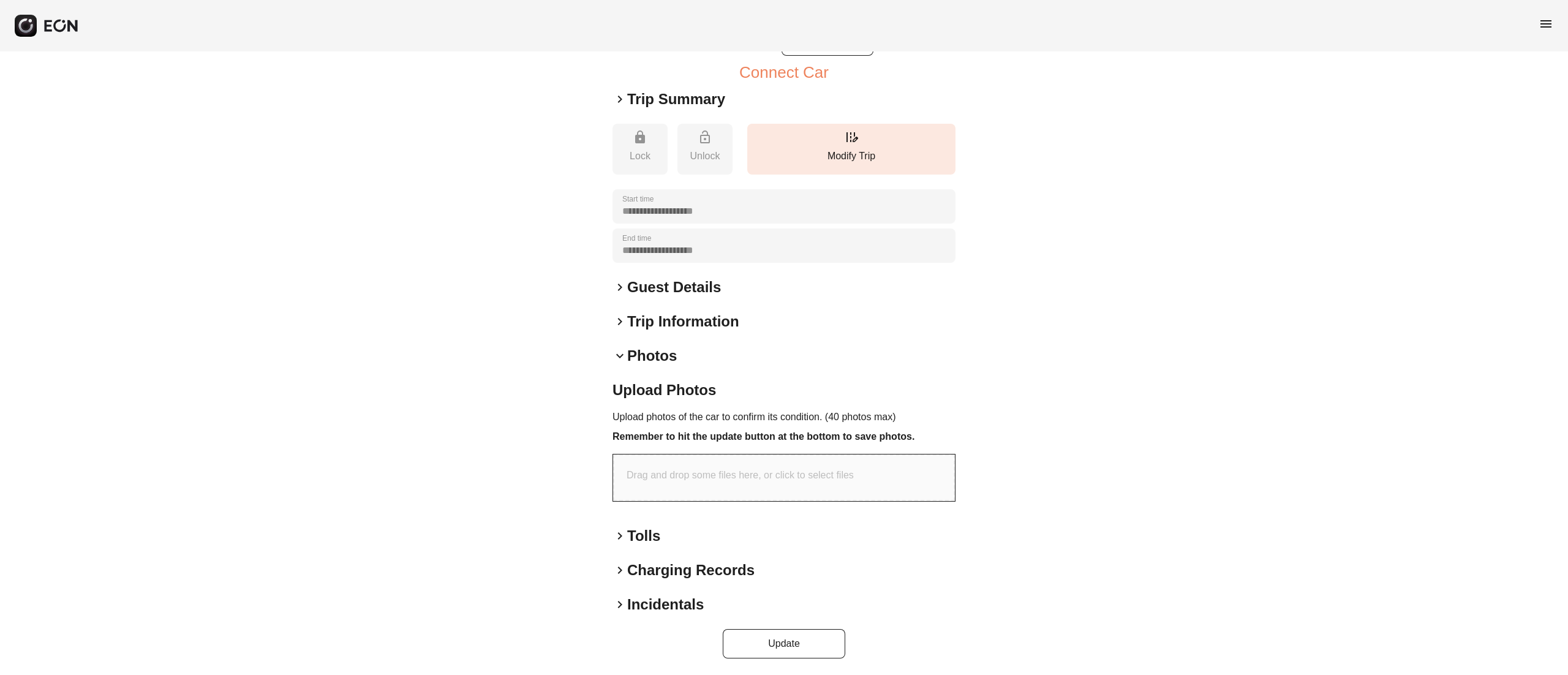
click at [716, 486] on div "Drag and drop some files here, or click to select files" at bounding box center [784, 478] width 342 height 47
type input "**********"
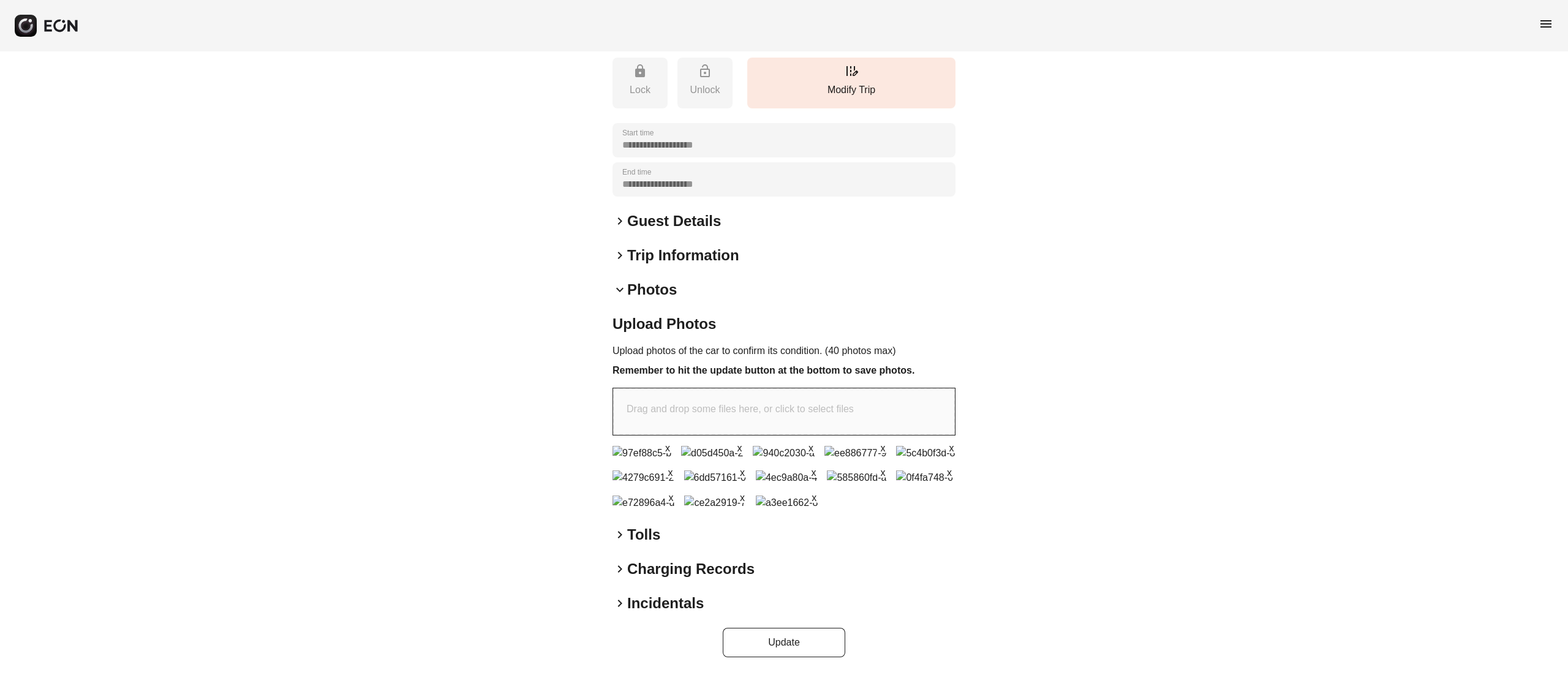
scroll to position [532, 0]
click at [787, 648] on button "Update" at bounding box center [784, 642] width 122 height 29
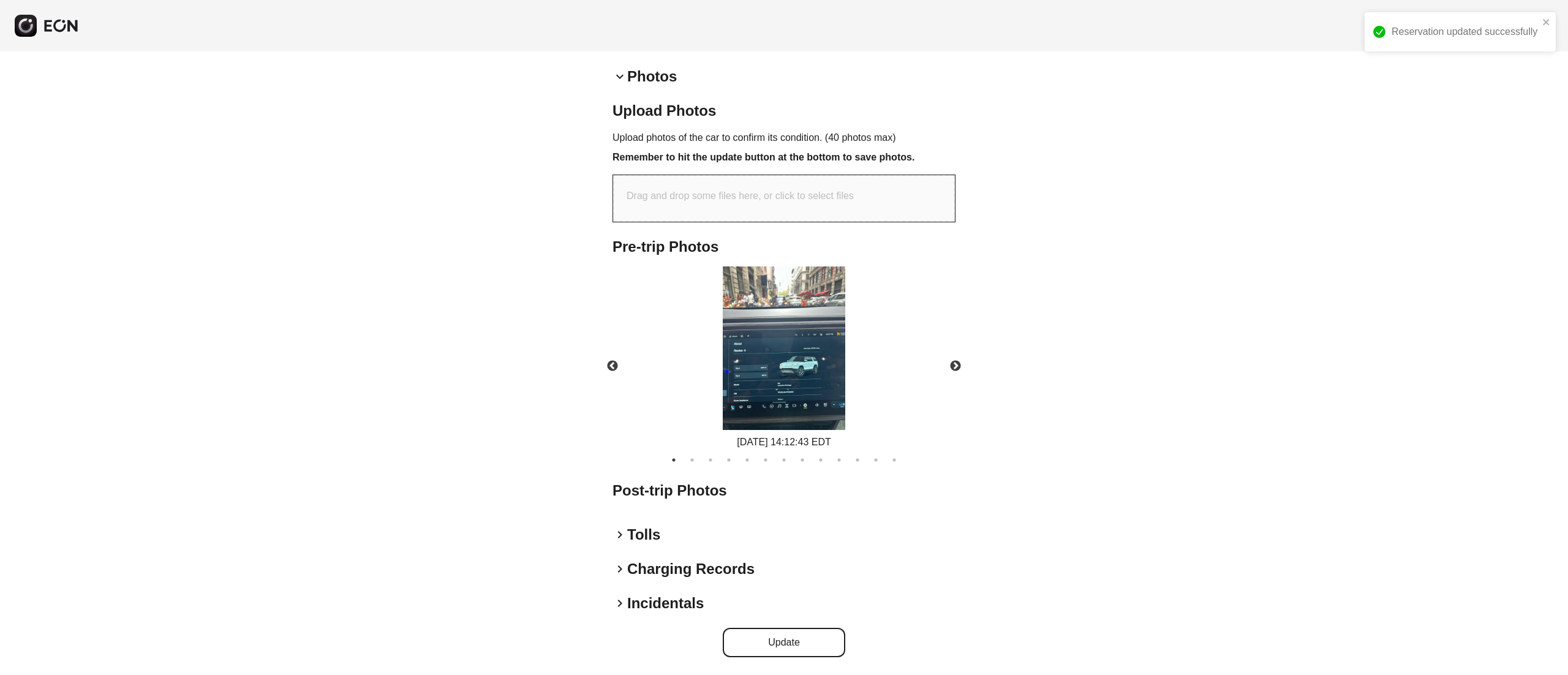
scroll to position [429, 0]
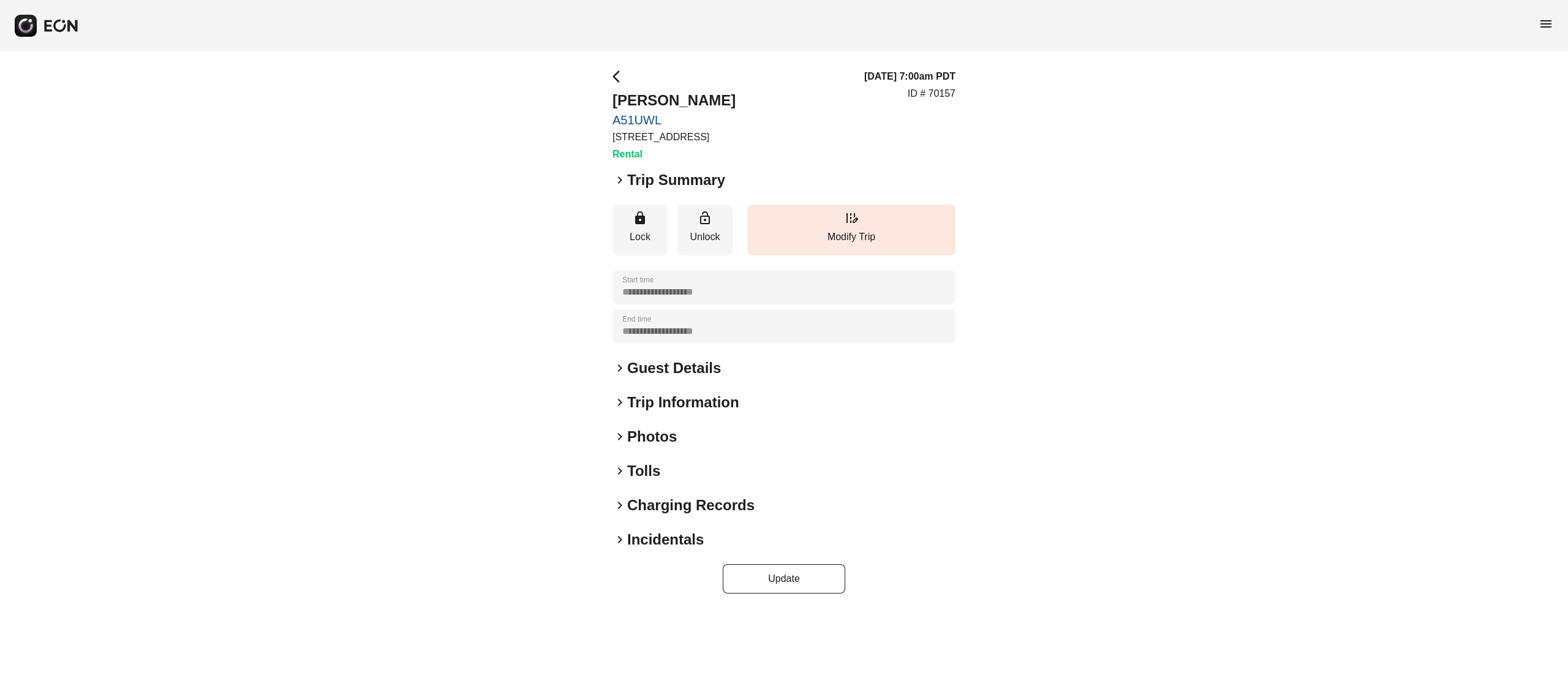
click at [653, 436] on h2 "Photos" at bounding box center [652, 436] width 49 height 19
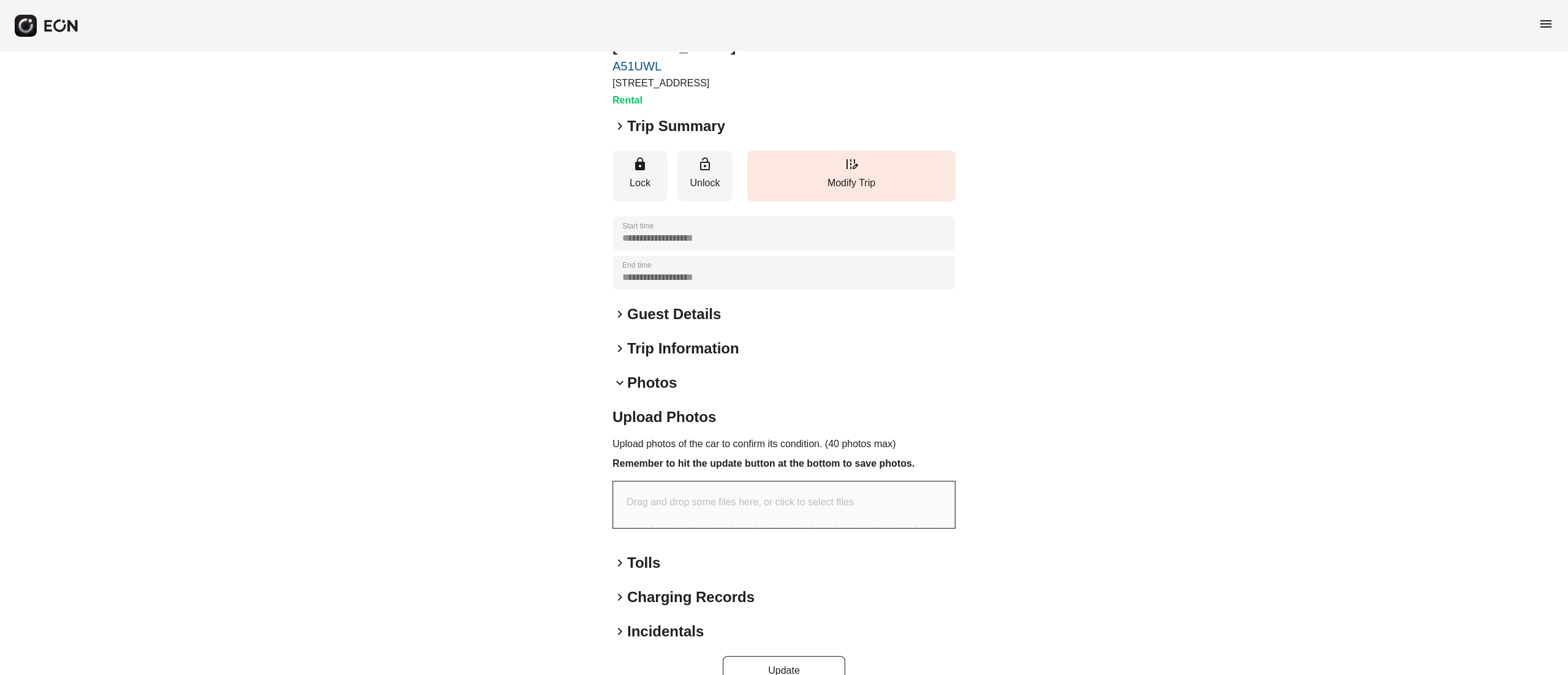
scroll to position [81, 0]
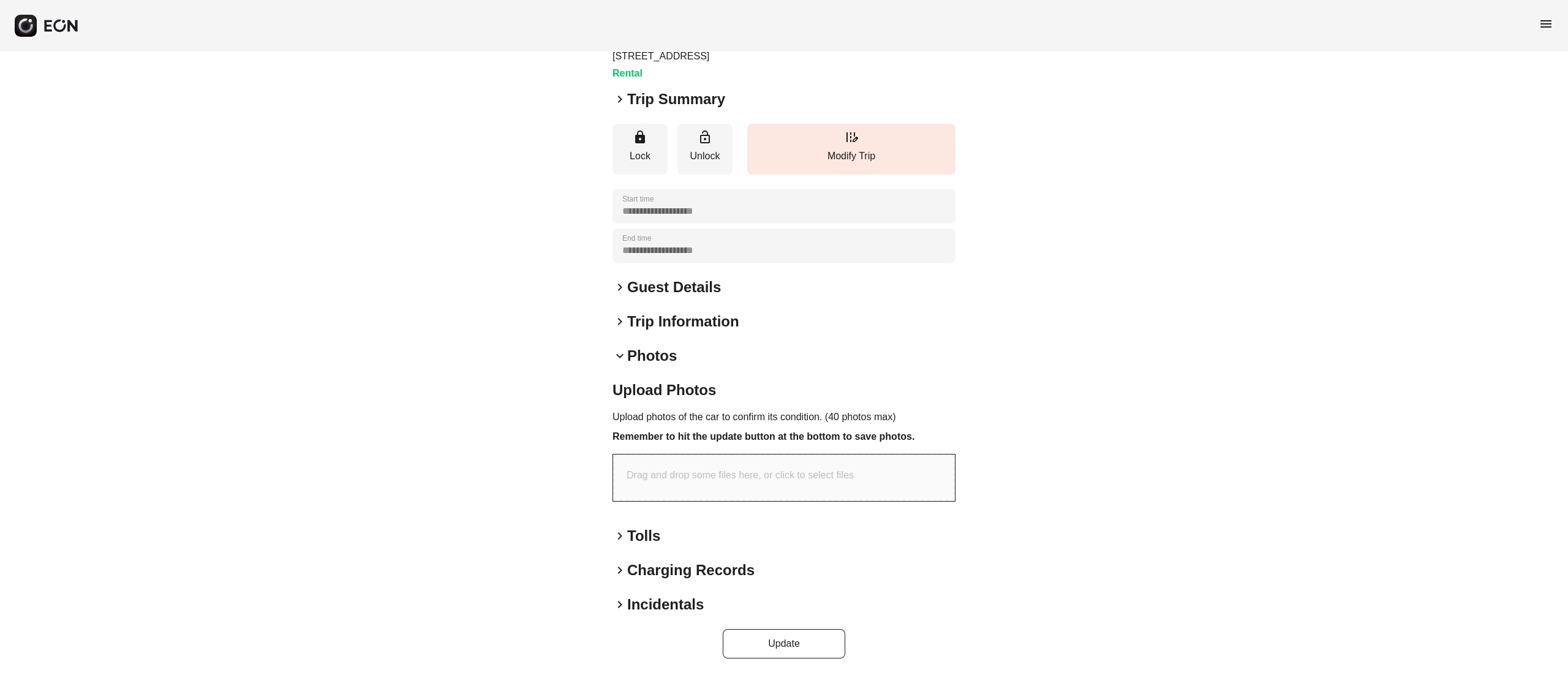
click at [1100, 279] on div "**********" at bounding box center [784, 323] width 1568 height 705
click at [702, 469] on p "Drag and drop some files here, or click to select files" at bounding box center [740, 475] width 228 height 15
type input "**********"
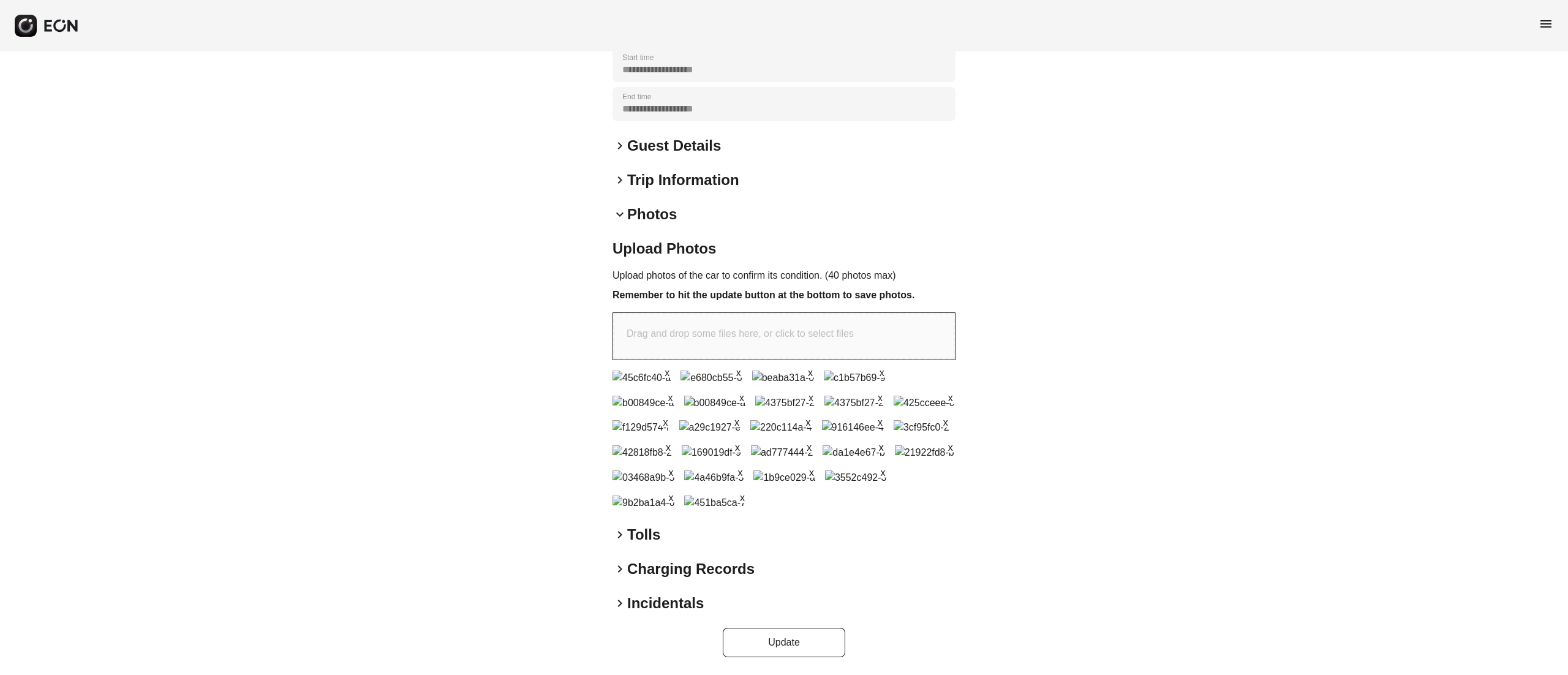
scroll to position [684, 0]
click at [792, 638] on button "Update" at bounding box center [784, 642] width 122 height 29
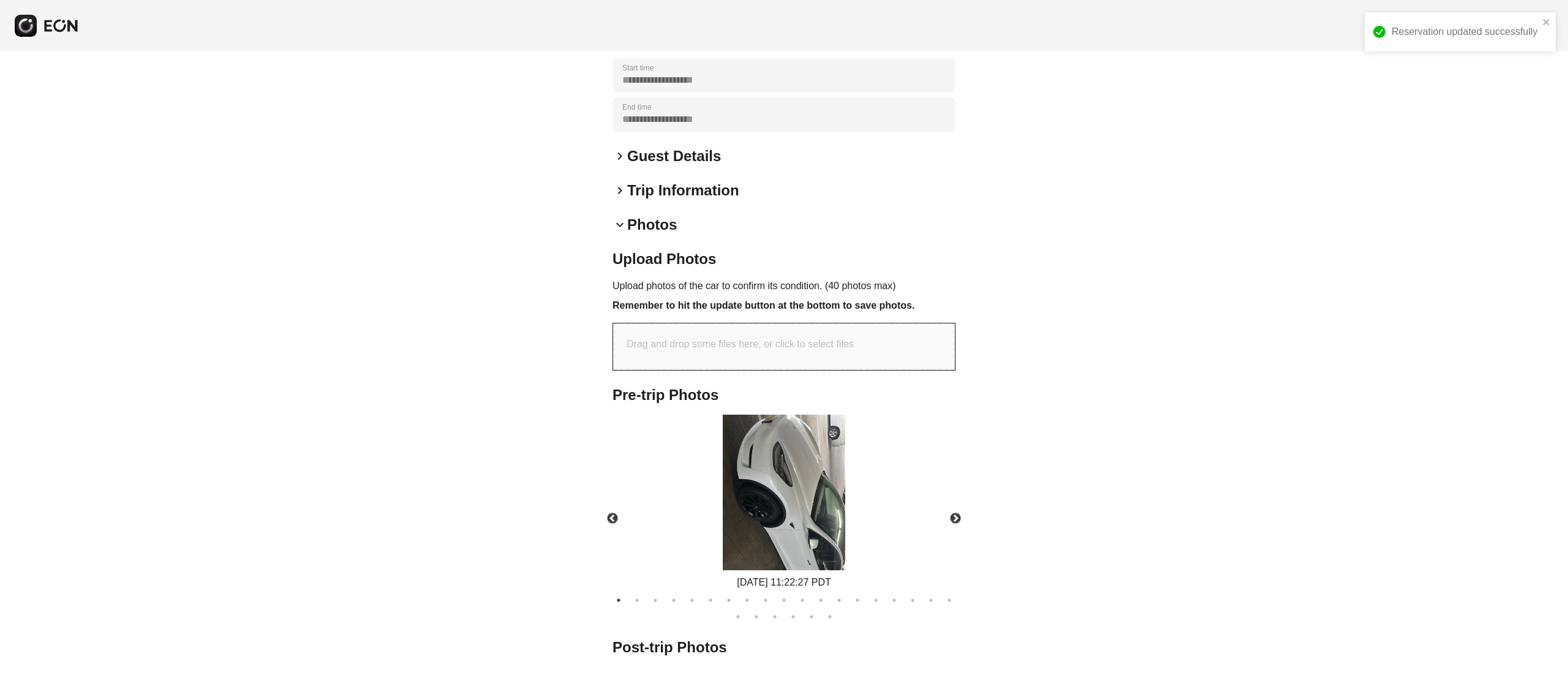
scroll to position [368, 0]
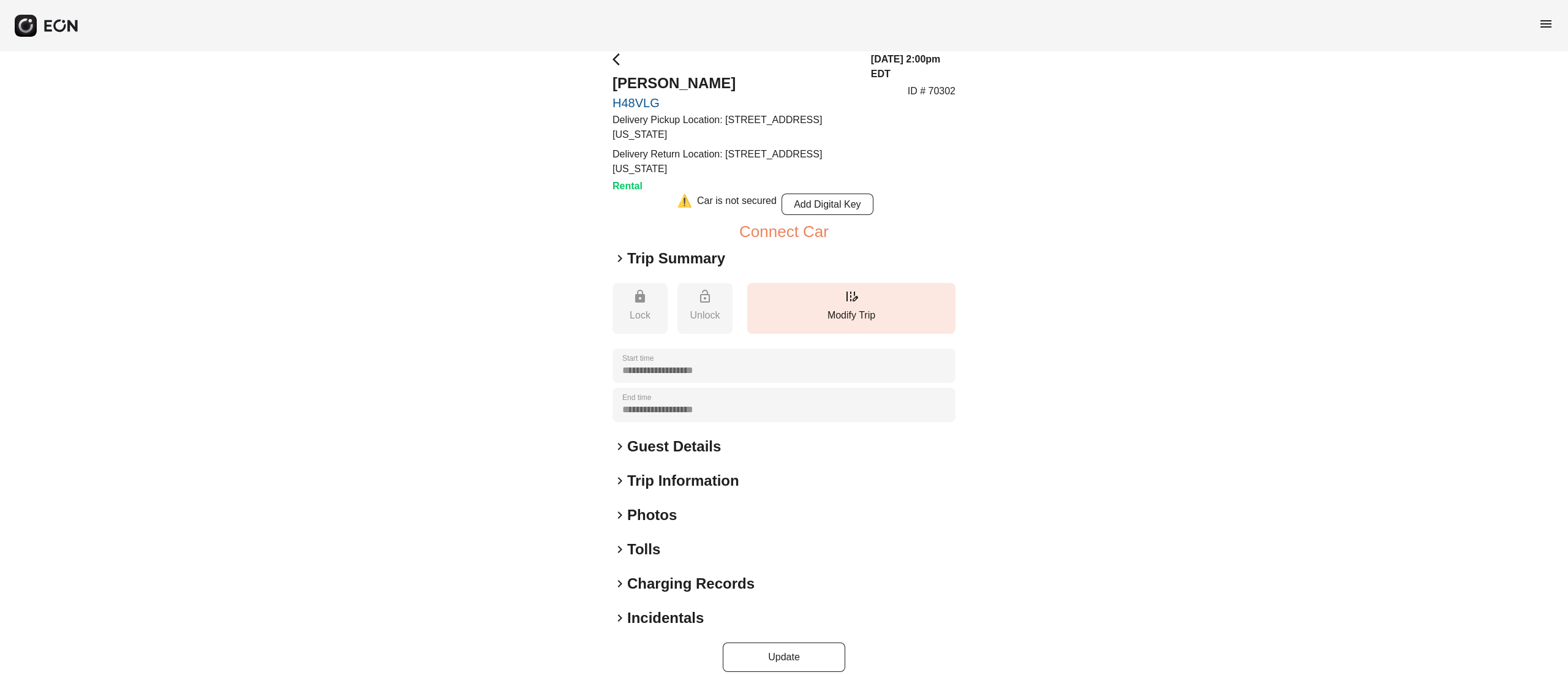
scroll to position [31, 0]
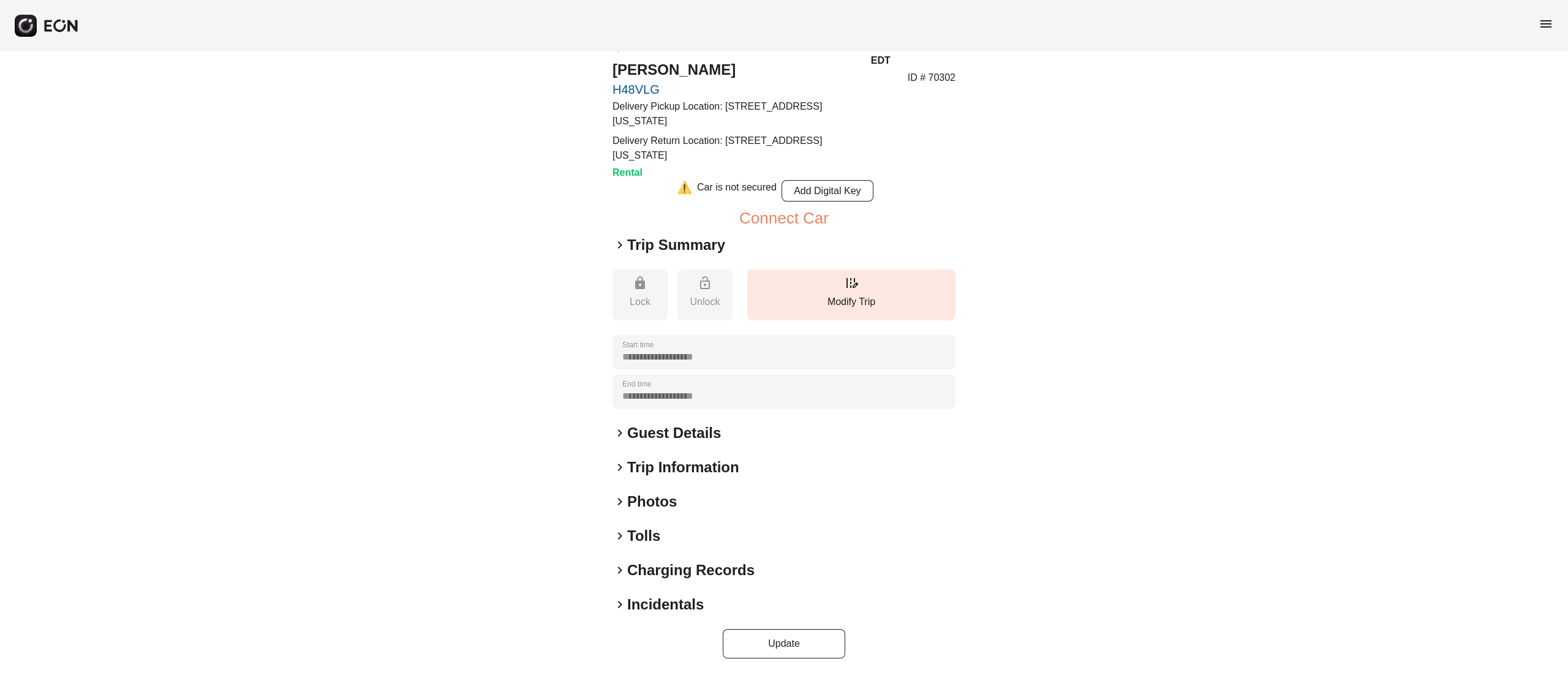
click at [653, 497] on h2 "Photos" at bounding box center [652, 501] width 49 height 19
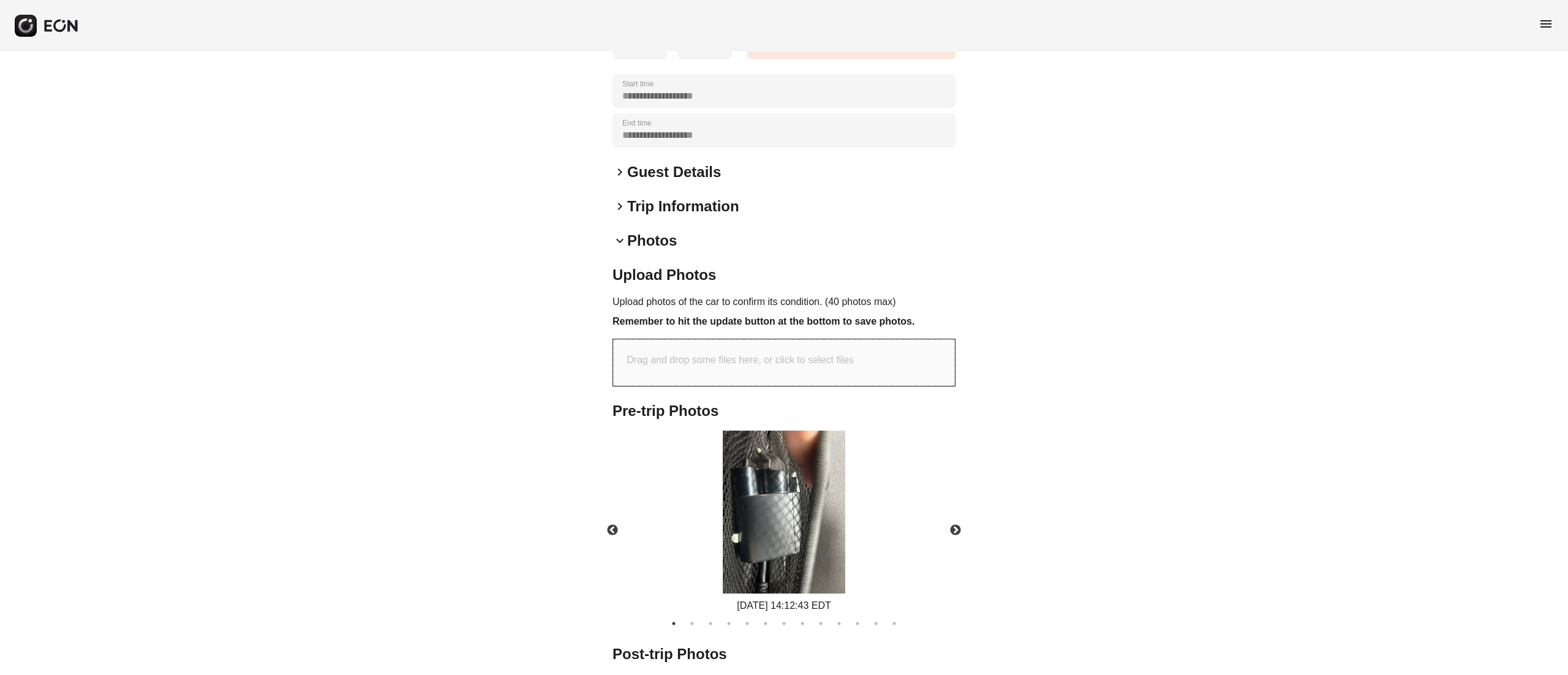
scroll to position [414, 0]
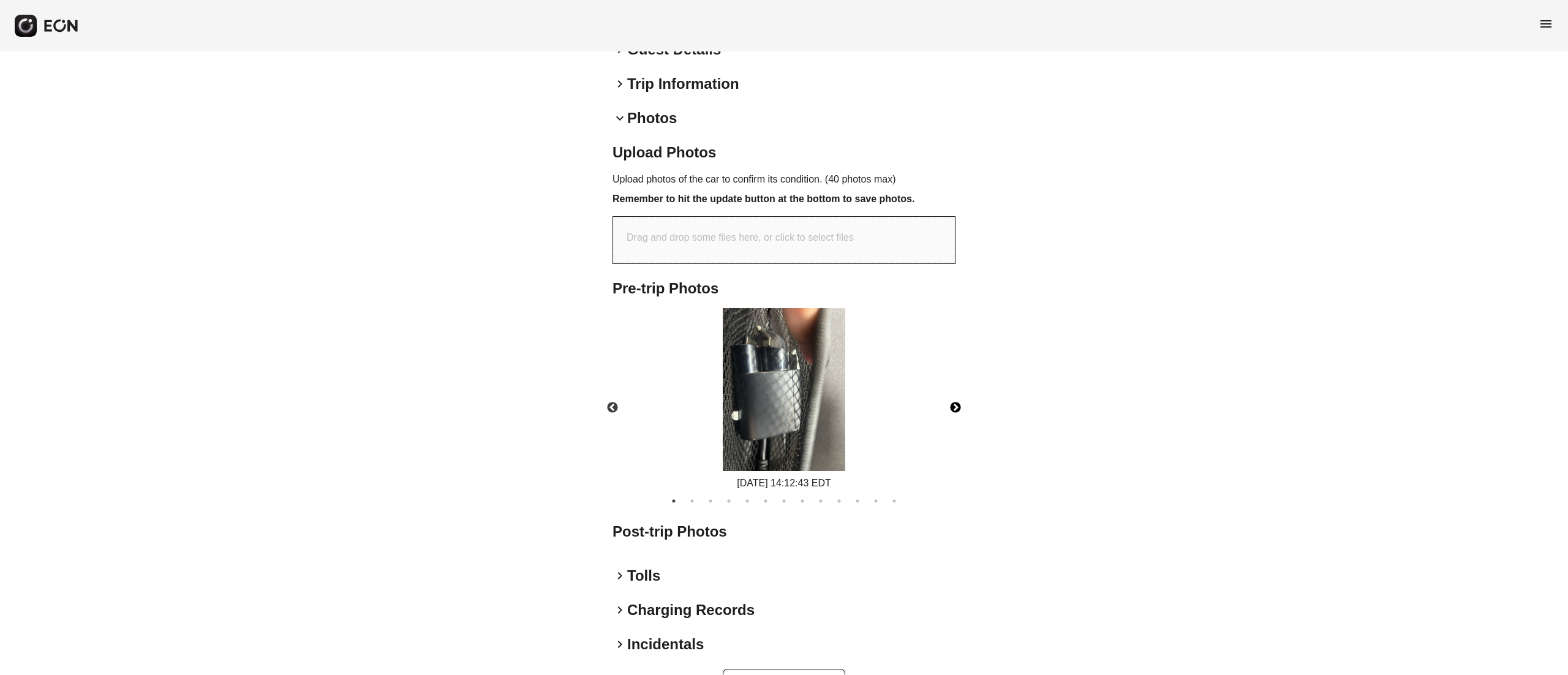
click at [956, 406] on button "Next" at bounding box center [955, 407] width 43 height 43
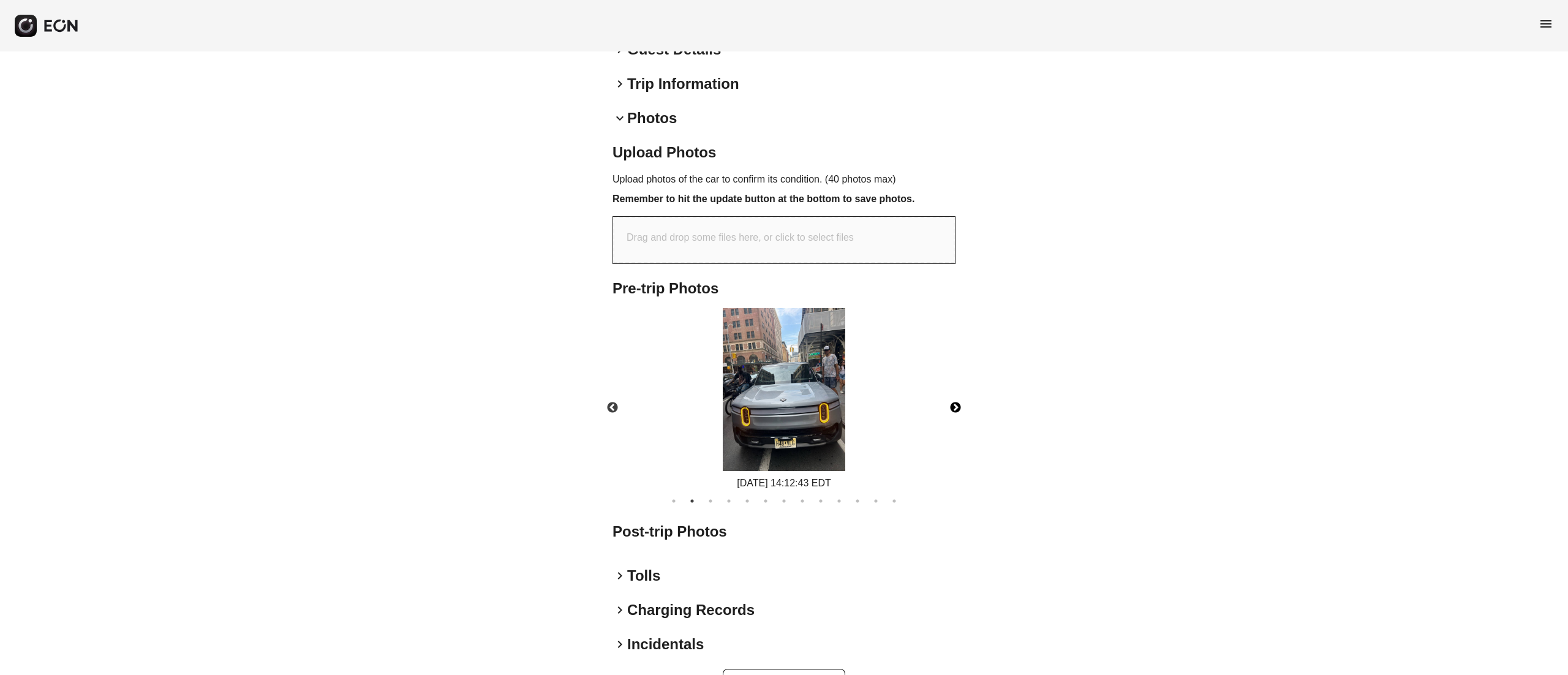
click at [956, 406] on button "Next" at bounding box center [955, 407] width 43 height 43
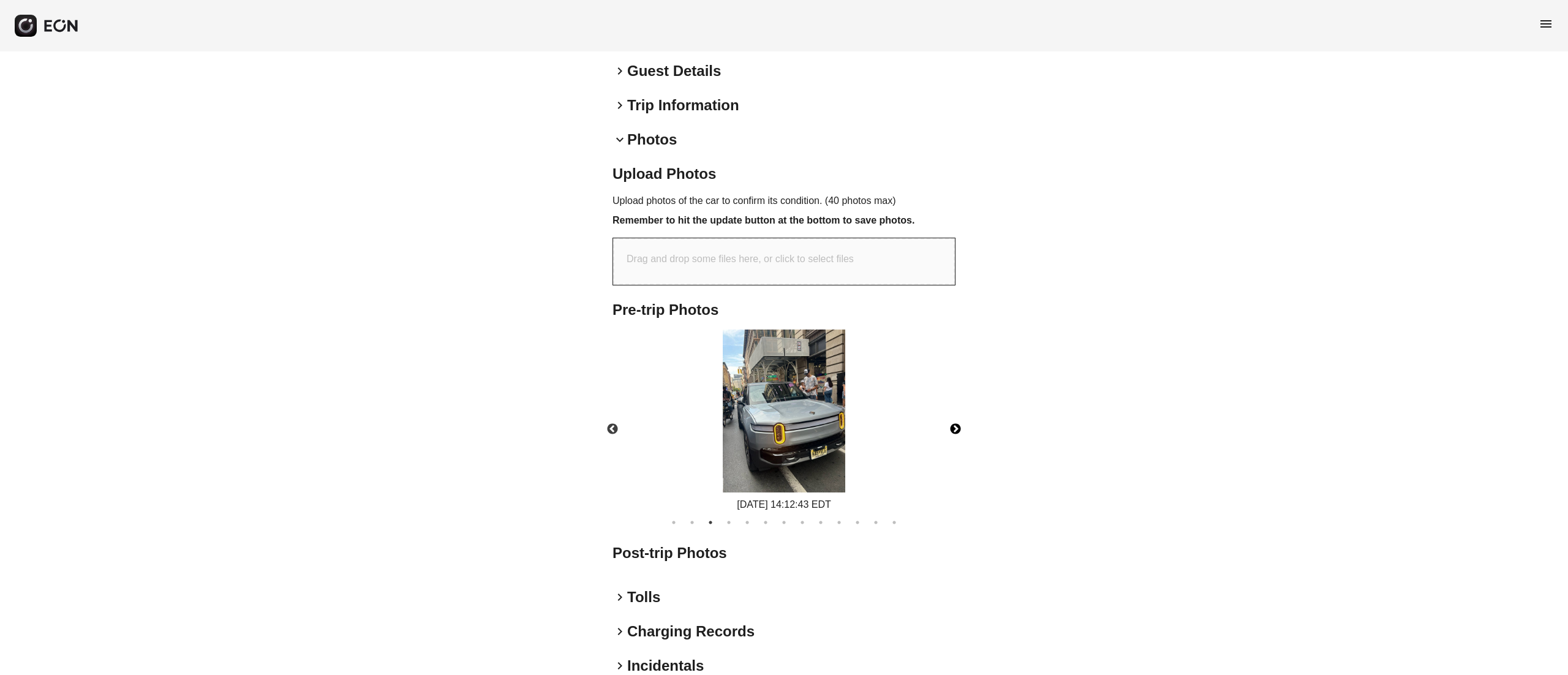
scroll to position [47, 0]
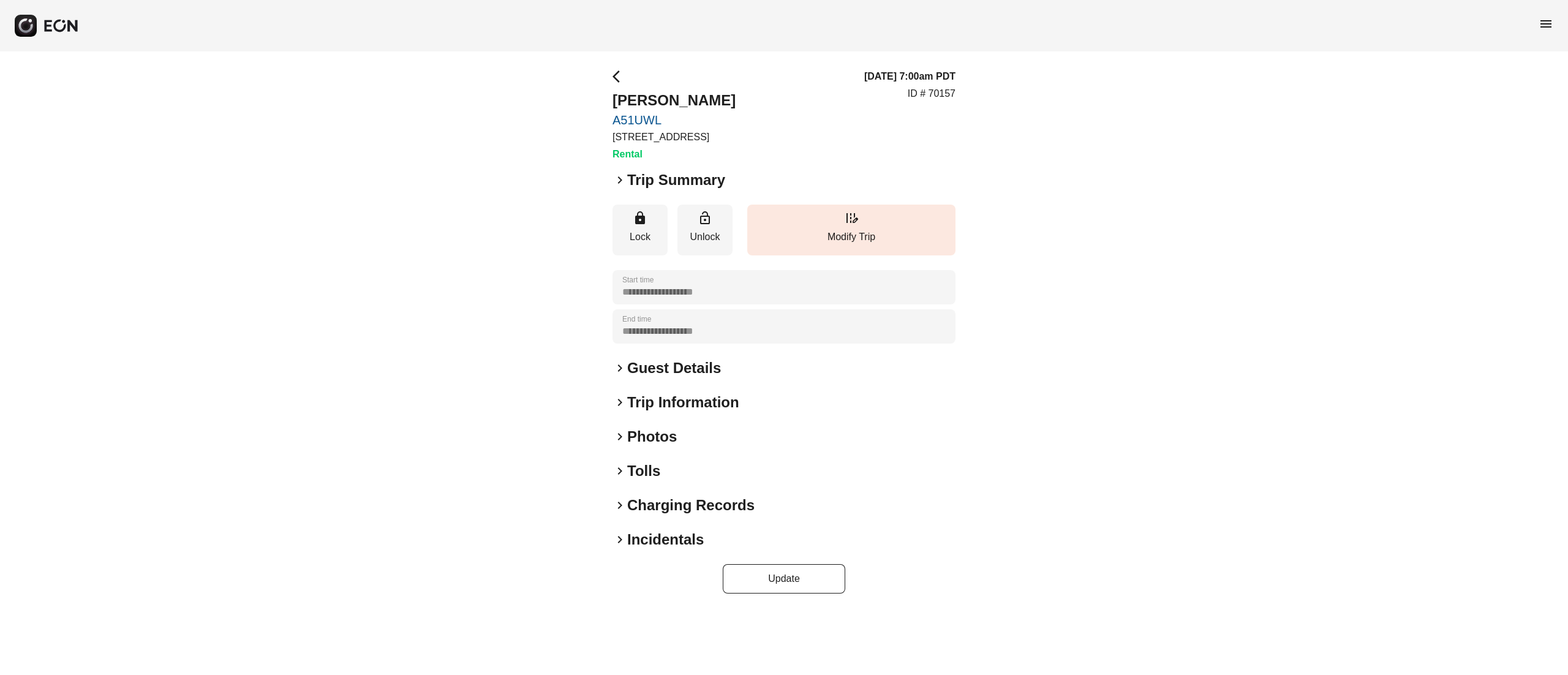
click at [653, 438] on h2 "Photos" at bounding box center [652, 436] width 49 height 19
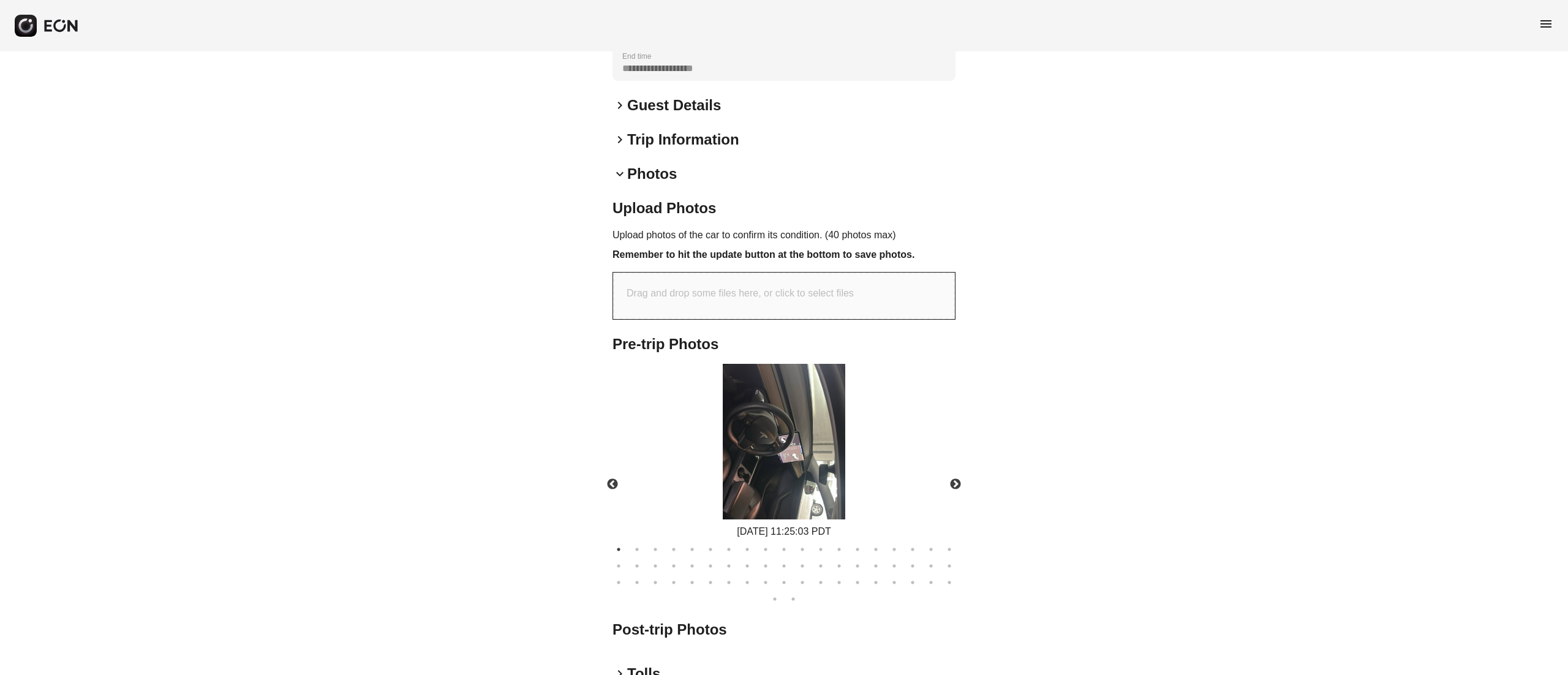
scroll to position [401, 0]
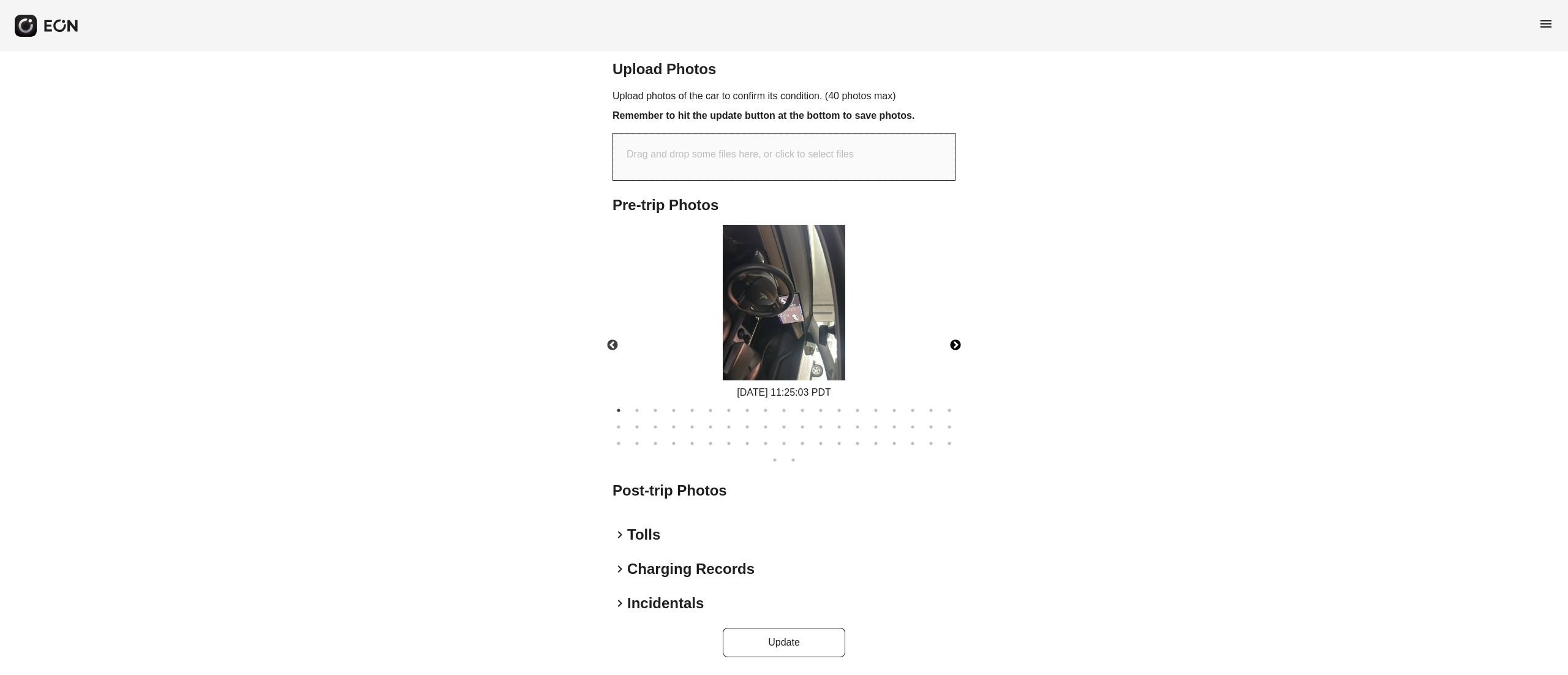
click at [948, 347] on button "Next" at bounding box center [955, 345] width 43 height 43
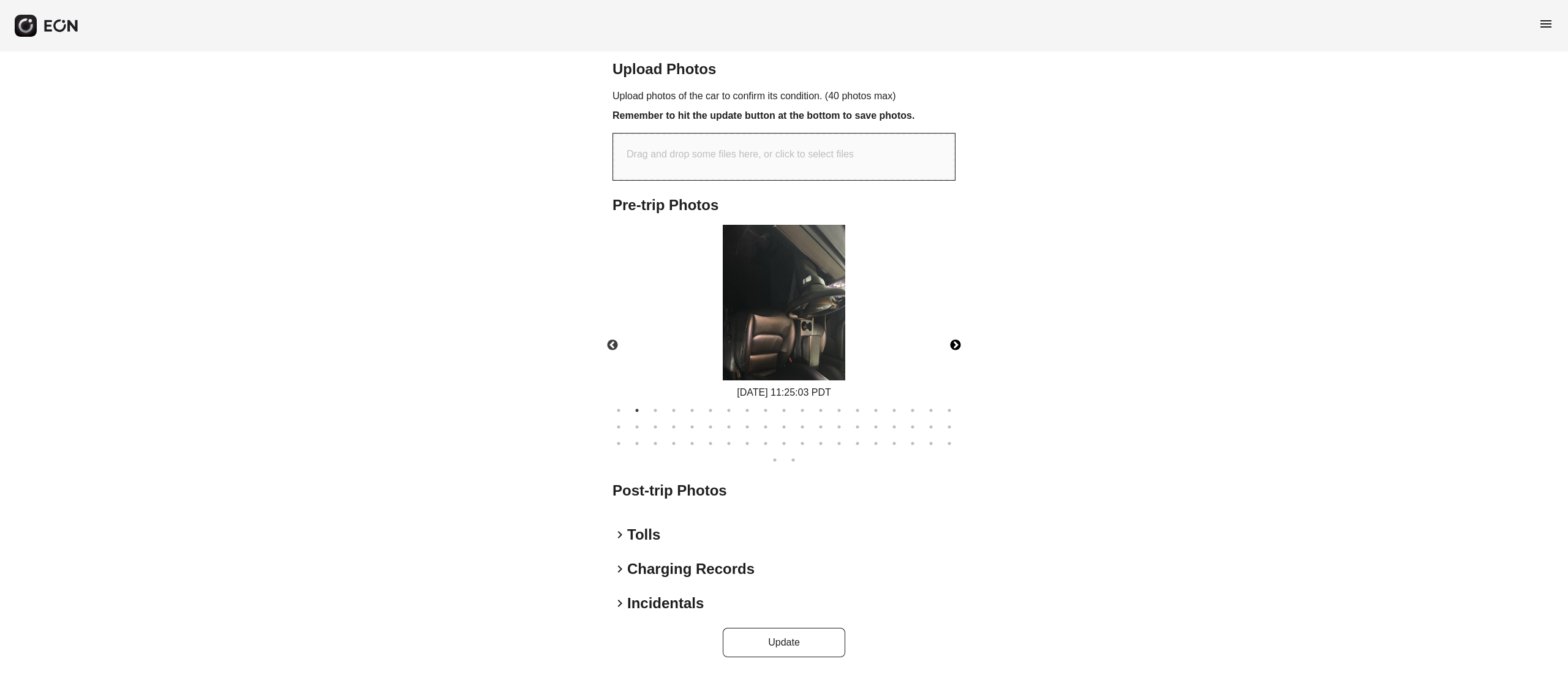
click at [948, 347] on button "Next" at bounding box center [955, 345] width 43 height 43
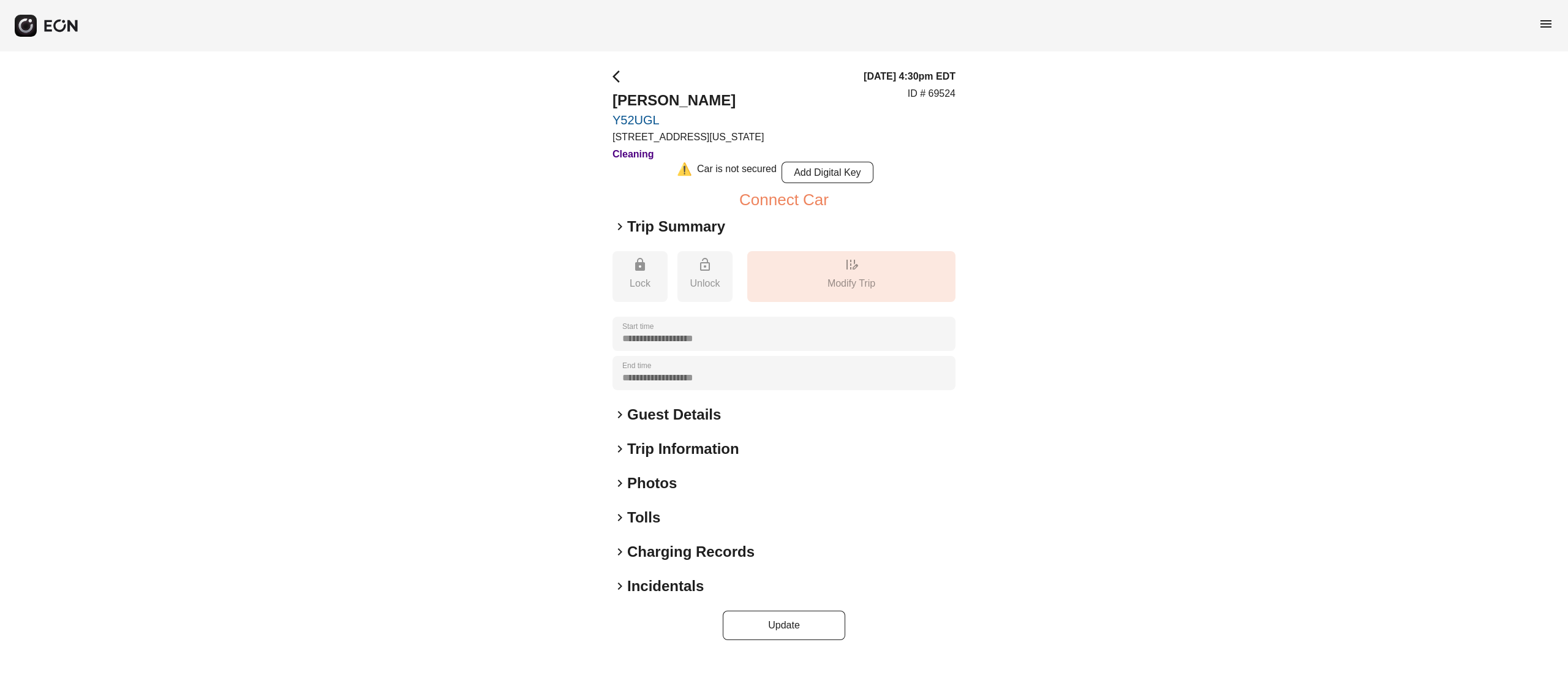
click at [650, 473] on h2 "Photos" at bounding box center [652, 483] width 49 height 19
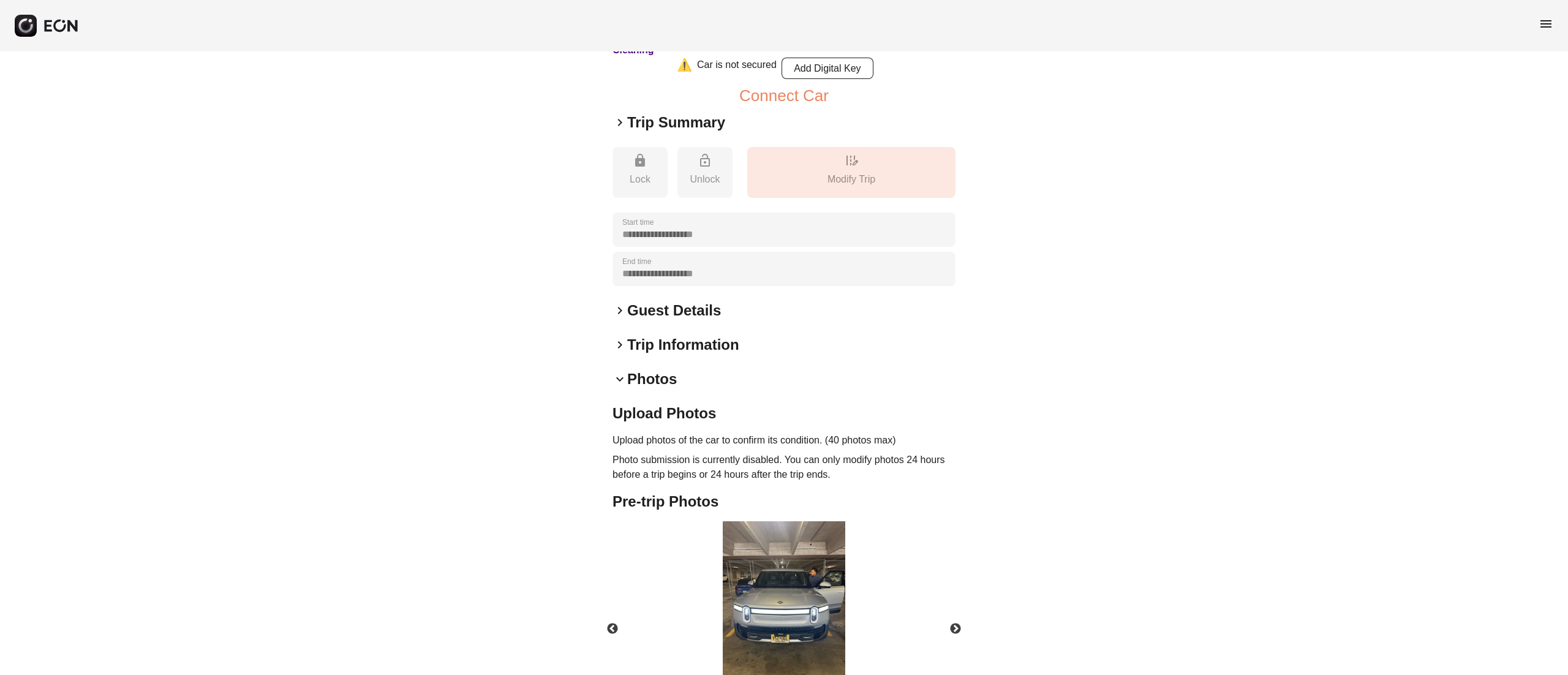
scroll to position [212, 0]
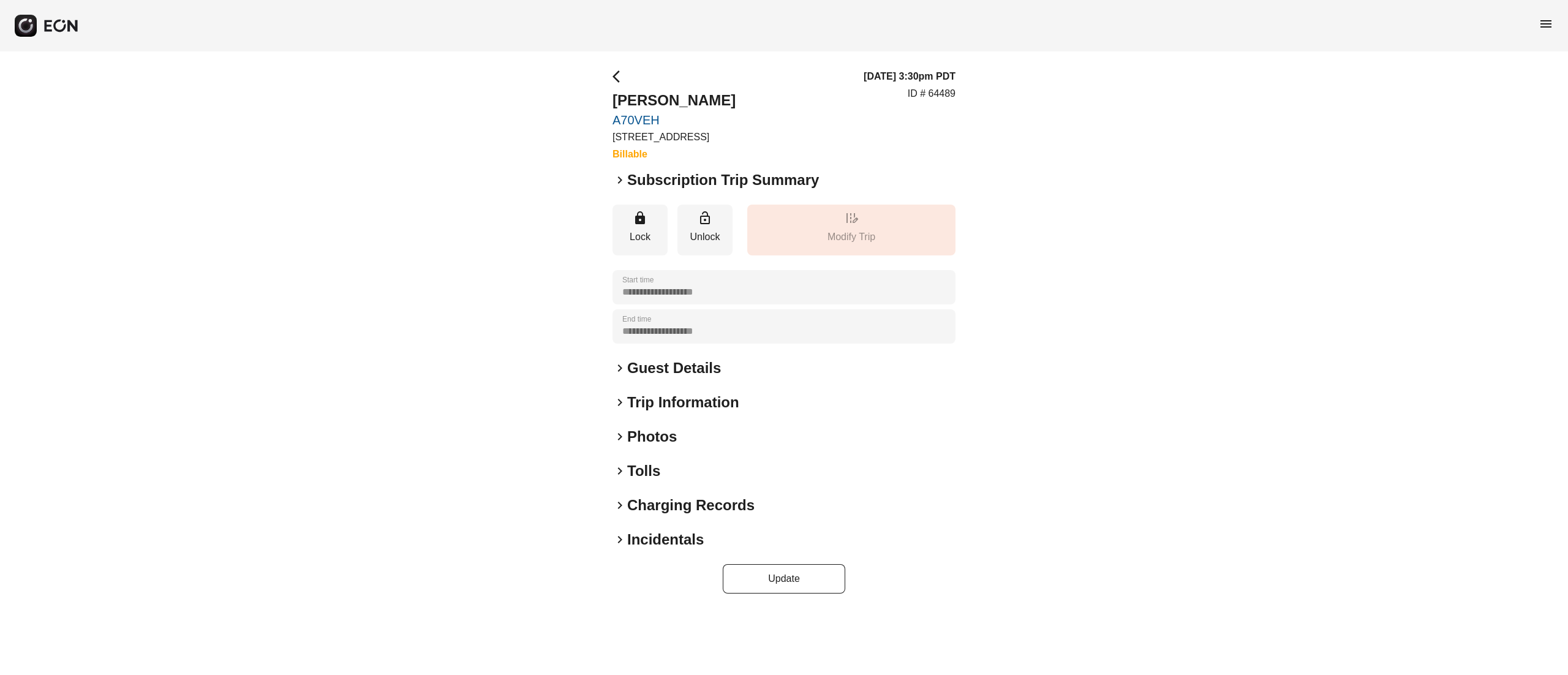
click at [654, 437] on h2 "Photos" at bounding box center [652, 436] width 49 height 19
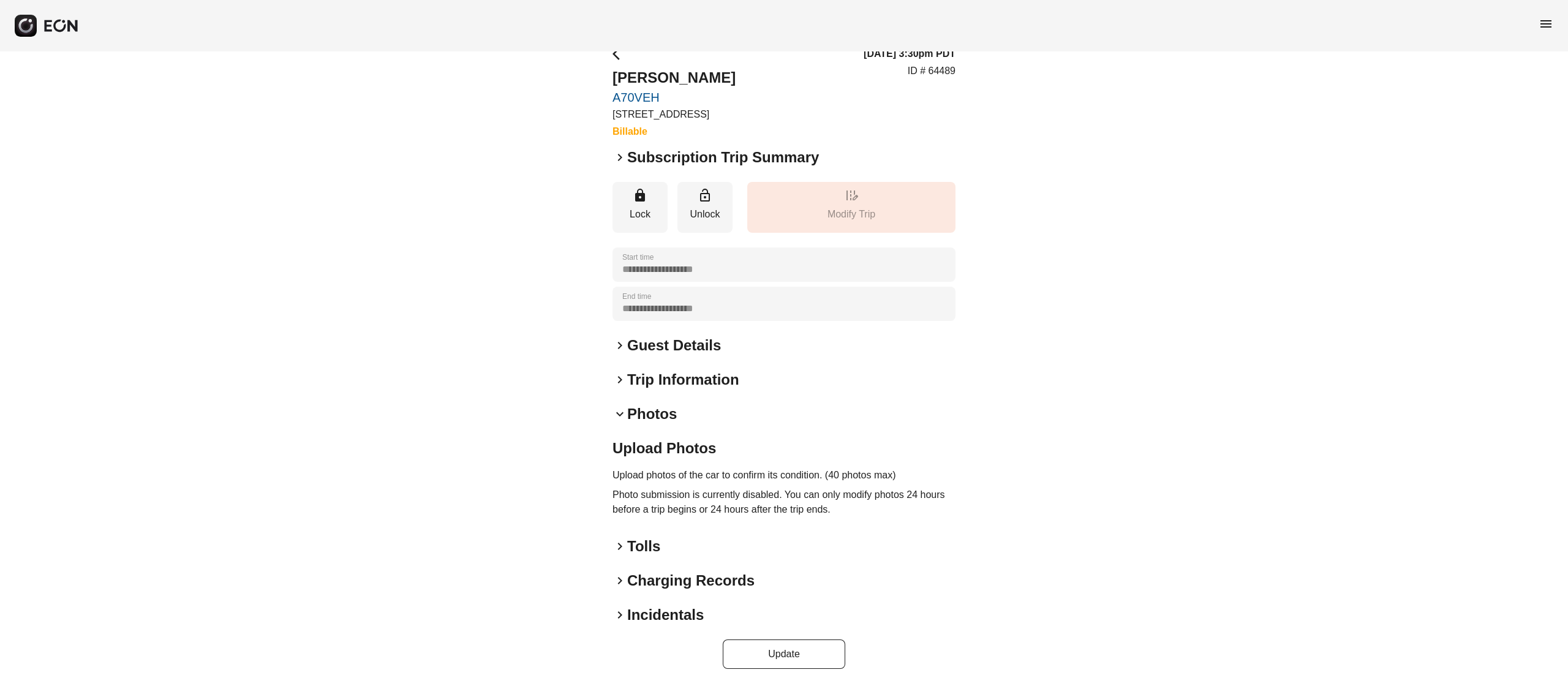
scroll to position [33, 0]
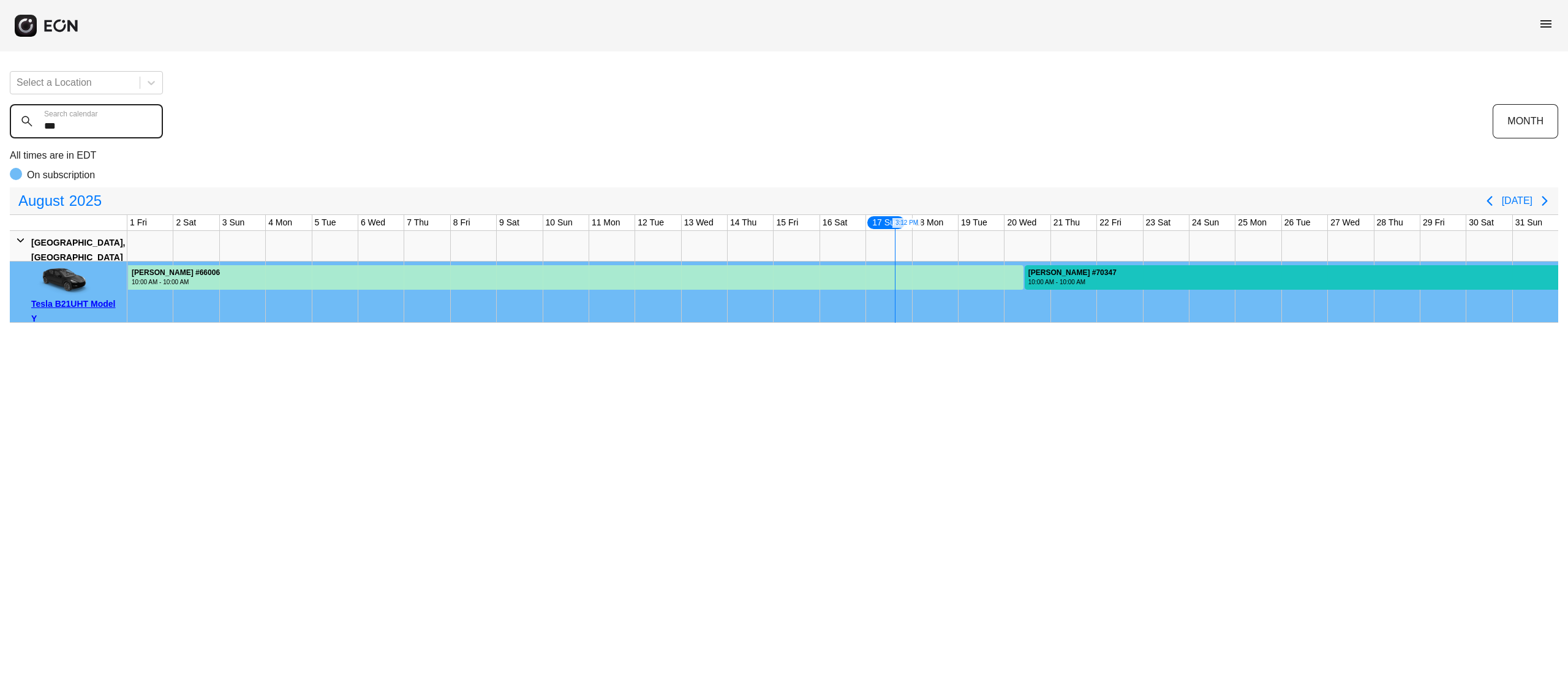
drag, startPoint x: 88, startPoint y: 132, endPoint x: 0, endPoint y: 138, distance: 88.2
click at [0, 138] on div "Select a Location *** Search calendar MONTH All times are in EDT On subscriptio…" at bounding box center [784, 192] width 1568 height 262
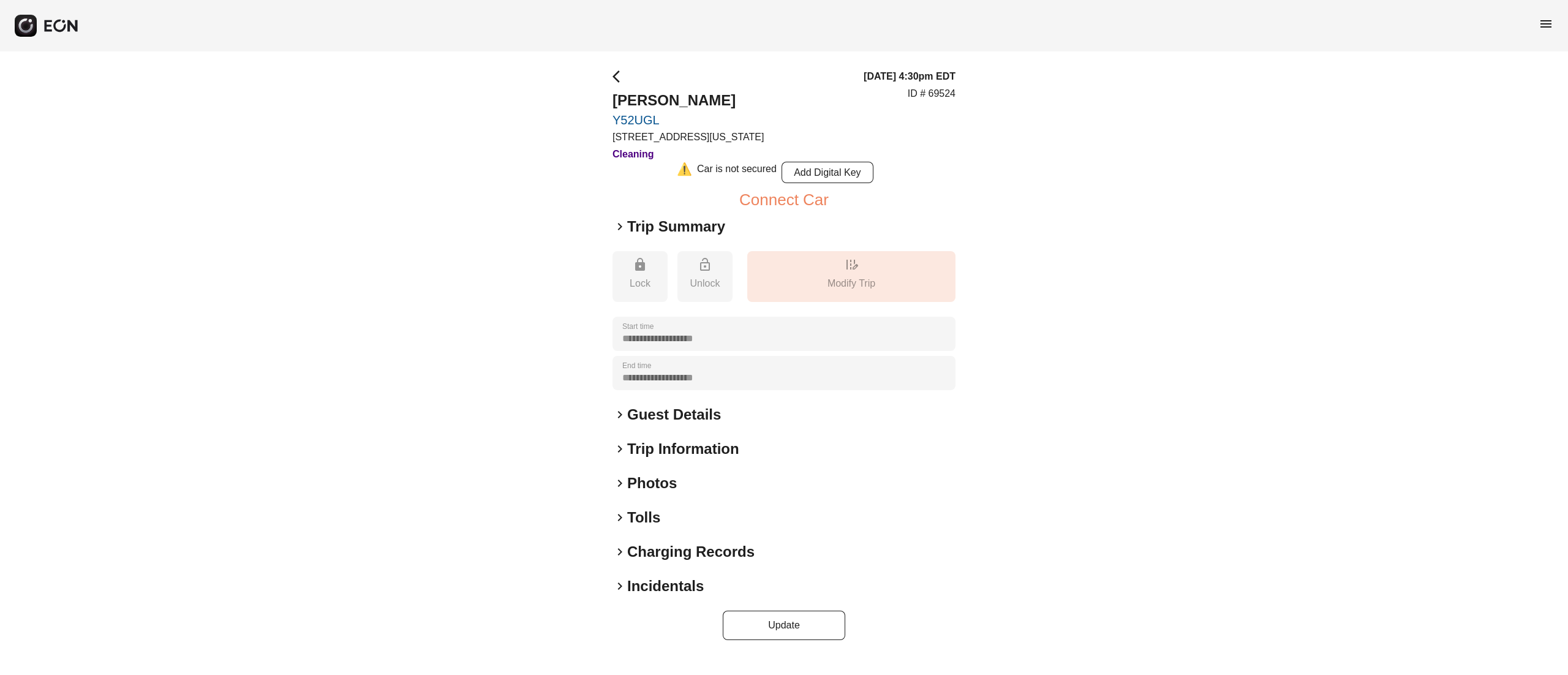
click at [638, 474] on h2 "Photos" at bounding box center [652, 483] width 49 height 19
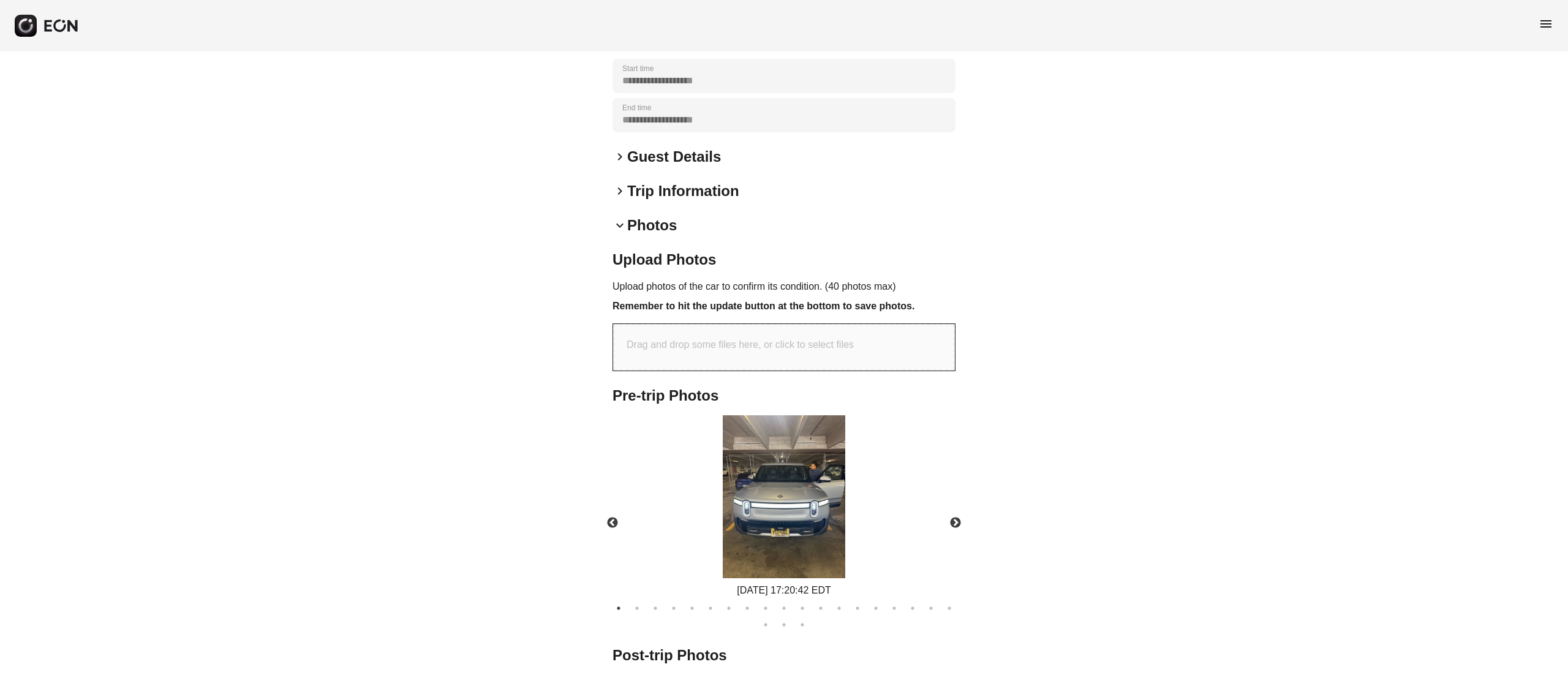
scroll to position [258, 0]
click at [799, 450] on img at bounding box center [784, 496] width 122 height 163
click at [959, 531] on button "Next" at bounding box center [955, 522] width 43 height 43
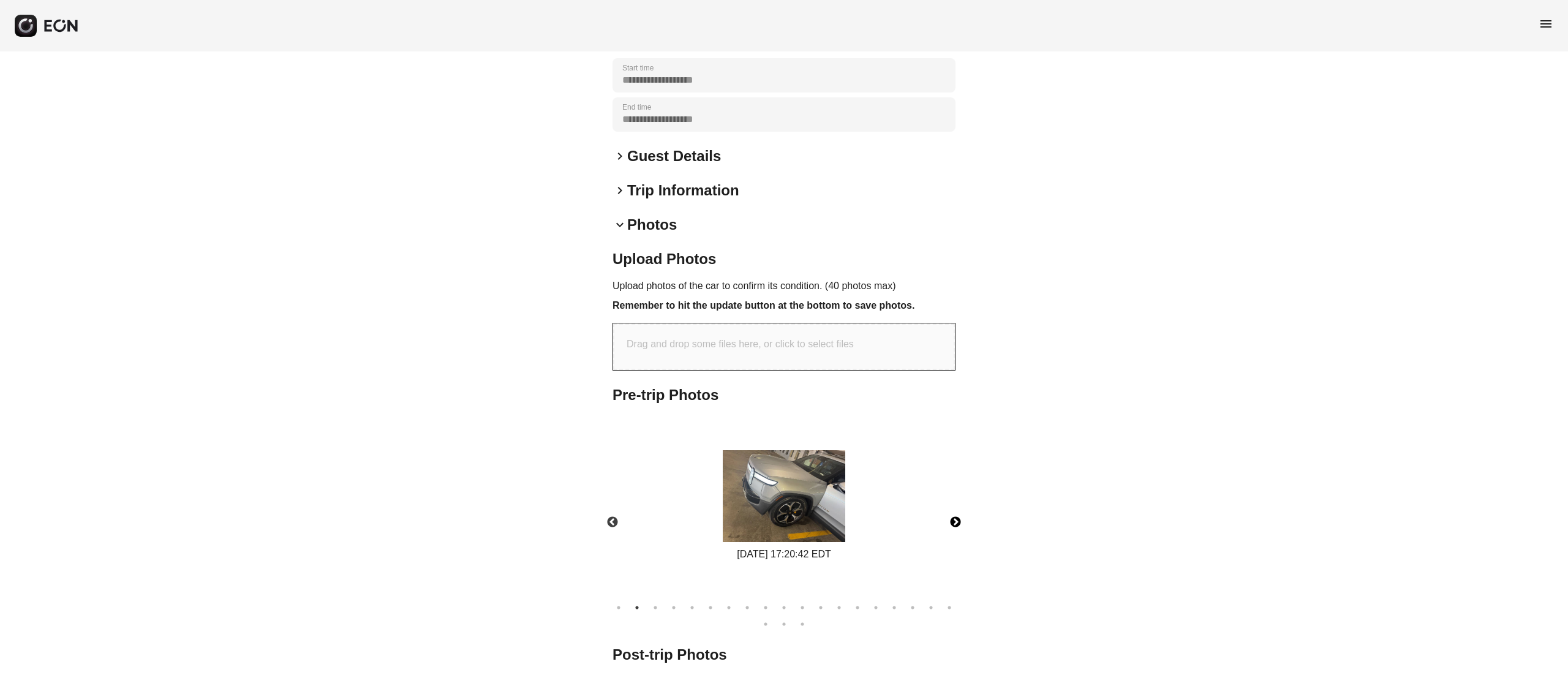
click at [821, 487] on img at bounding box center [784, 496] width 122 height 92
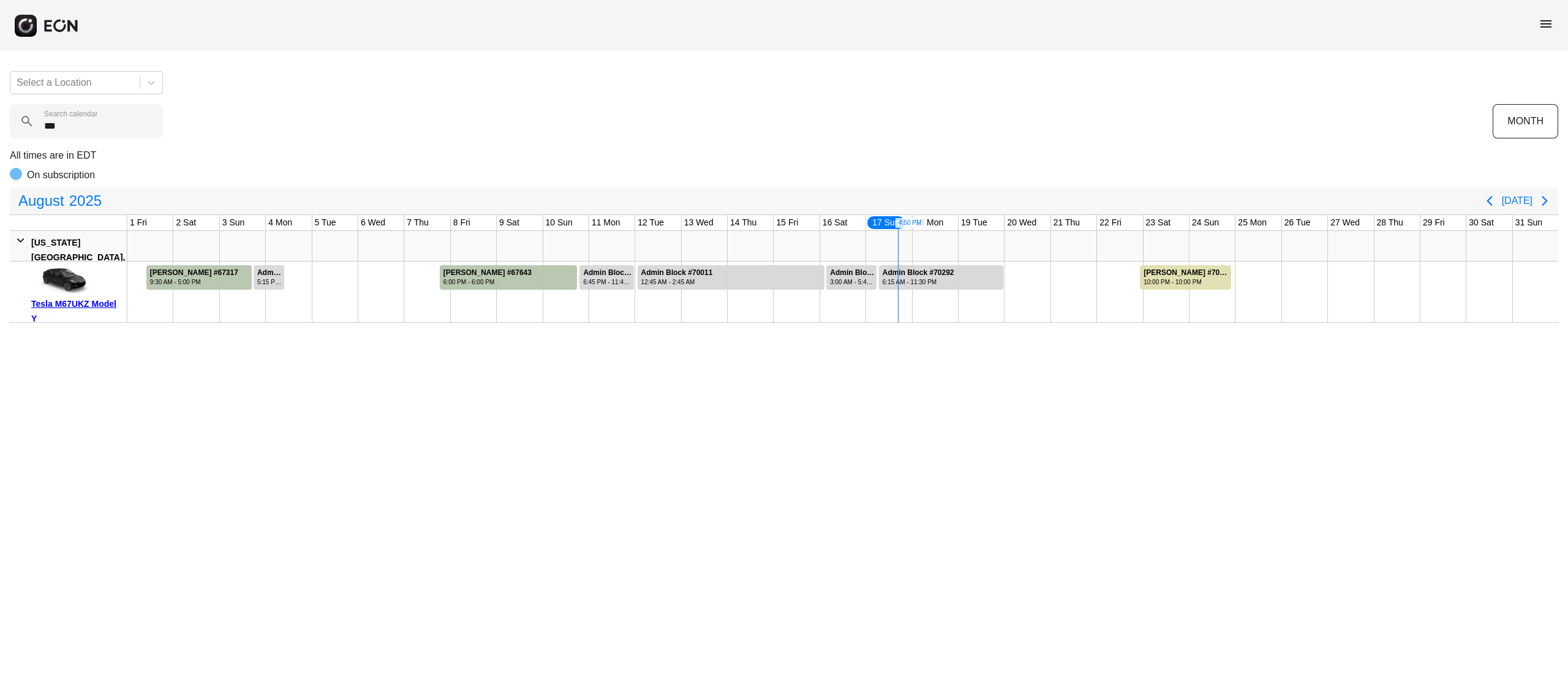
type calendar "***"
drag, startPoint x: 1005, startPoint y: 282, endPoint x: 1135, endPoint y: 313, distance: 133.6
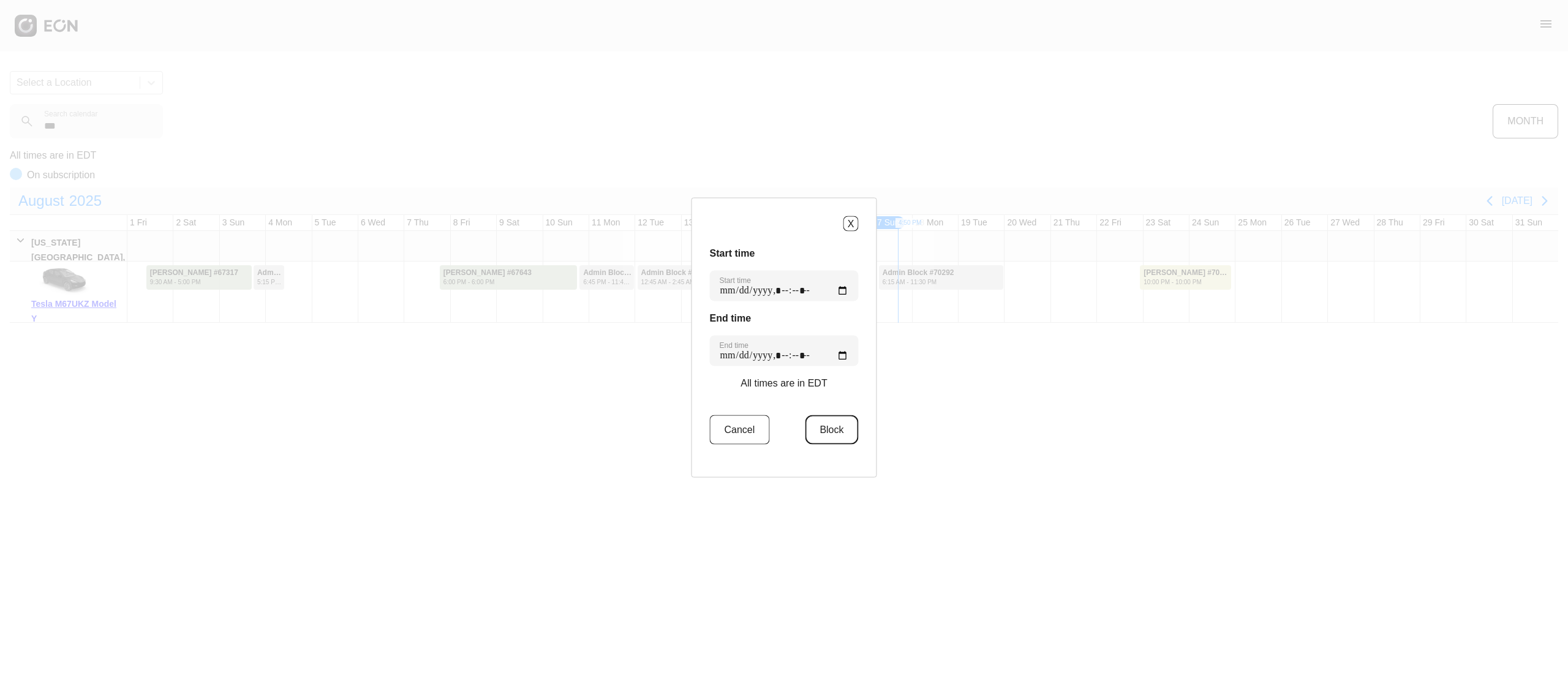
click at [847, 428] on button "Block" at bounding box center [832, 429] width 54 height 29
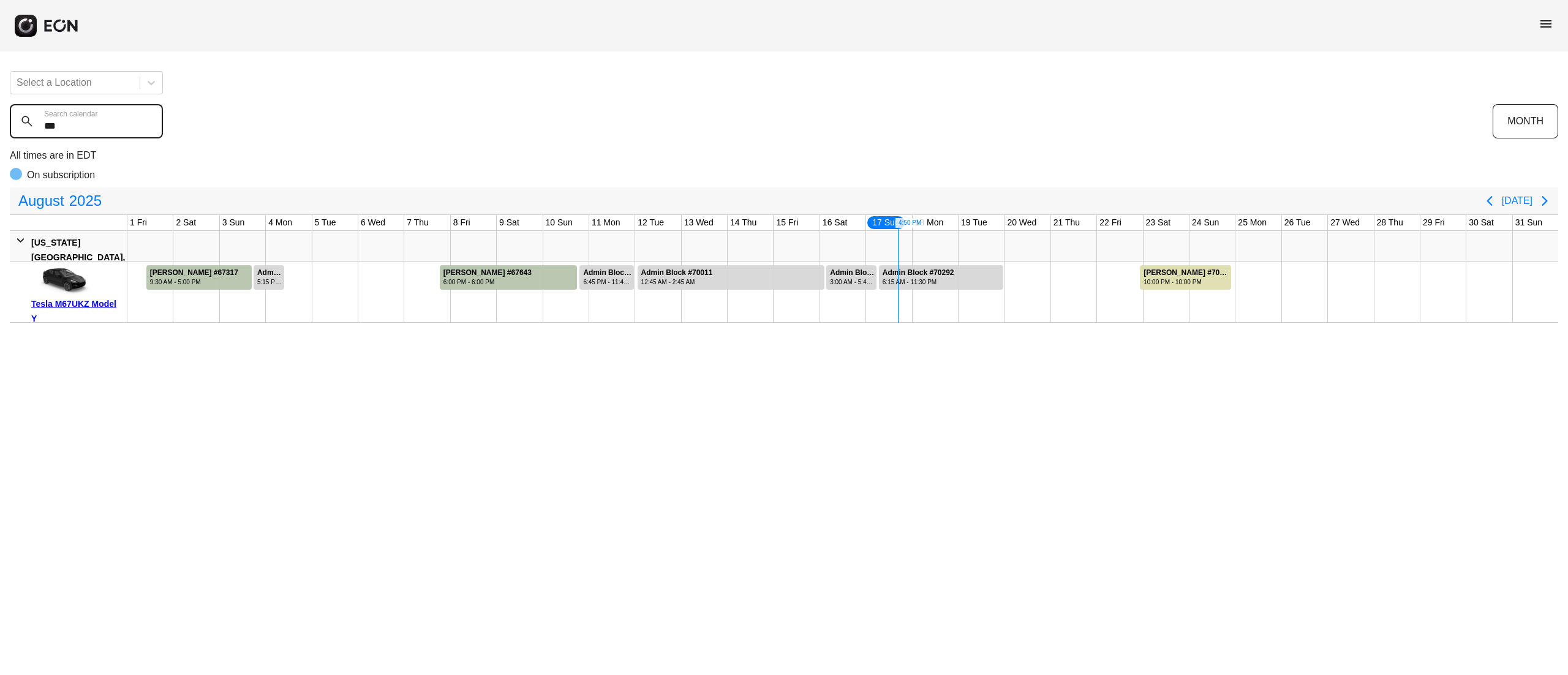
drag, startPoint x: 84, startPoint y: 136, endPoint x: 0, endPoint y: 139, distance: 84.1
click at [0, 137] on div "Select a Location *** Search calendar MONTH All times are in EDT On subscriptio…" at bounding box center [784, 192] width 1568 height 262
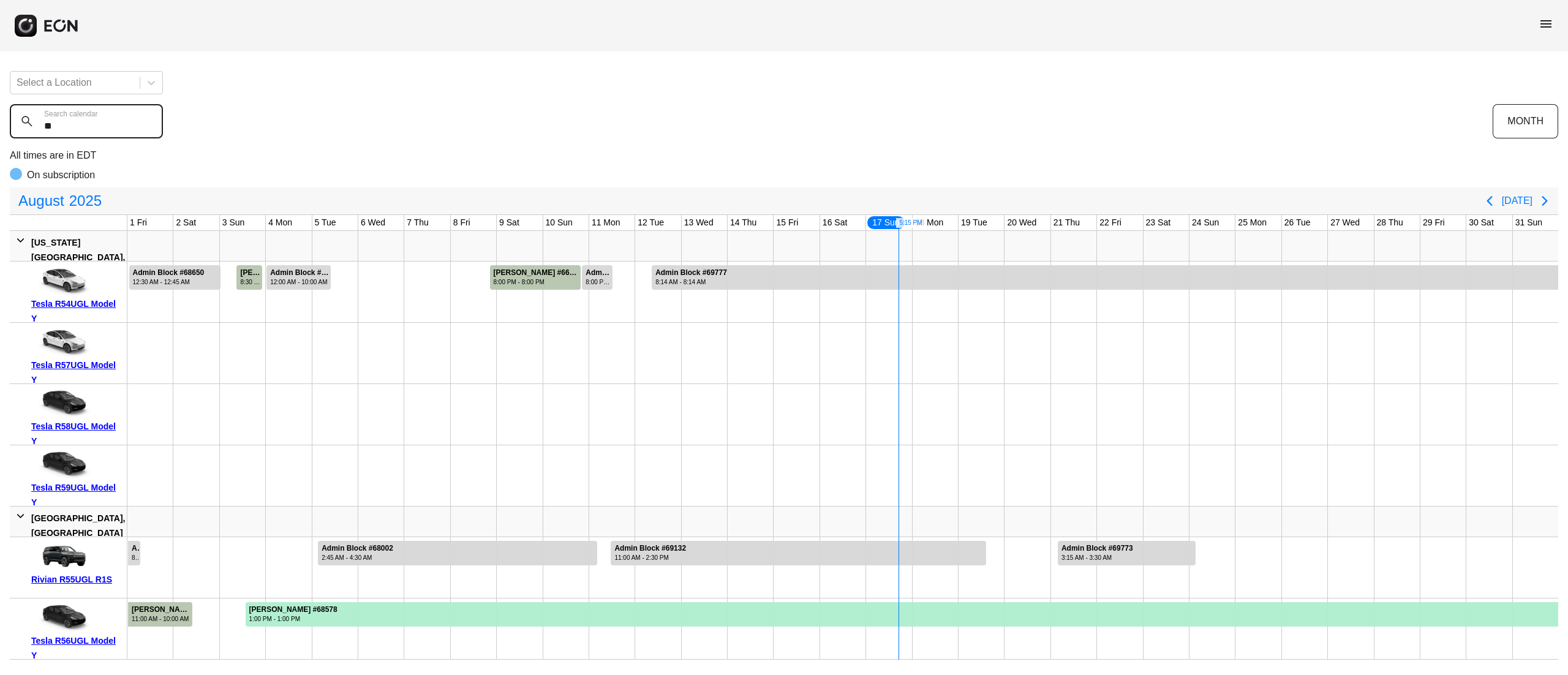
type calendar "***"
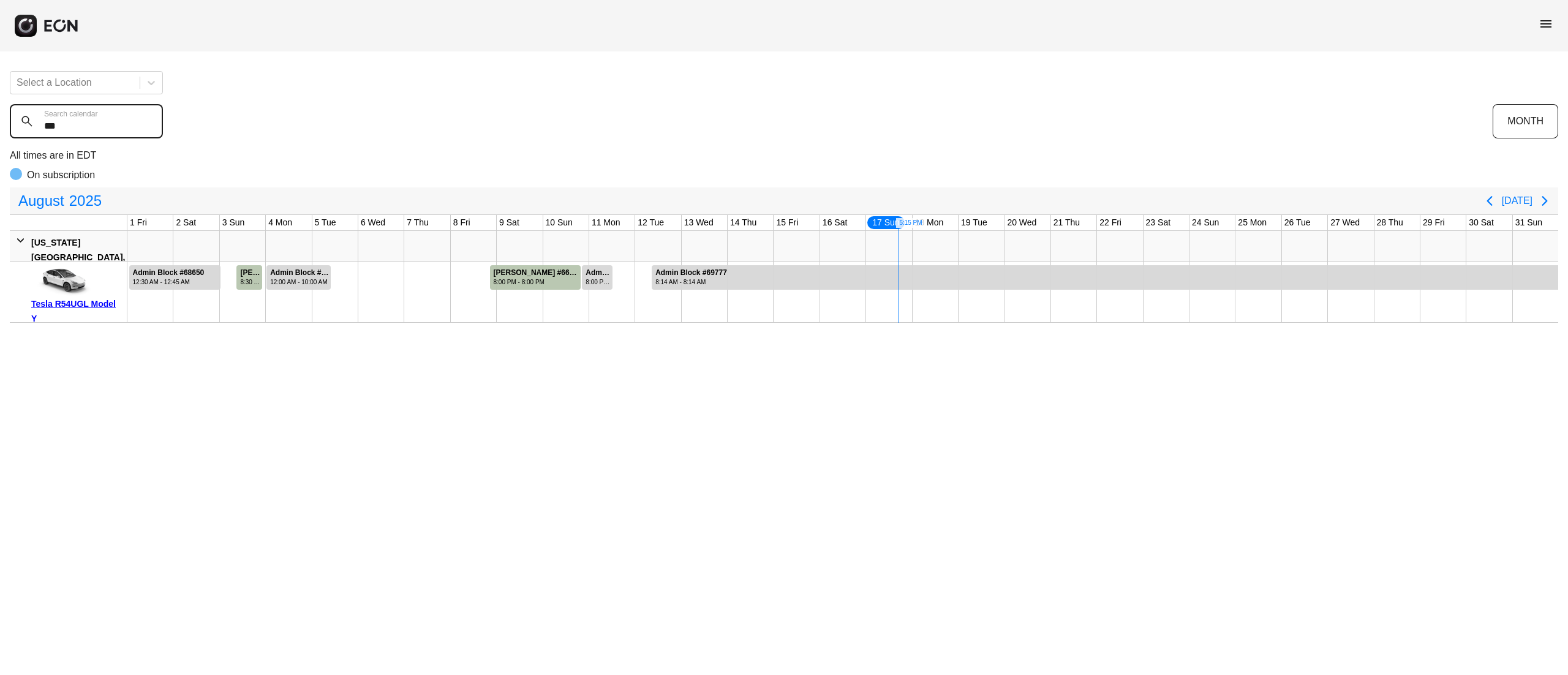
drag, startPoint x: 108, startPoint y: 131, endPoint x: 0, endPoint y: 141, distance: 108.5
click at [0, 141] on div "Select a Location *** Search calendar MONTH All times are in EDT On subscriptio…" at bounding box center [784, 192] width 1568 height 262
